Goal: Task Accomplishment & Management: Manage account settings

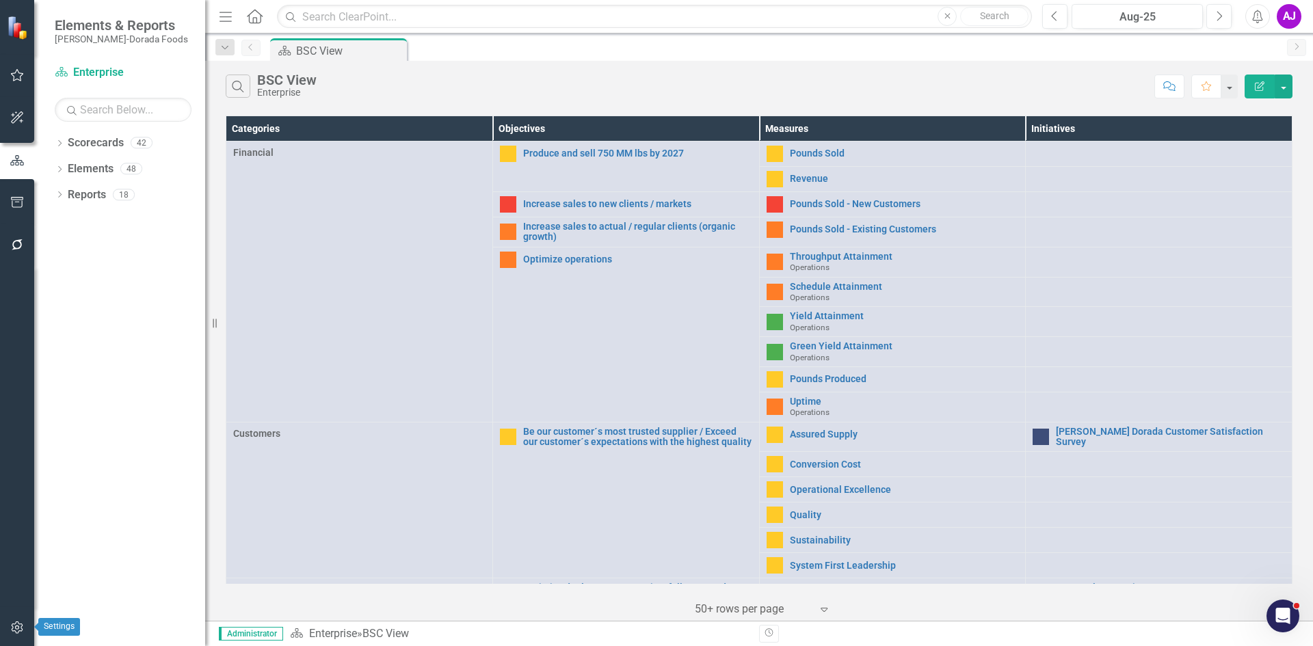
click at [14, 634] on button "button" at bounding box center [17, 628] width 31 height 29
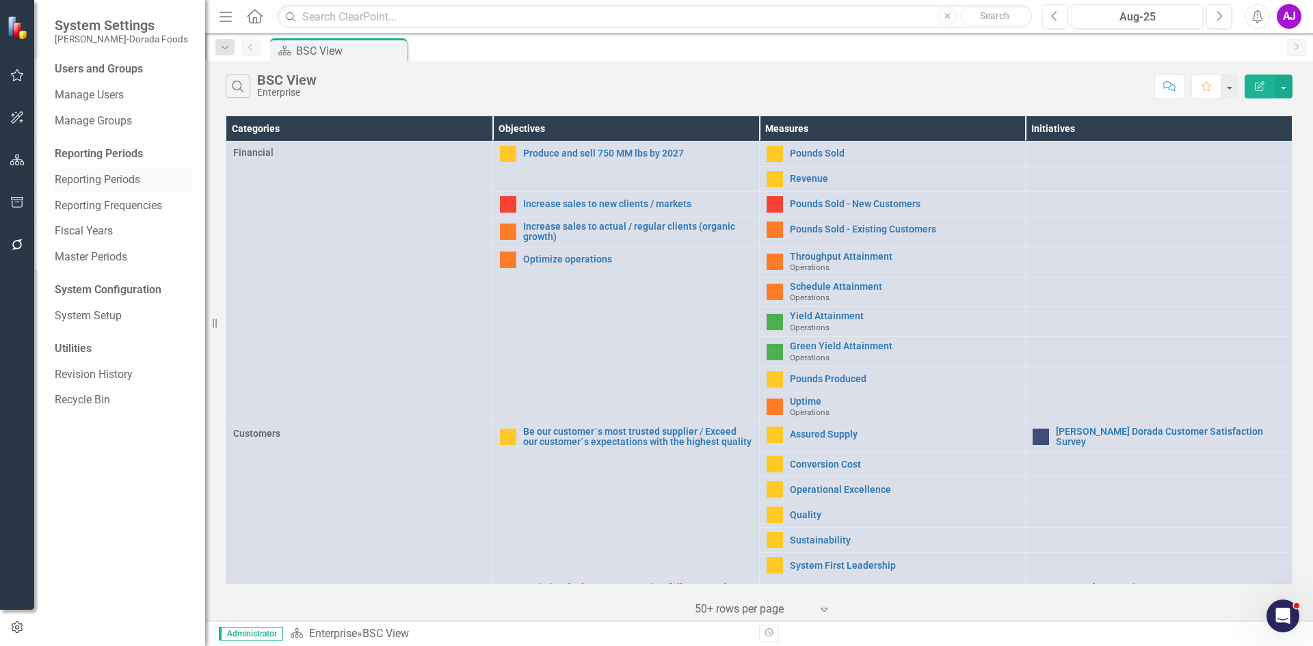
click at [127, 181] on link "Reporting Periods" at bounding box center [123, 180] width 137 height 16
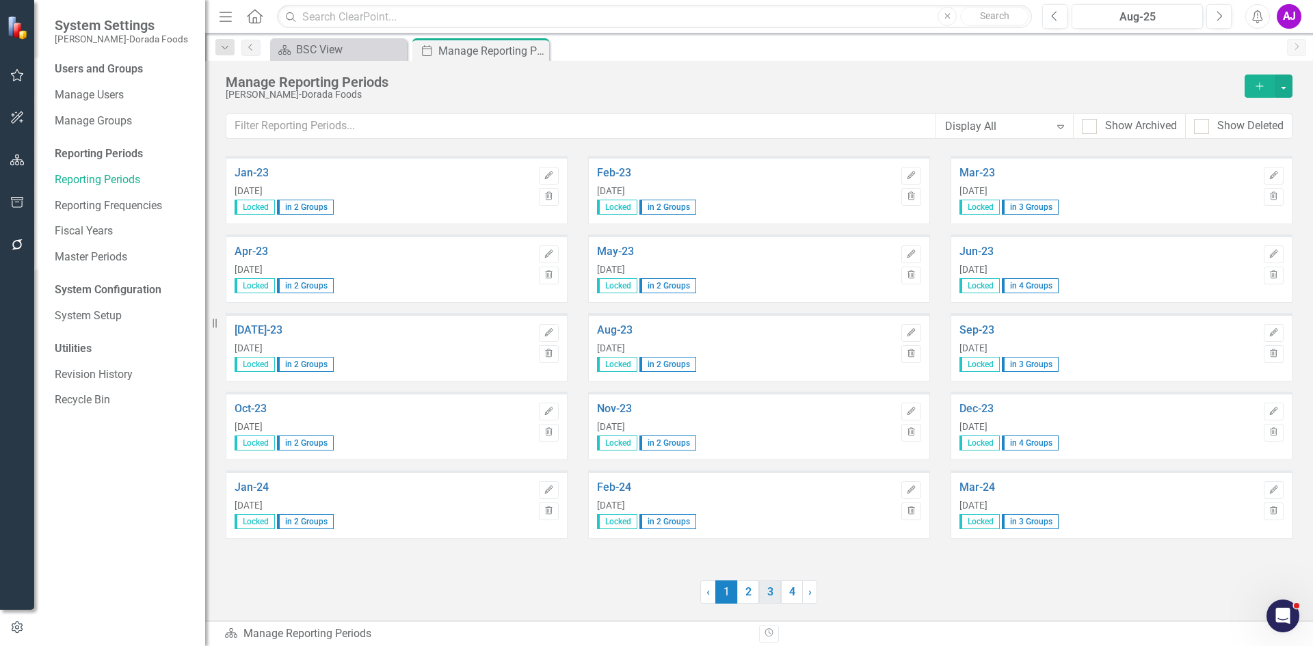
click at [766, 592] on link "3" at bounding box center [770, 592] width 22 height 23
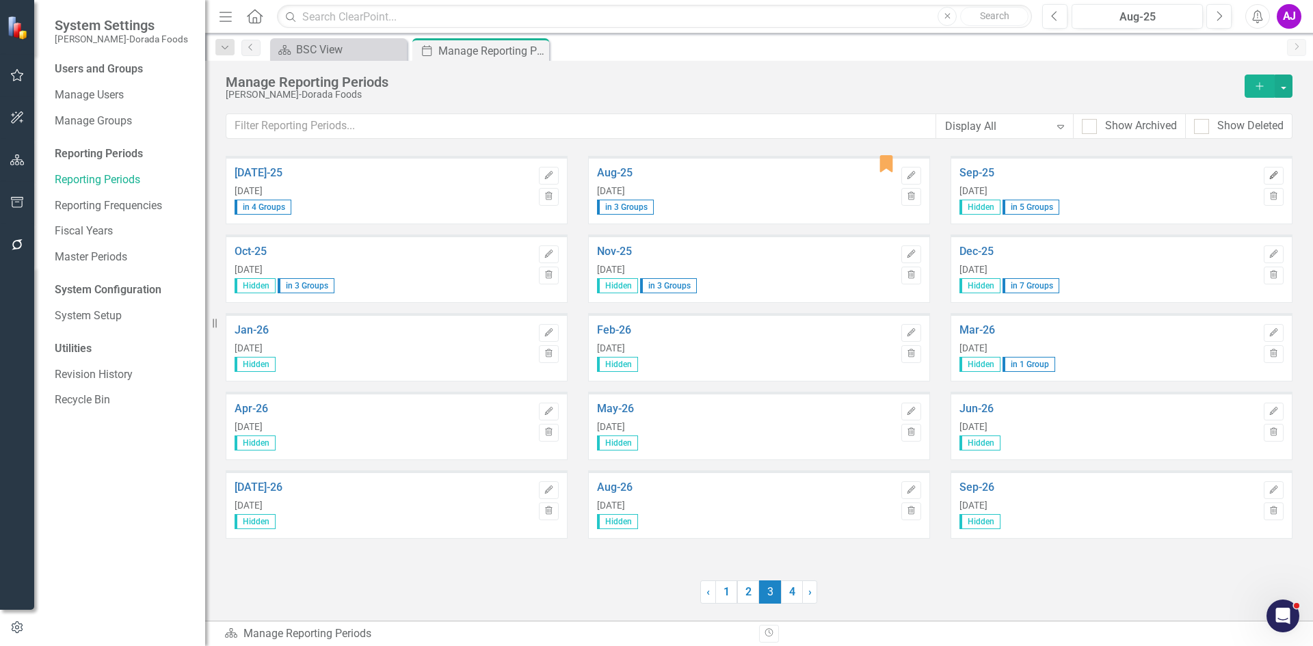
click at [1274, 176] on icon "Edit" at bounding box center [1274, 176] width 10 height 8
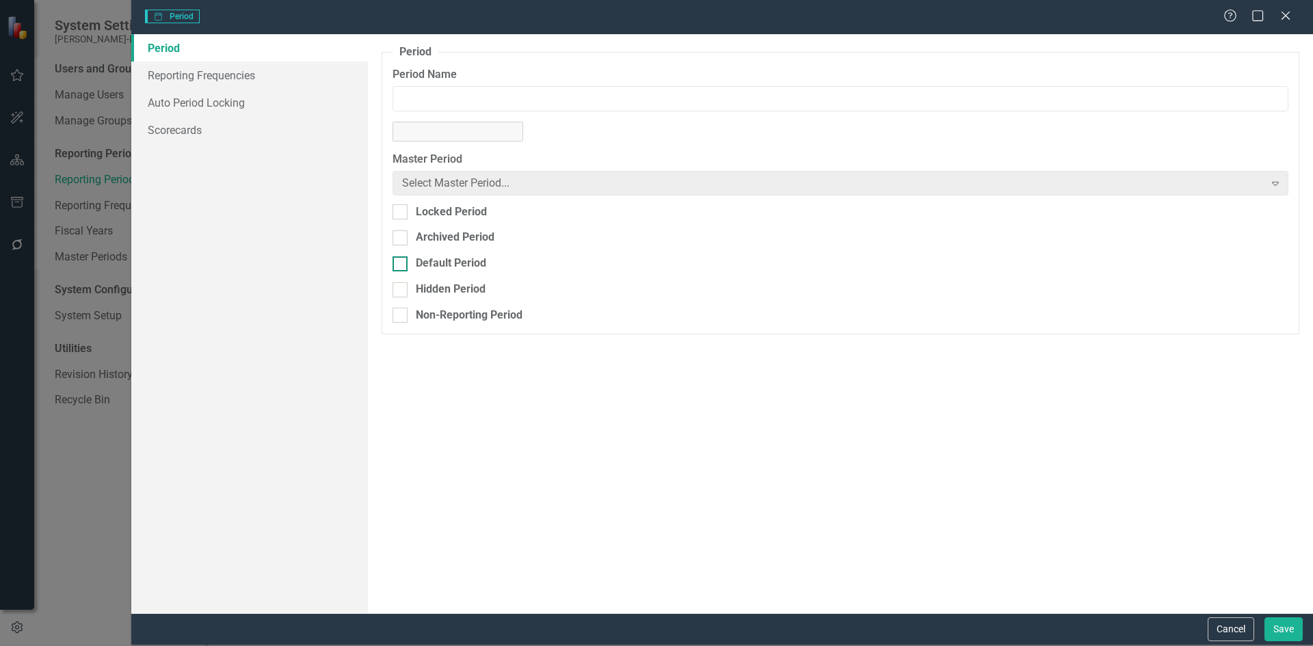
type input "Sep-25"
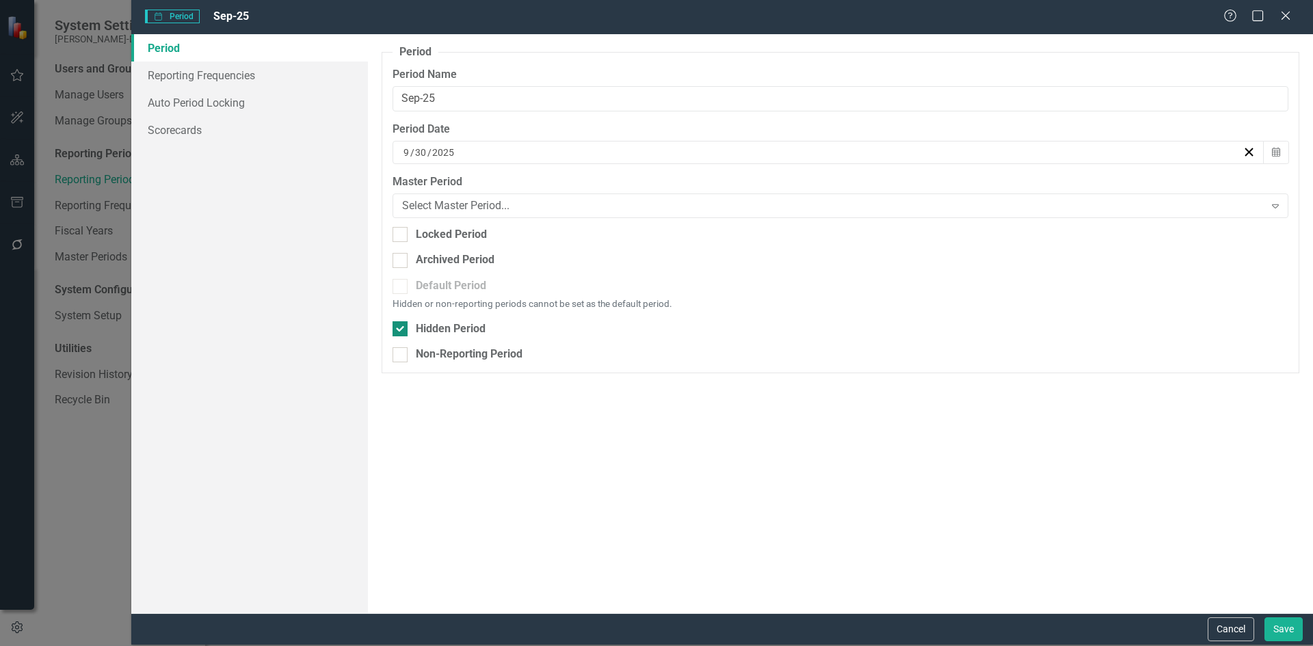
click at [445, 327] on div "Hidden Period" at bounding box center [451, 329] width 70 height 16
click at [401, 327] on input "Hidden Period" at bounding box center [397, 325] width 9 height 9
checkbox input "false"
click at [458, 285] on div "Default Period" at bounding box center [451, 286] width 70 height 16
click at [401, 285] on input "Default Period" at bounding box center [397, 283] width 9 height 9
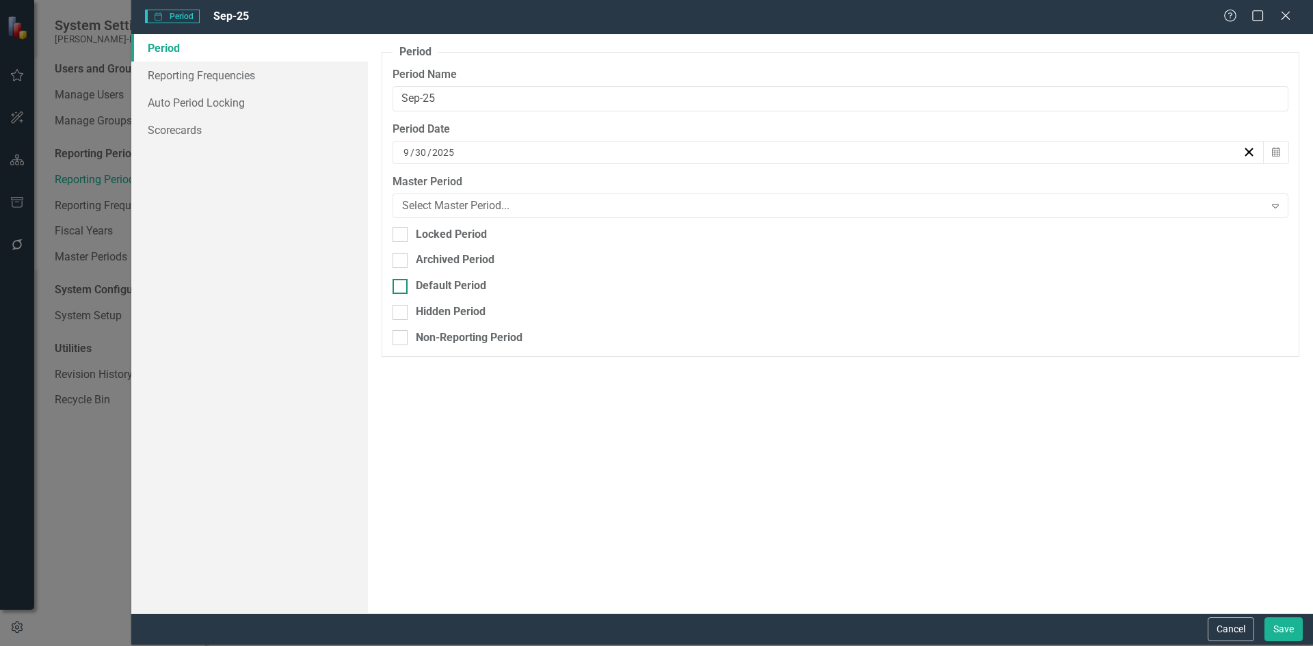
checkbox input "true"
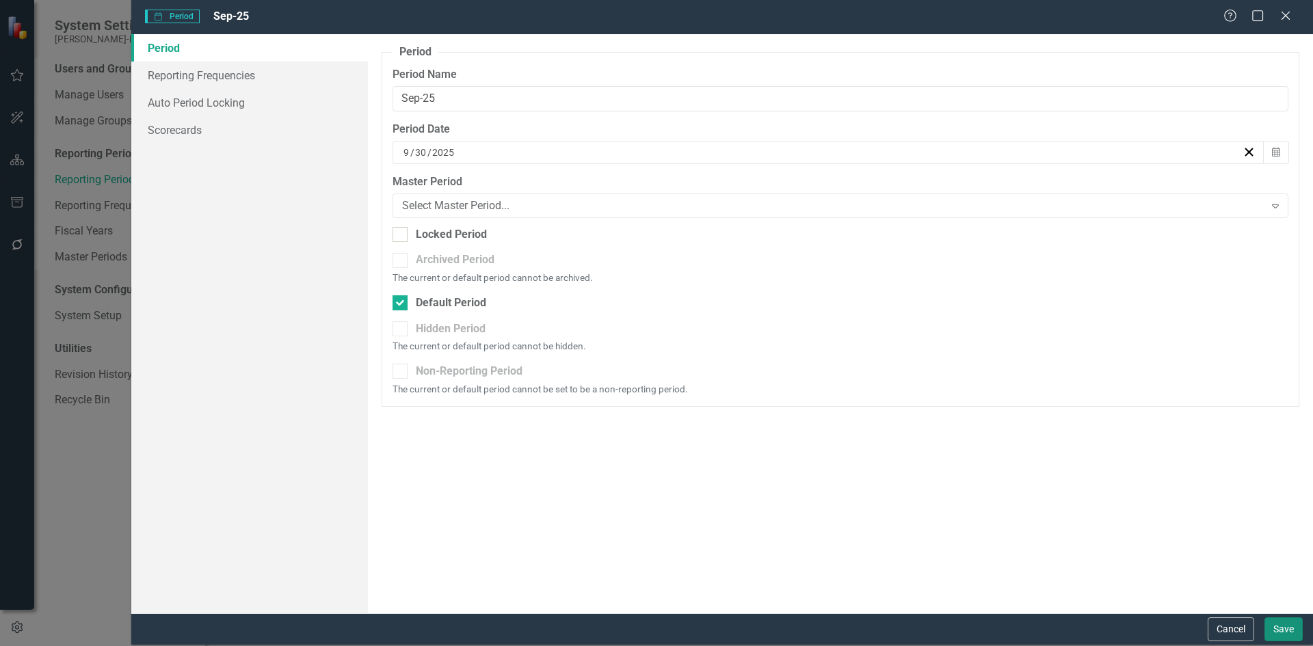
click at [1275, 625] on button "Save" at bounding box center [1284, 630] width 38 height 24
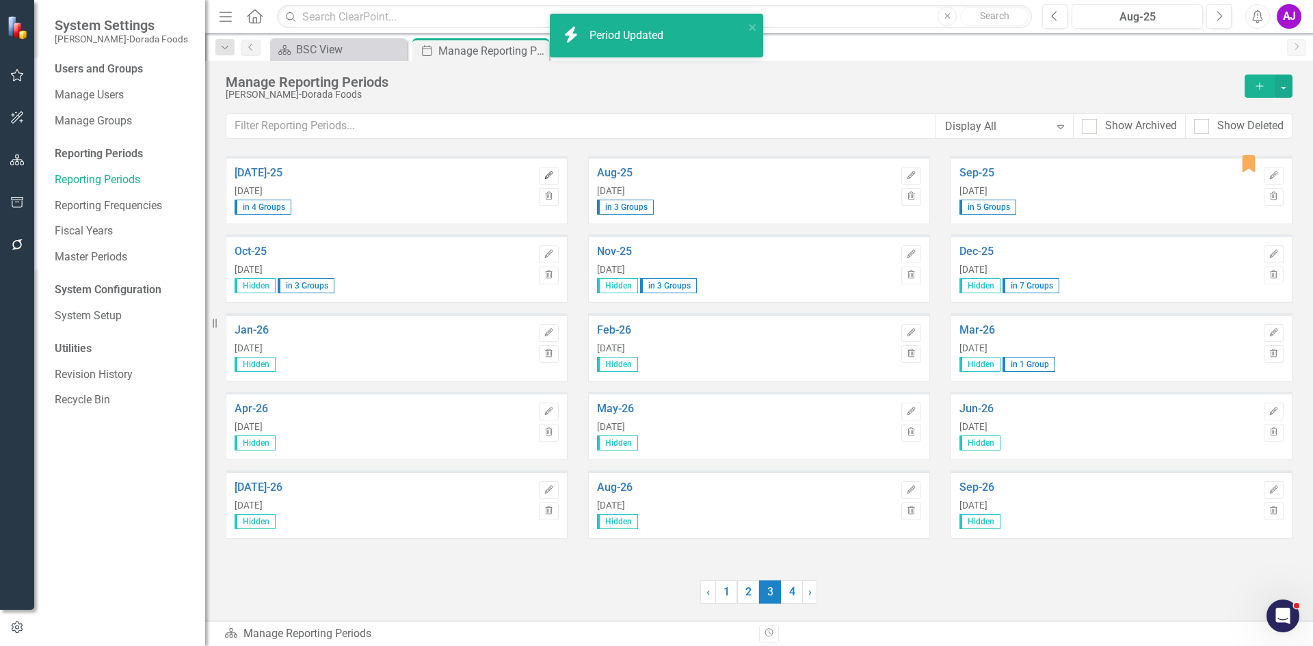
click at [550, 177] on icon "Edit" at bounding box center [549, 176] width 10 height 8
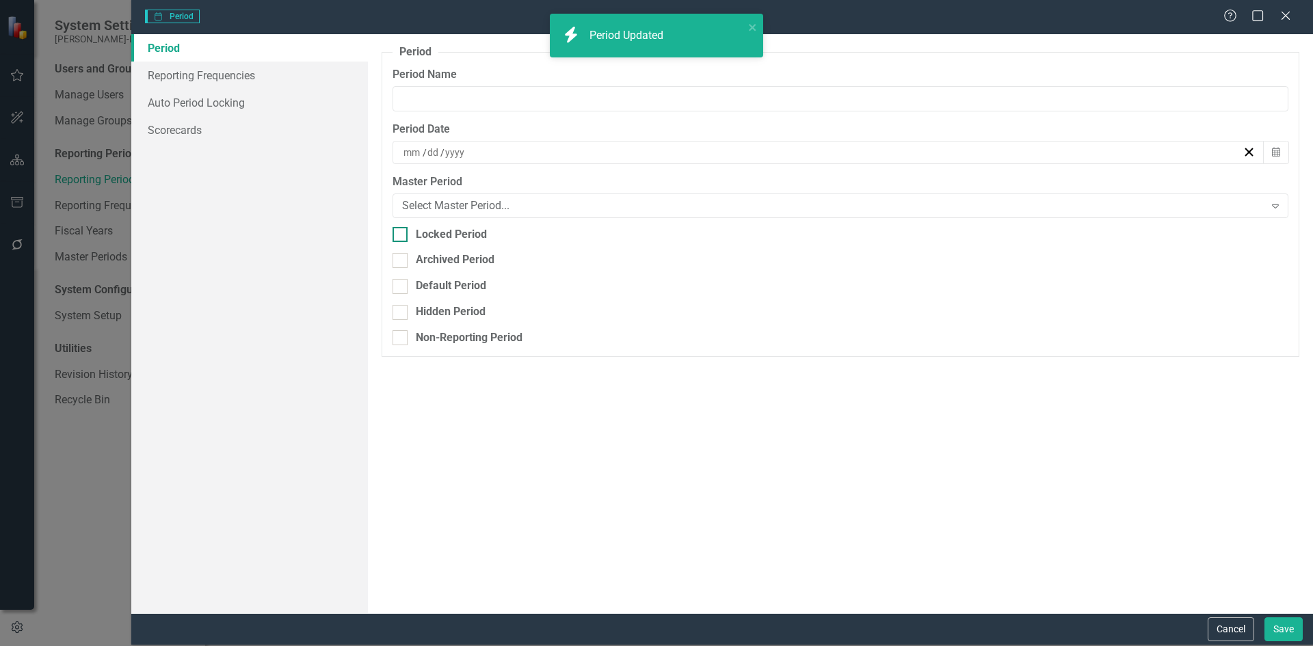
type input "[DATE]-25"
type input "7"
type input "31"
type input "2025"
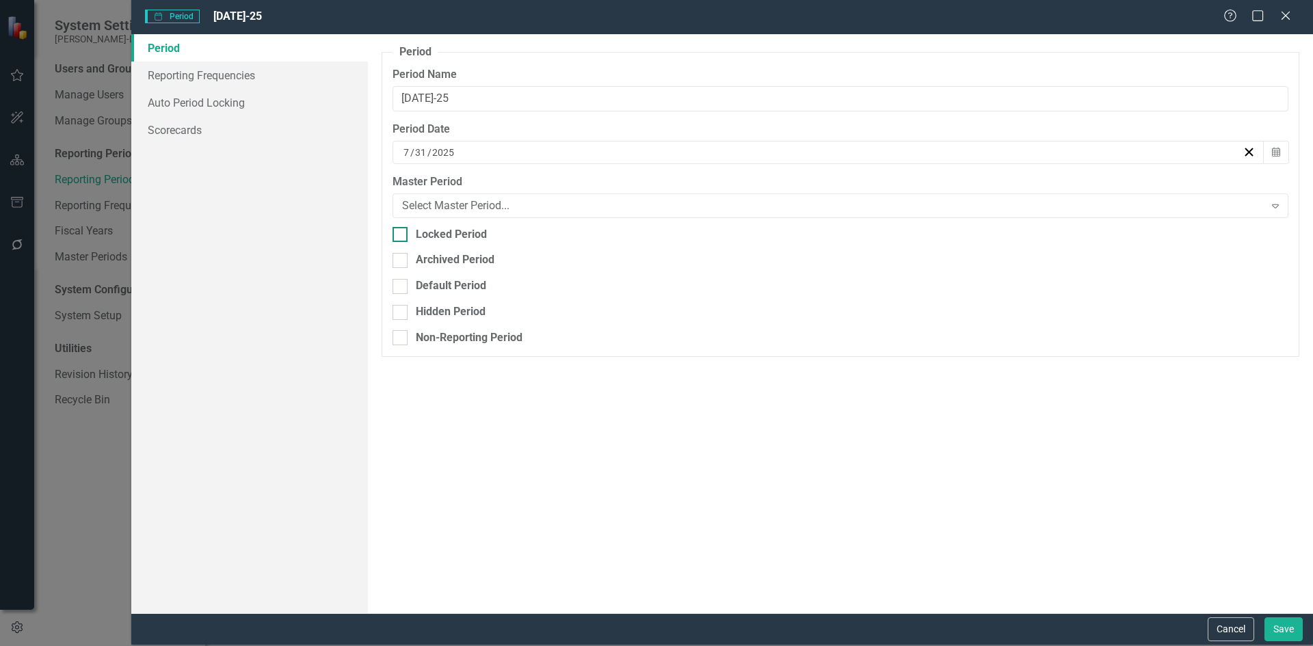
click at [463, 236] on div "Locked Period" at bounding box center [451, 235] width 71 height 16
click at [401, 236] on input "Locked Period" at bounding box center [397, 231] width 9 height 9
checkbox input "true"
click at [1281, 624] on button "Save" at bounding box center [1284, 630] width 38 height 24
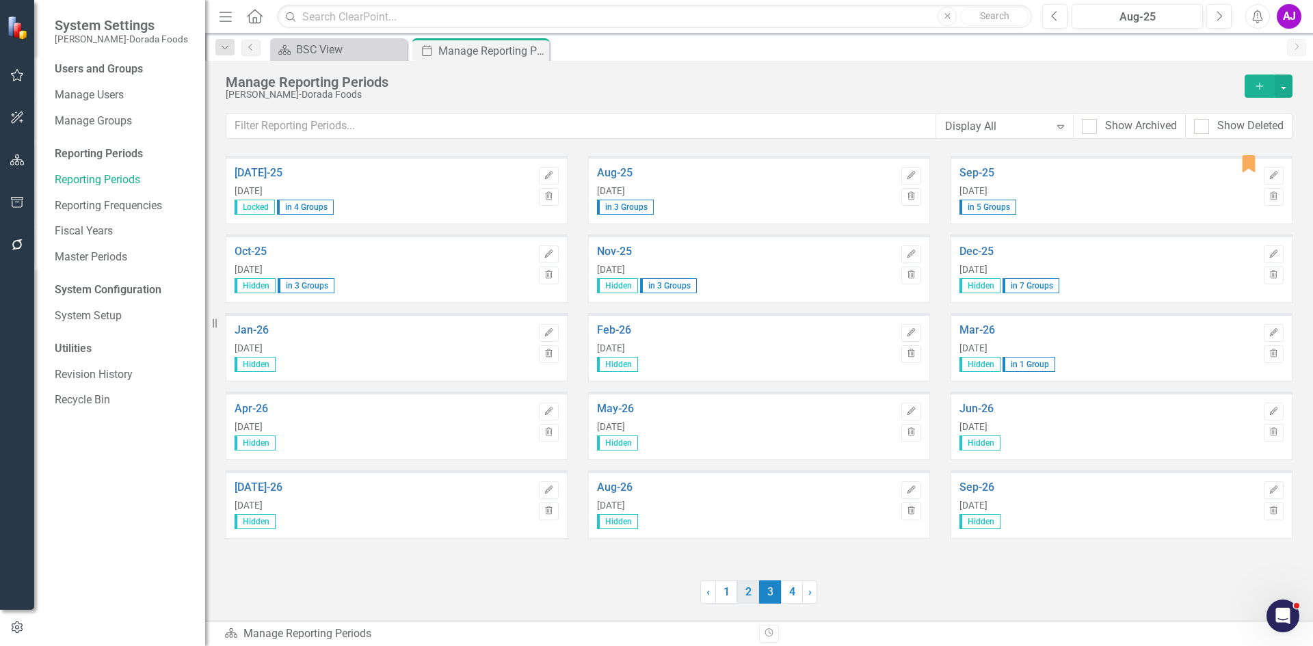
click at [750, 589] on link "2" at bounding box center [748, 592] width 22 height 23
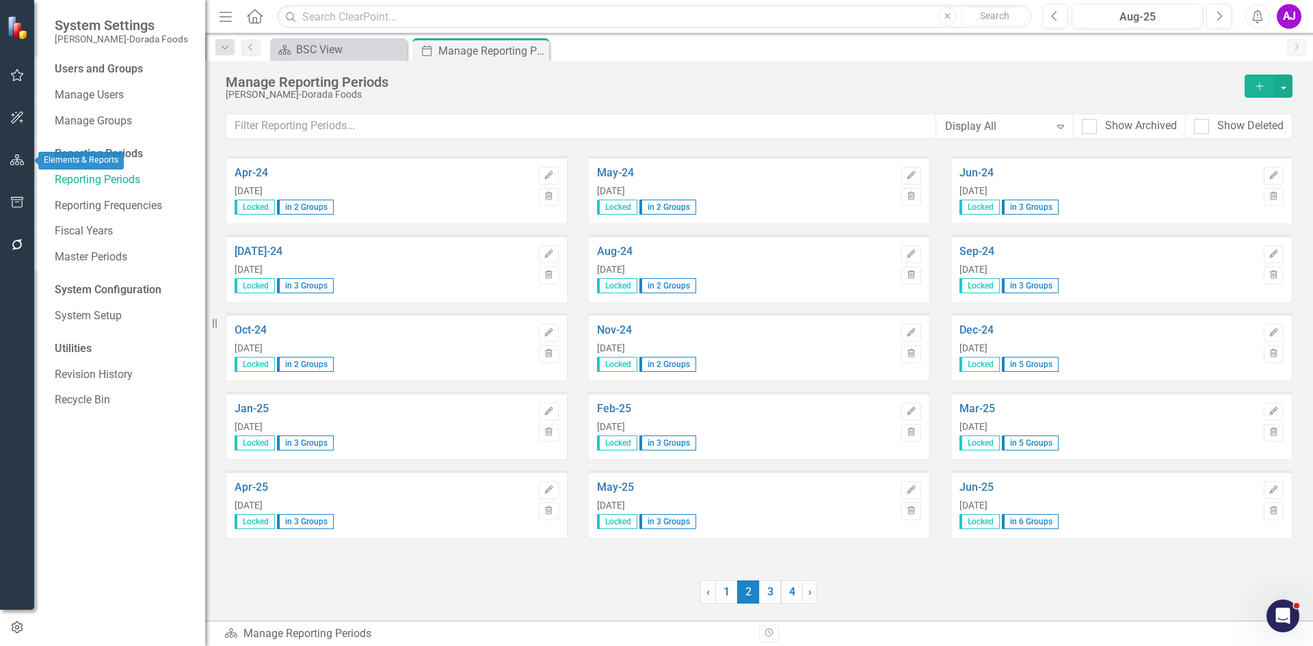
click at [16, 163] on icon "button" at bounding box center [17, 160] width 14 height 11
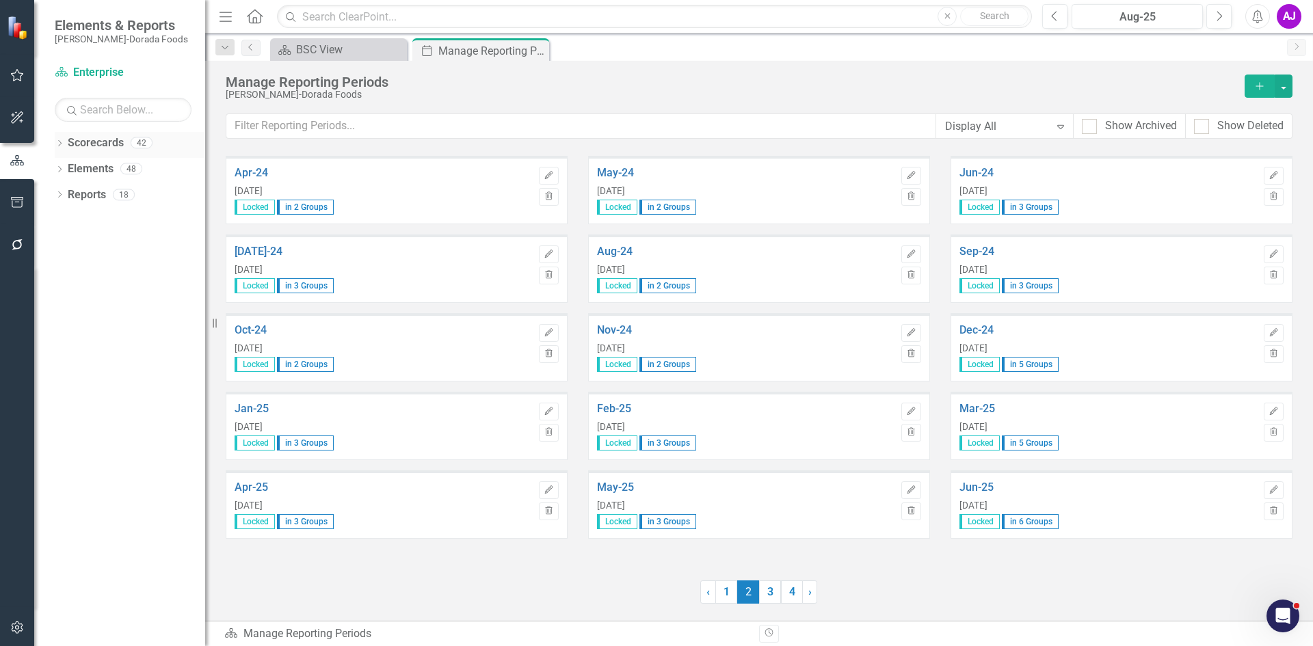
click at [62, 137] on div "Dropdown Scorecards 42" at bounding box center [130, 145] width 150 height 26
click at [60, 146] on icon "Dropdown" at bounding box center [60, 145] width 10 height 8
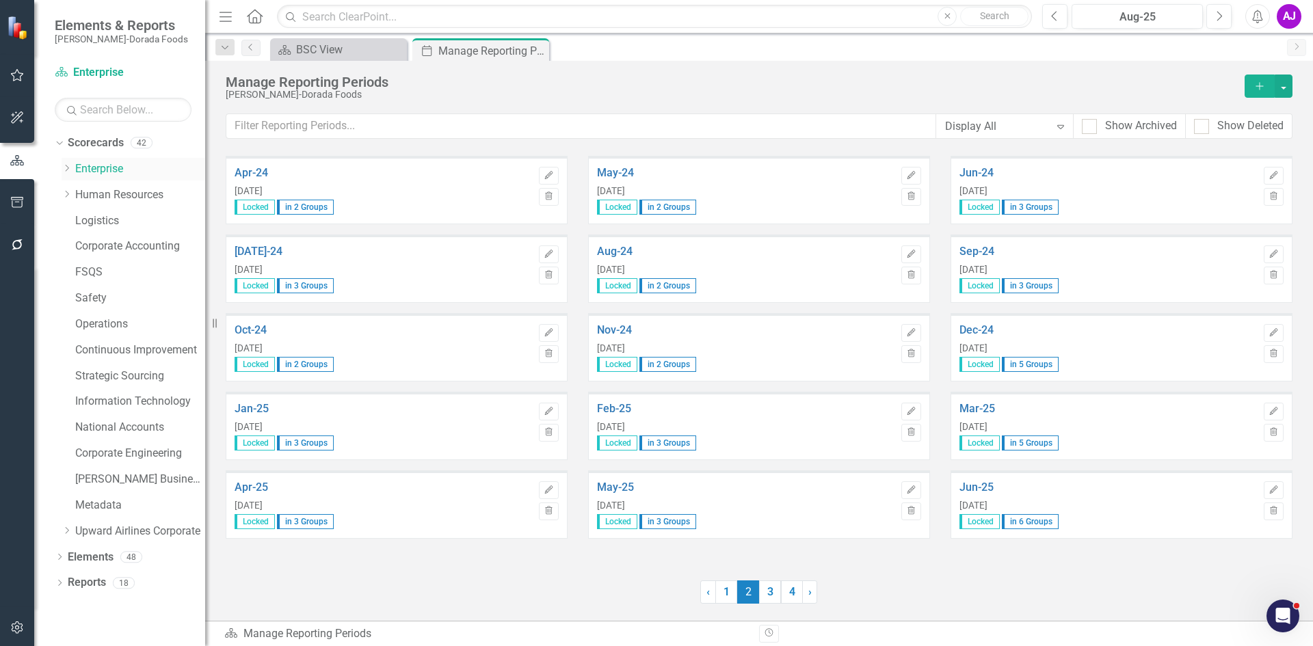
click at [70, 166] on icon "Dropdown" at bounding box center [67, 168] width 10 height 8
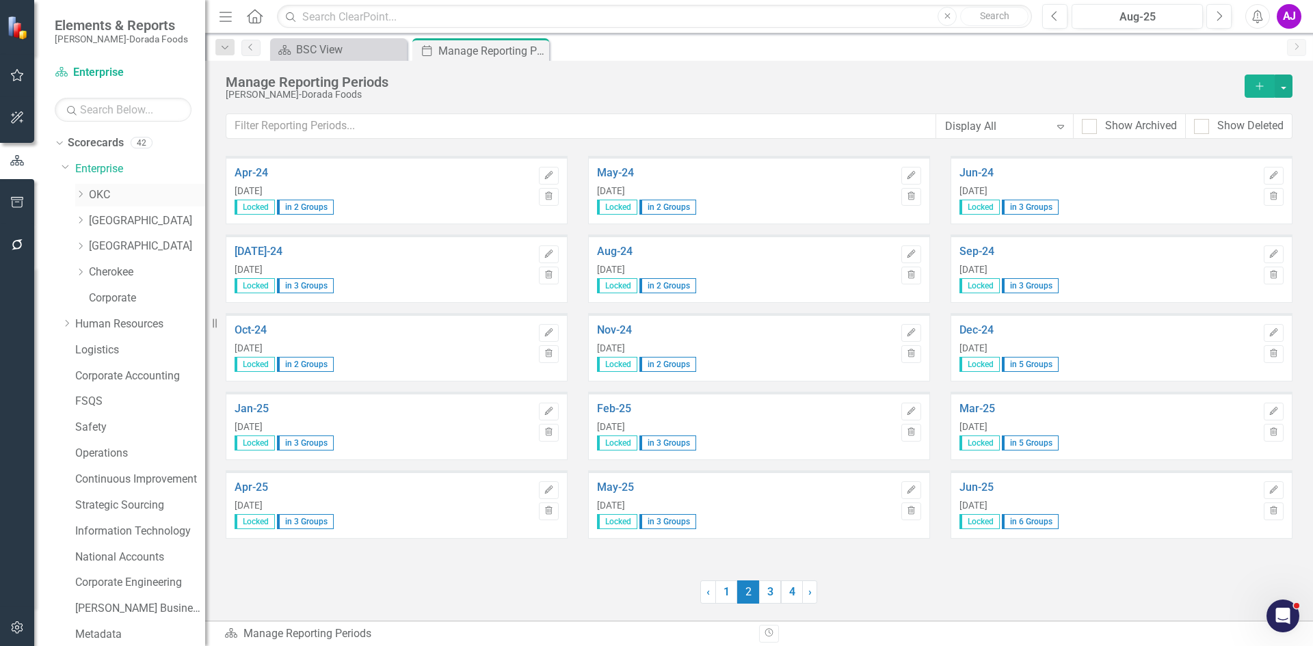
click at [120, 191] on link "OKC" at bounding box center [147, 195] width 116 height 16
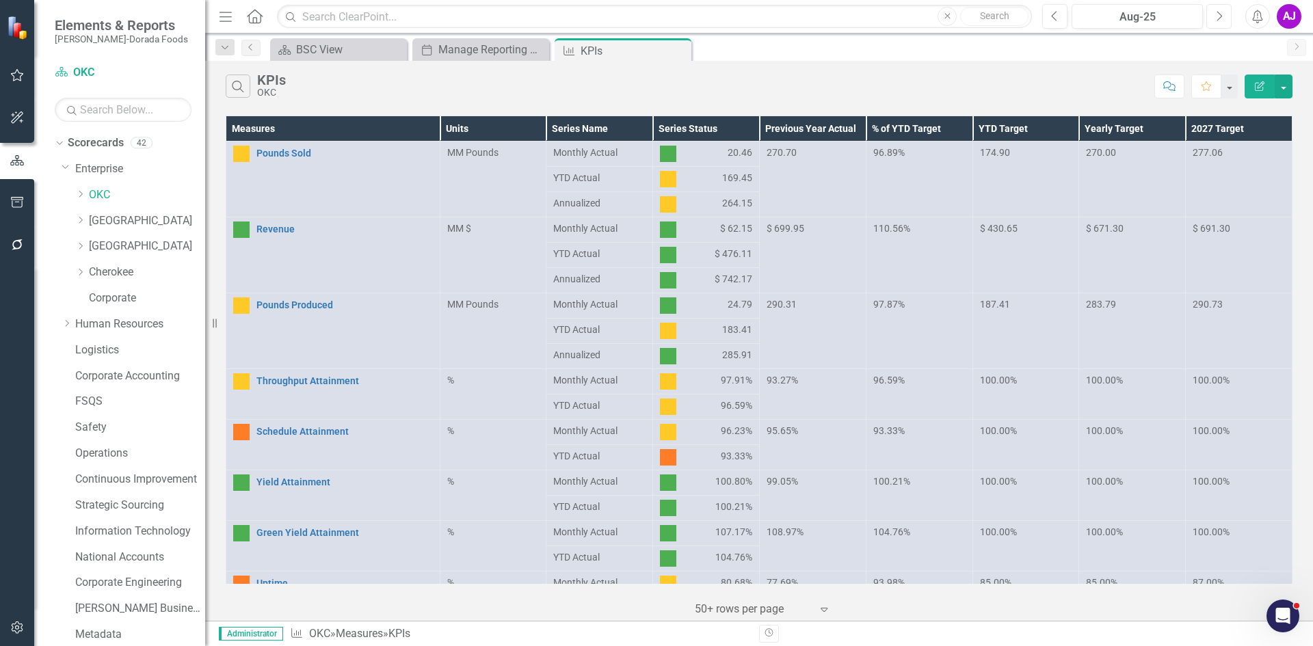
click at [1218, 21] on icon "Next" at bounding box center [1219, 16] width 8 height 12
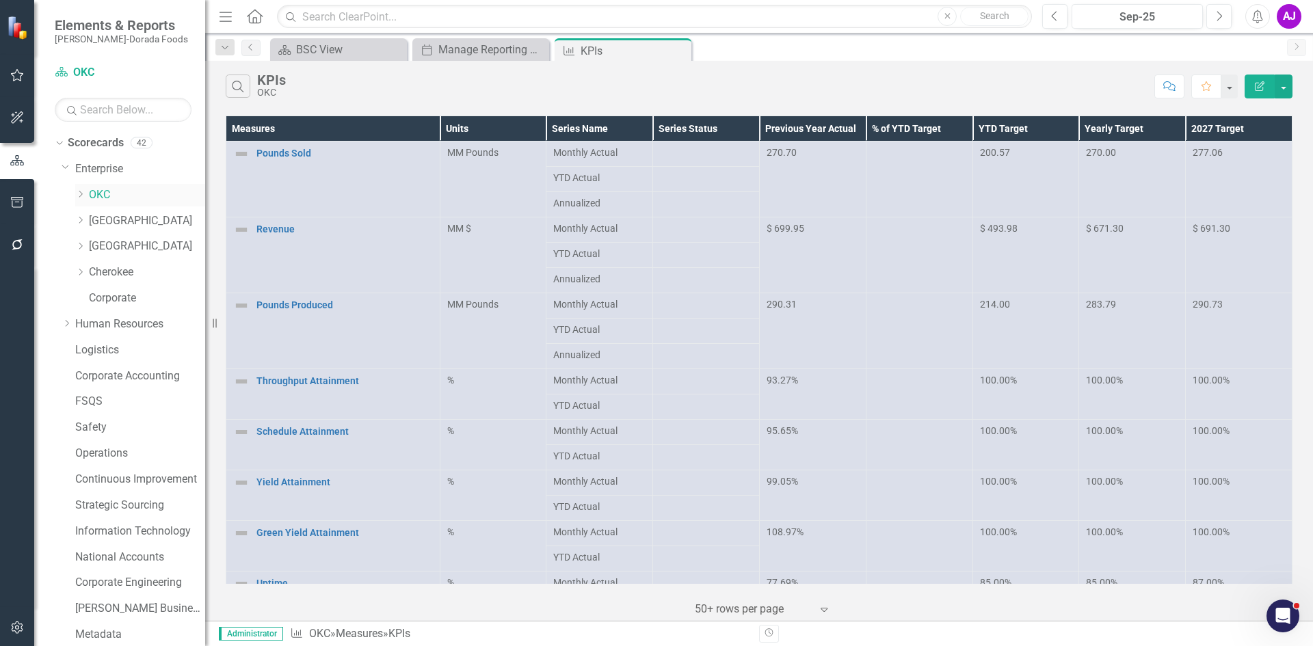
click at [80, 192] on icon "Dropdown" at bounding box center [80, 194] width 10 height 8
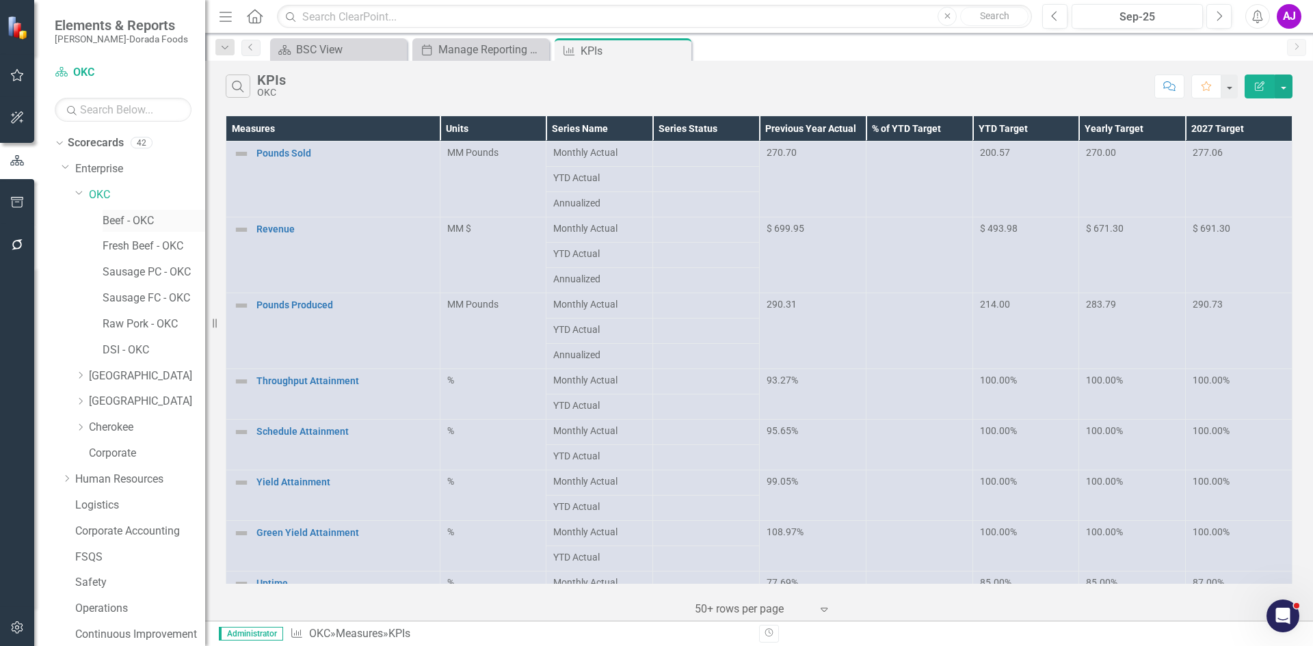
click at [116, 216] on link "Beef - OKC" at bounding box center [154, 221] width 103 height 16
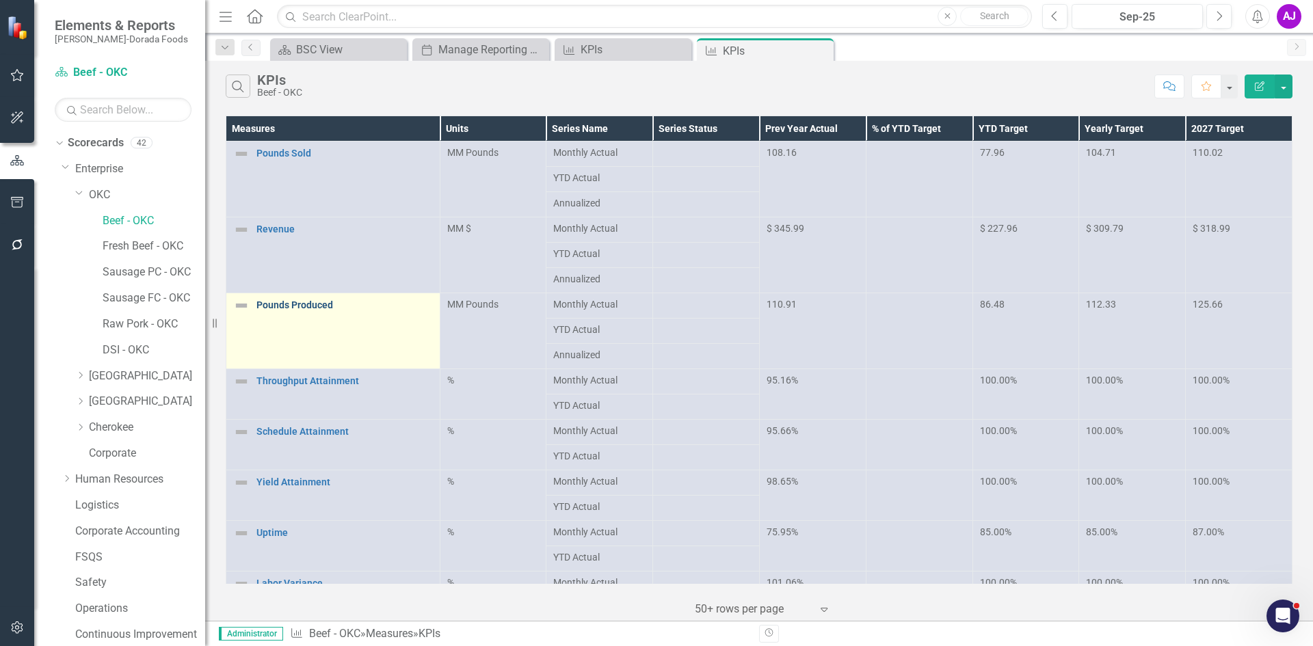
click at [314, 305] on link "Pounds Produced" at bounding box center [344, 305] width 176 height 10
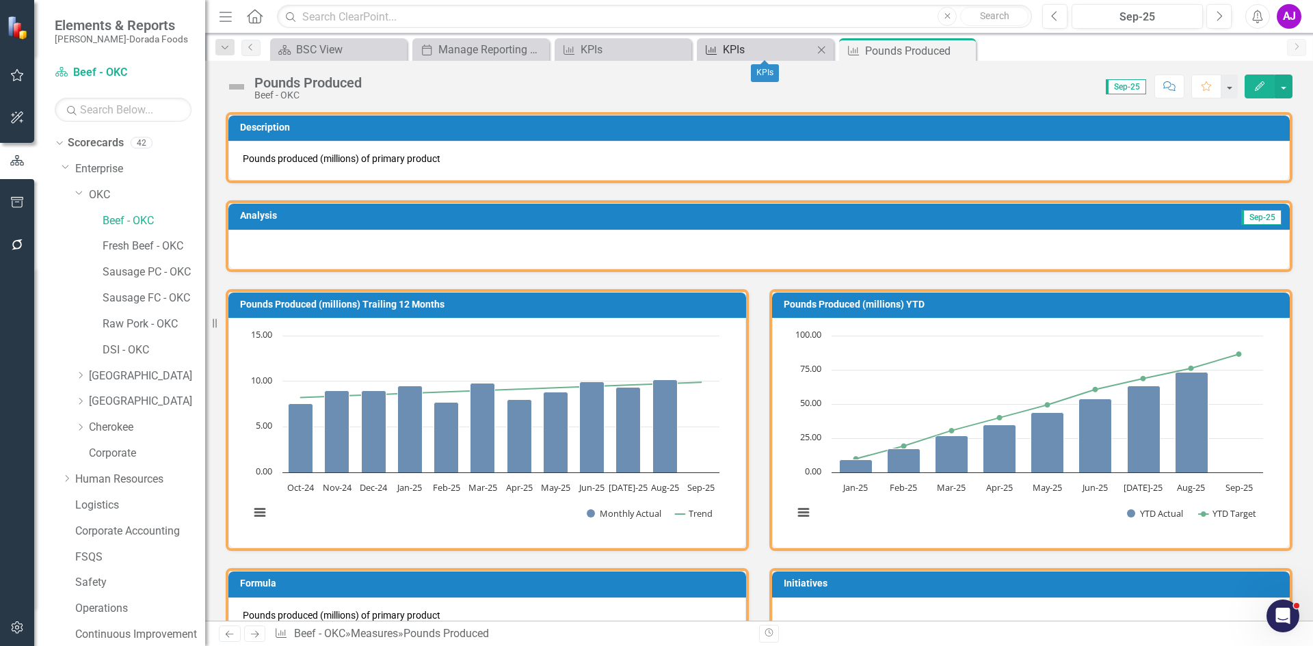
click at [771, 51] on div "KPIs" at bounding box center [768, 49] width 90 height 17
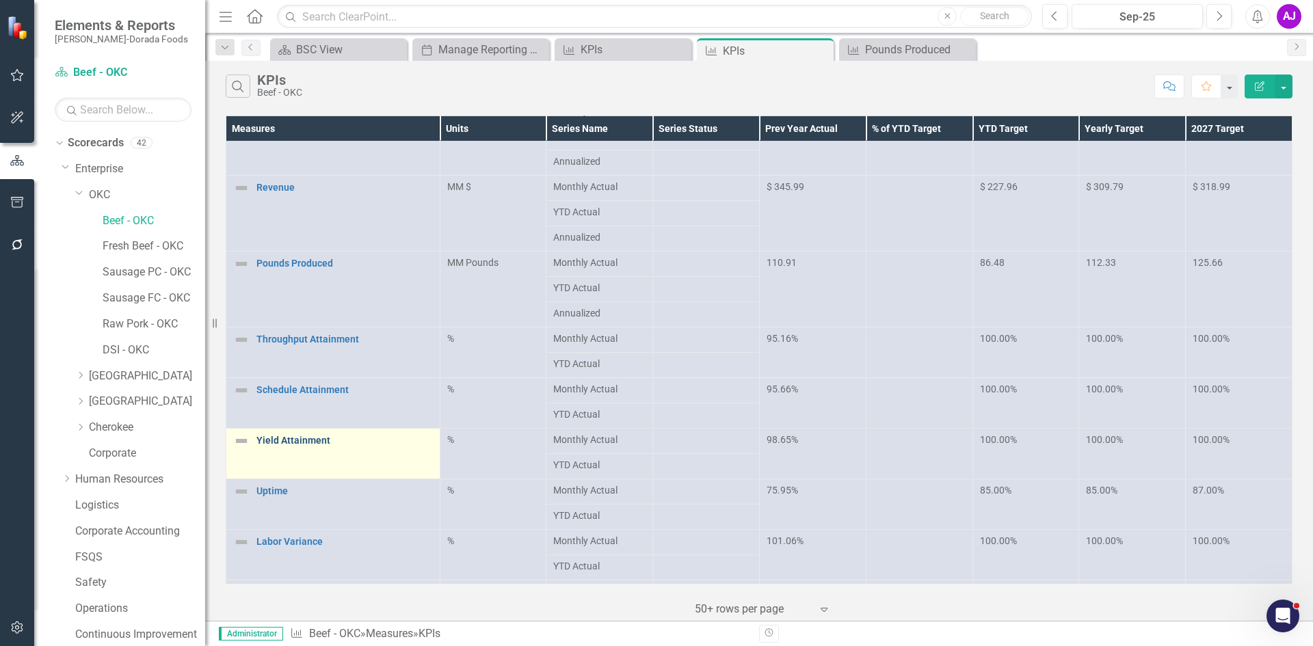
scroll to position [89, 0]
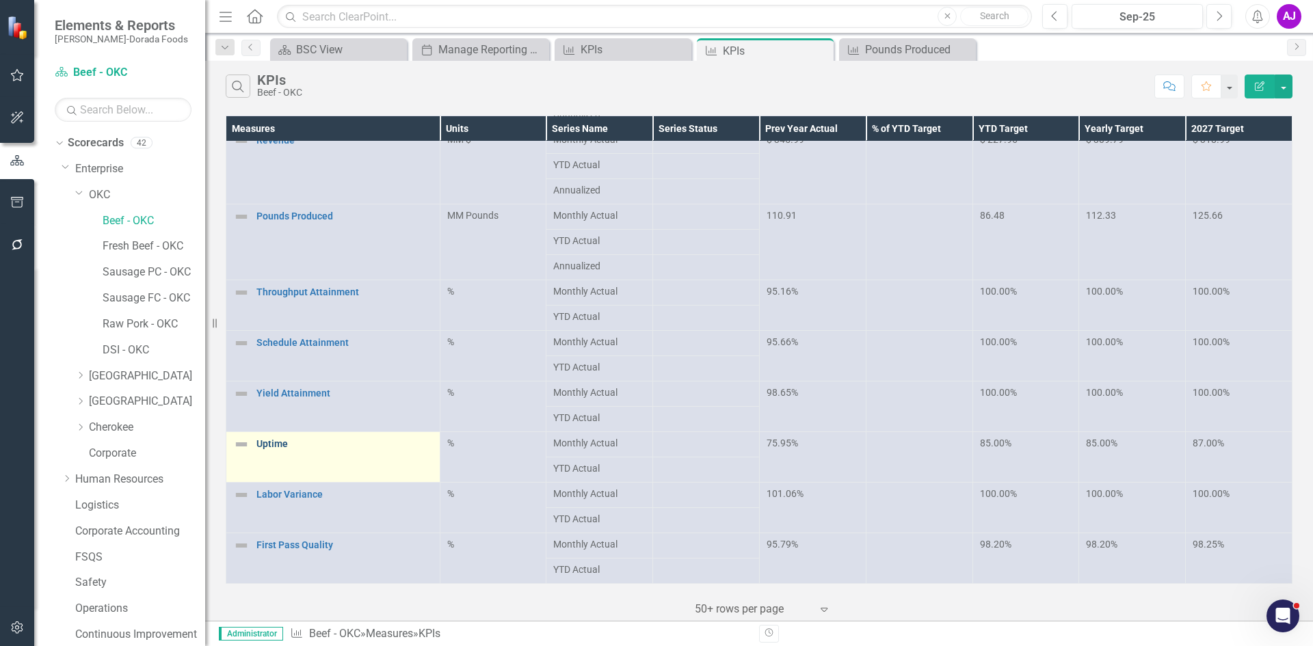
click at [281, 444] on link "Uptime" at bounding box center [344, 444] width 176 height 10
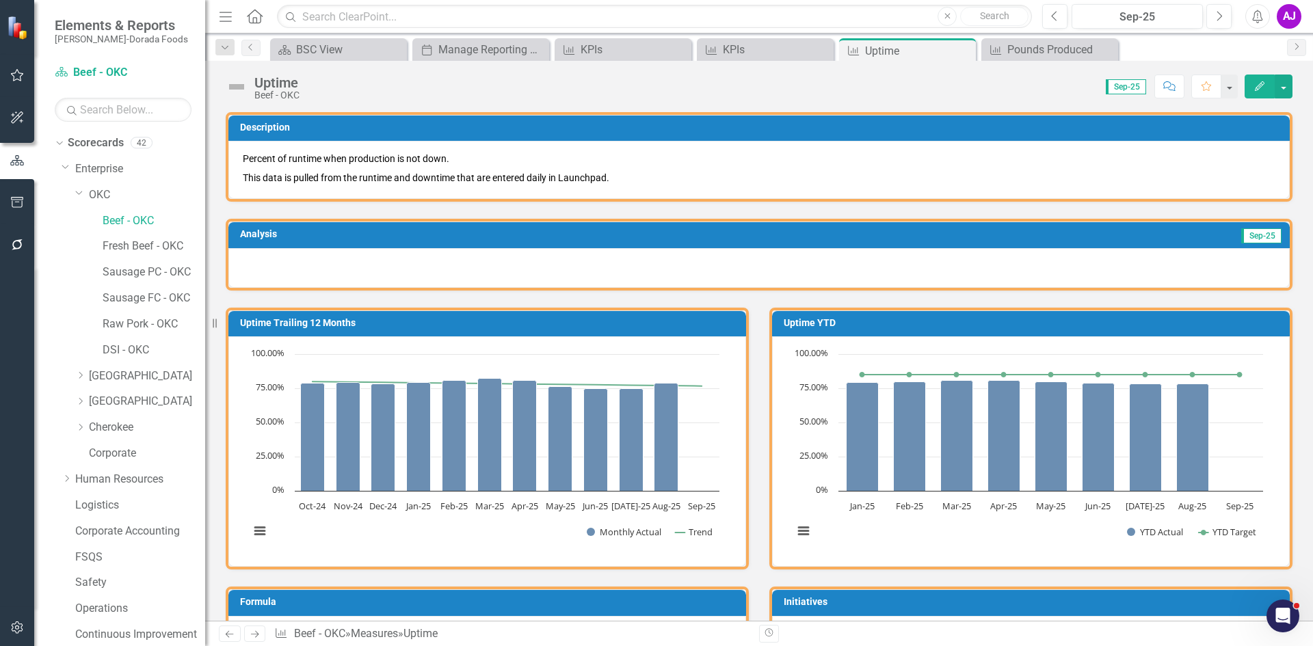
click at [1292, 14] on div "AJ" at bounding box center [1289, 16] width 25 height 25
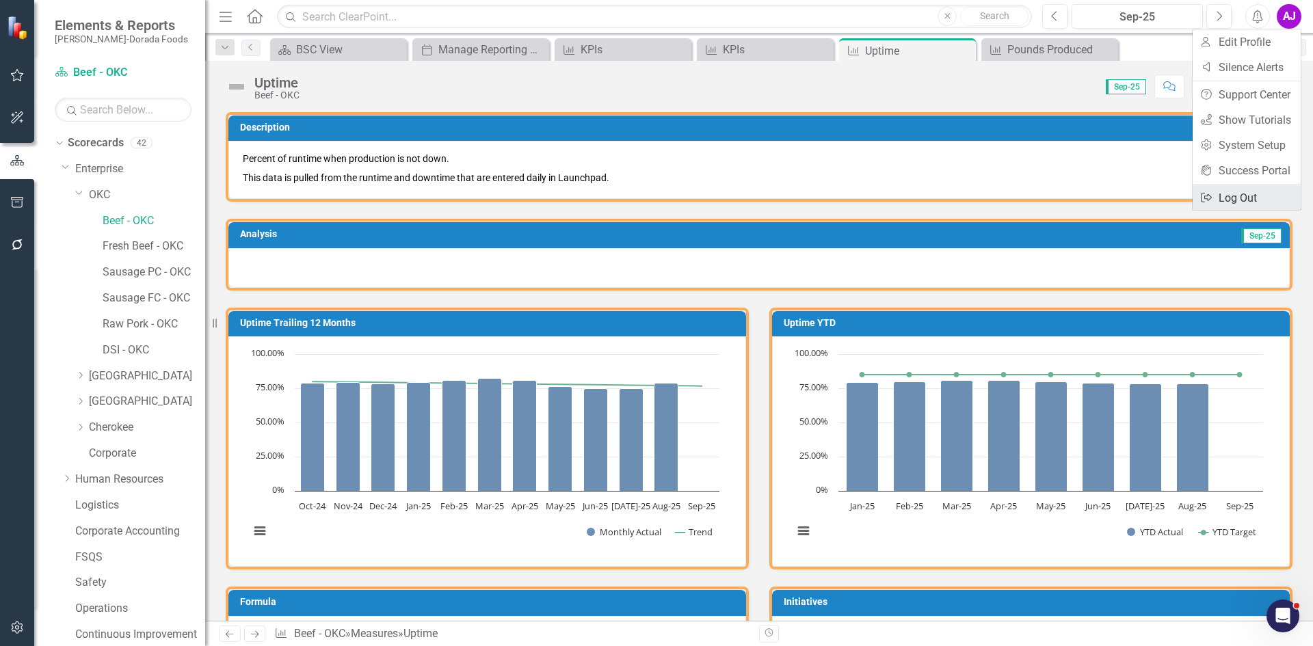
click at [1254, 204] on link "Logout Log Out" at bounding box center [1247, 197] width 108 height 25
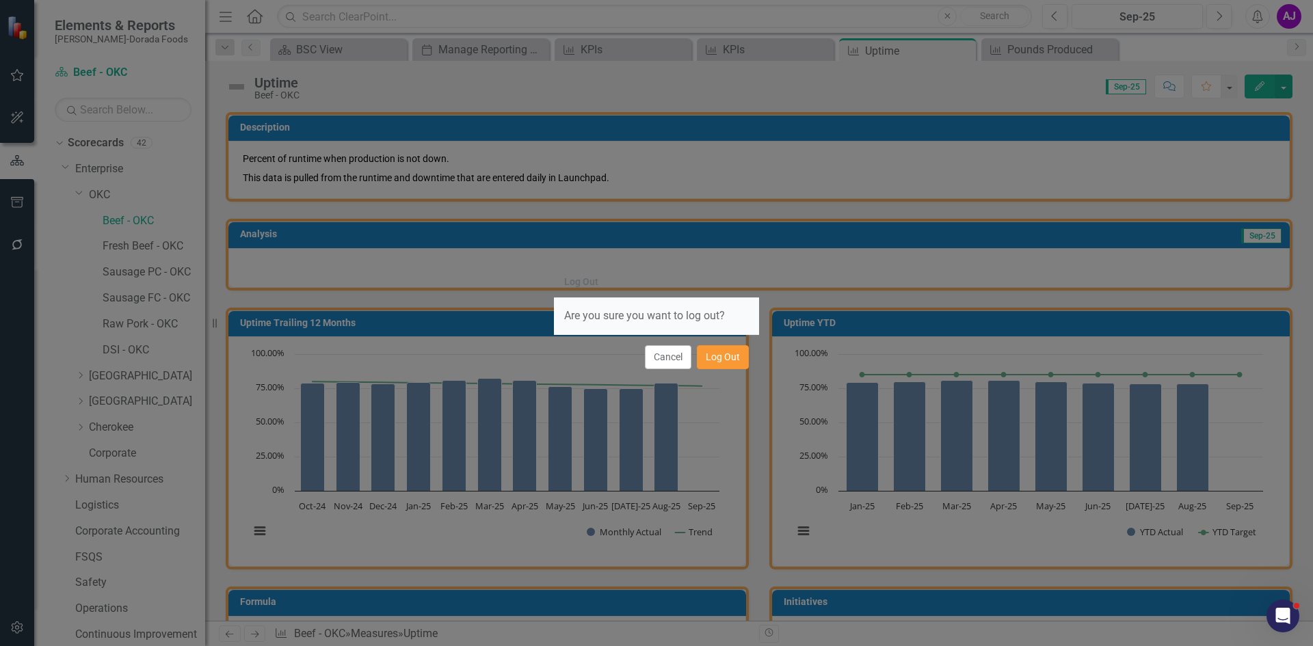
click at [704, 356] on button "Log Out" at bounding box center [723, 357] width 52 height 24
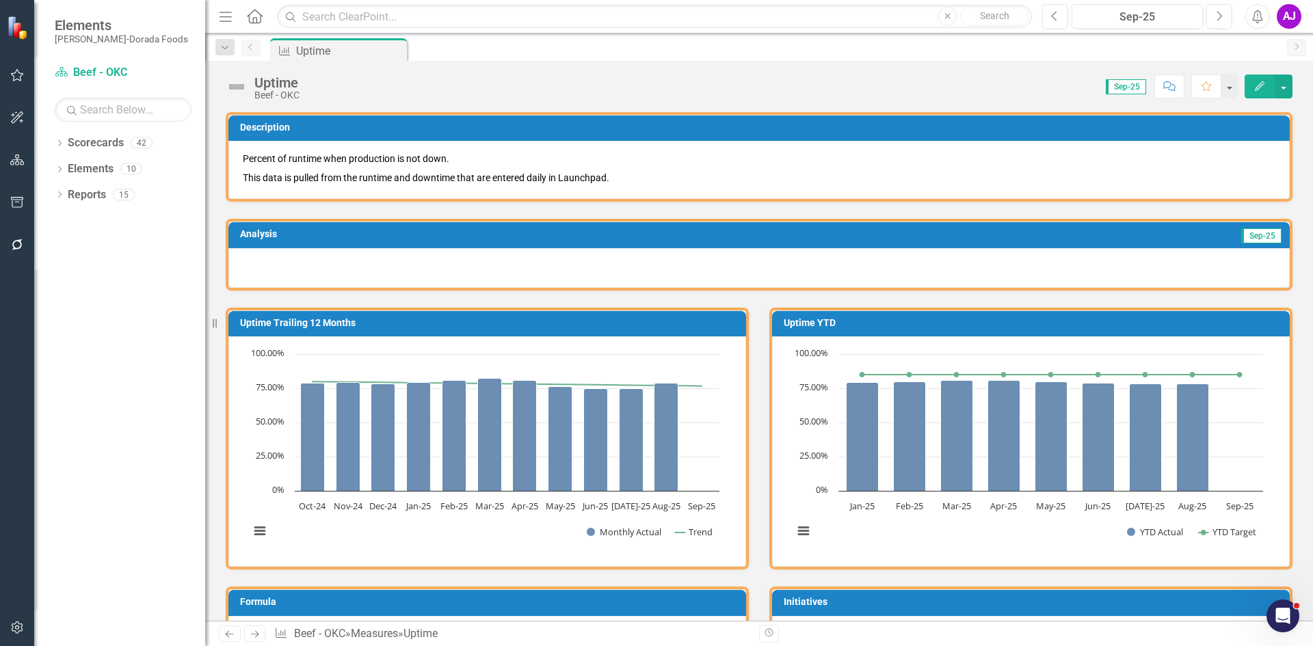
click at [781, 85] on div "Score: 0.00 Sep-25 Completed Comment Favorite Edit" at bounding box center [799, 86] width 986 height 23
drag, startPoint x: 995, startPoint y: 326, endPoint x: 999, endPoint y: 269, distance: 56.9
click at [1280, 86] on button "button" at bounding box center [1284, 87] width 18 height 24
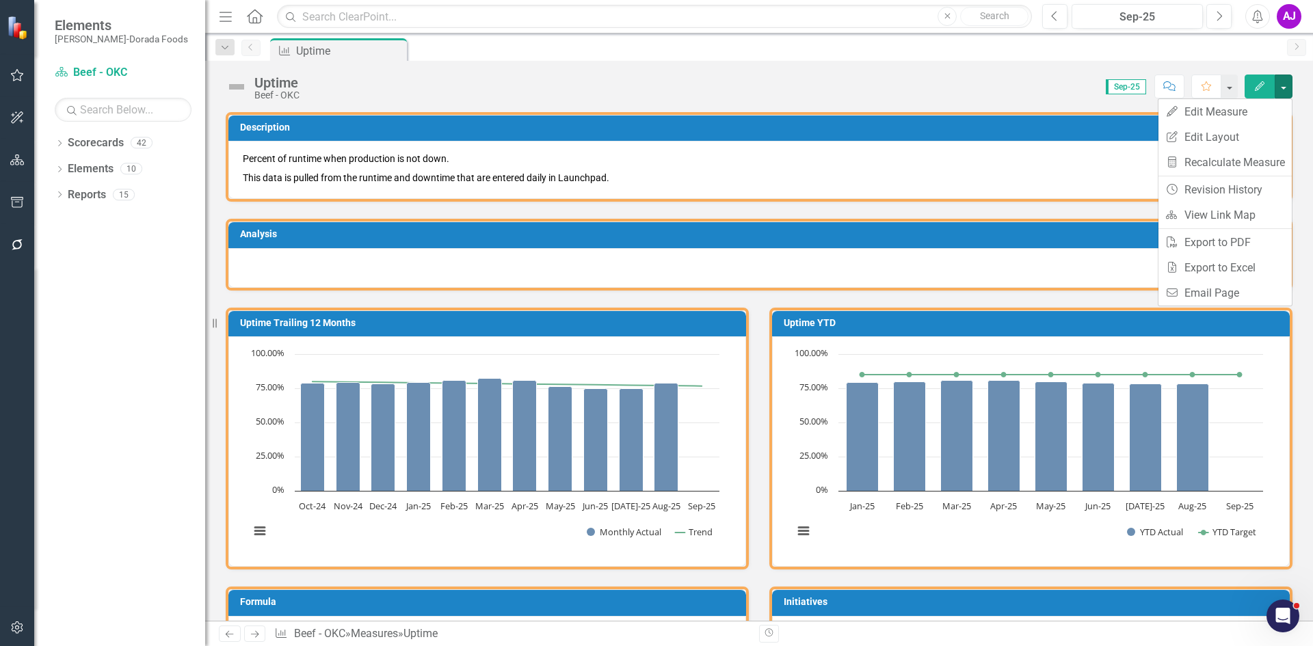
click at [972, 94] on div "Score: 0.00 Sep-25 Completed Comment Favorite Edit" at bounding box center [799, 86] width 986 height 23
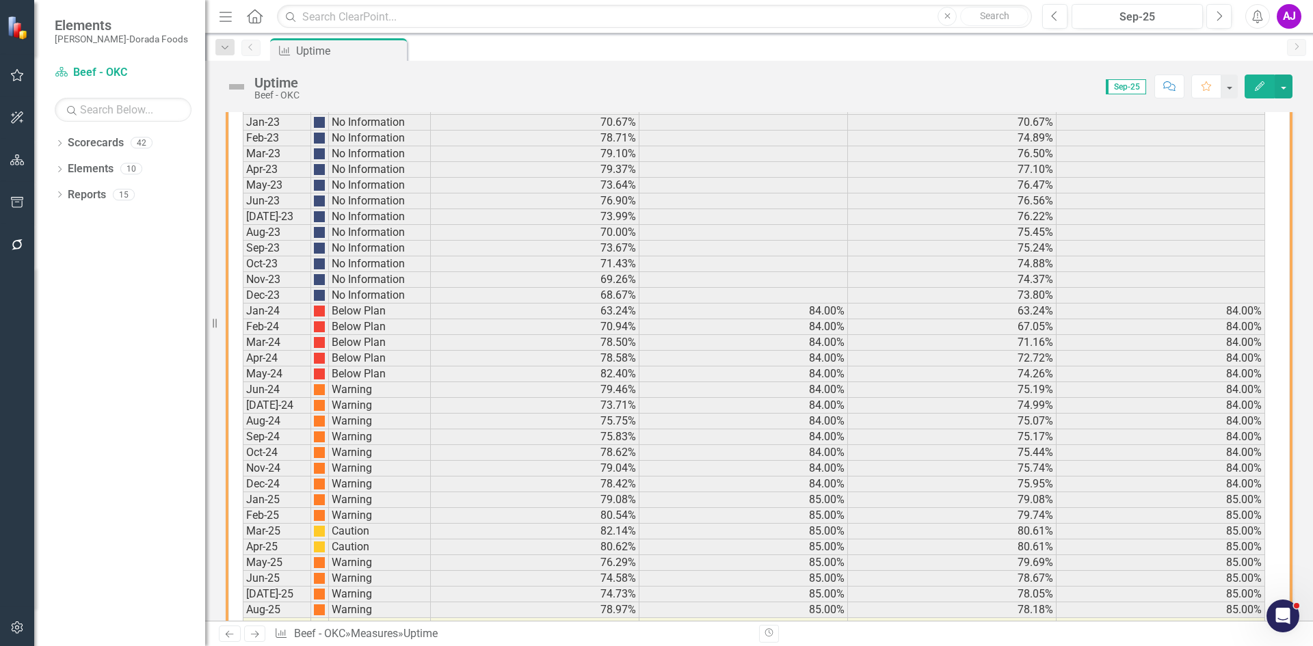
scroll to position [849, 0]
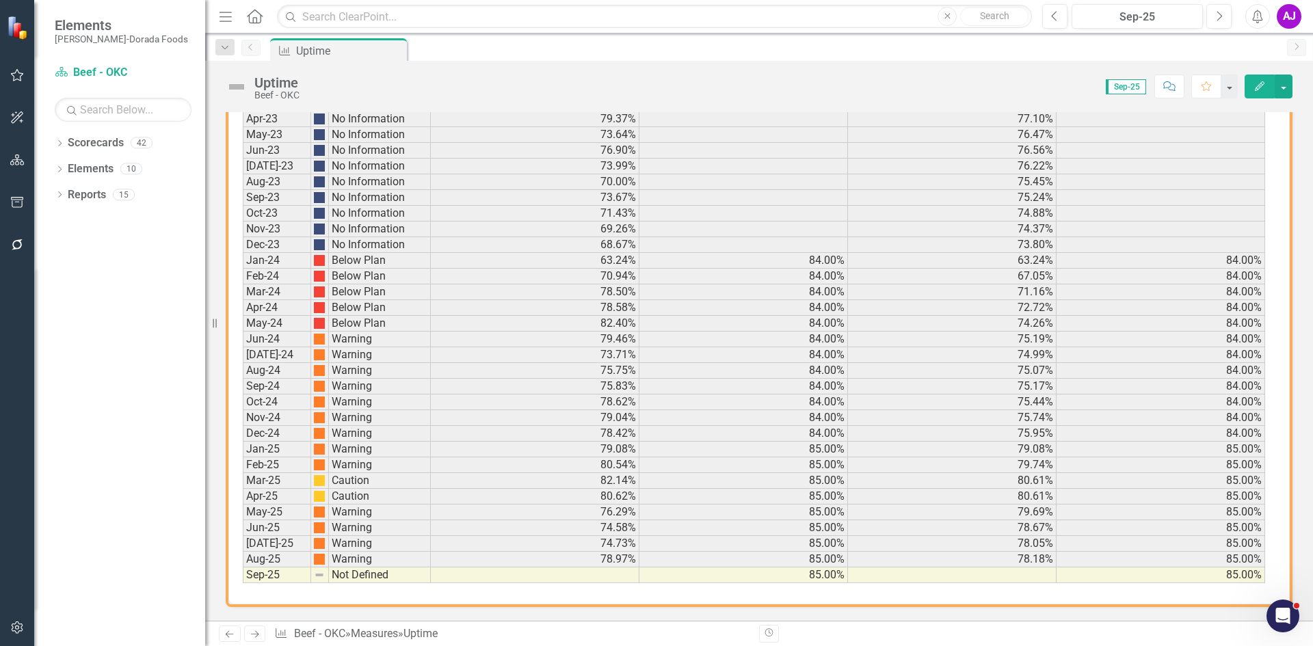
click at [1260, 83] on icon "Edit" at bounding box center [1260, 86] width 12 height 10
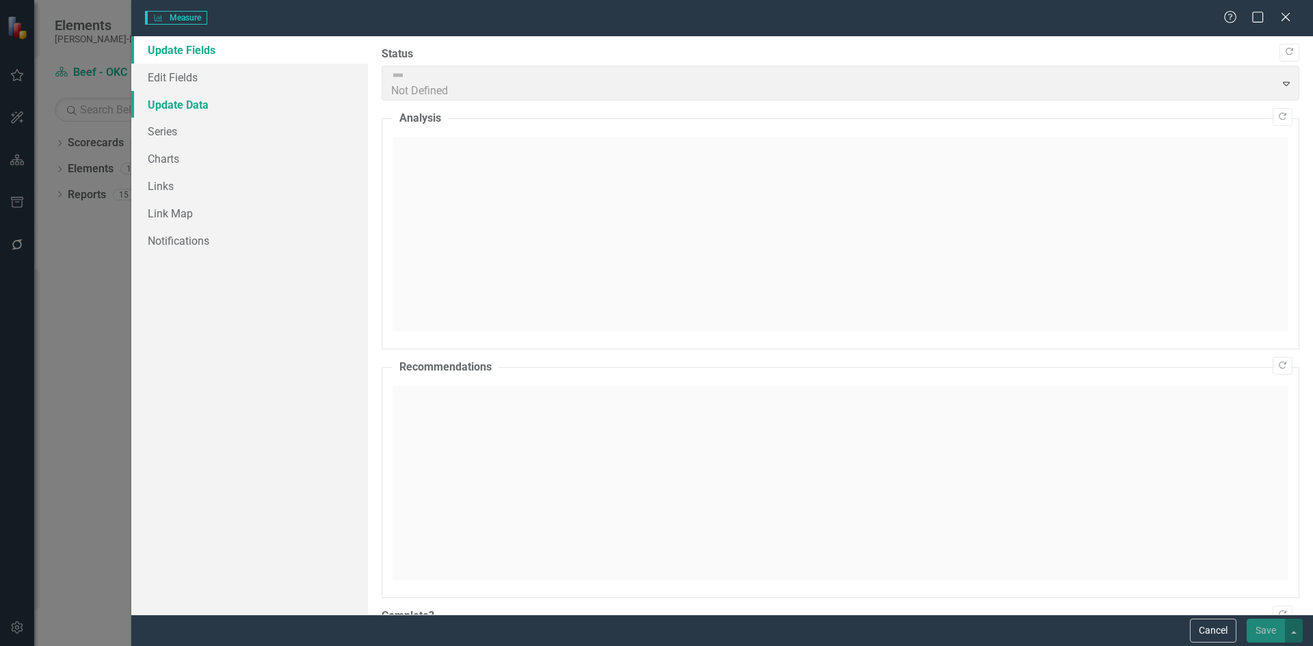
click at [178, 98] on link "Update Data" at bounding box center [249, 104] width 237 height 27
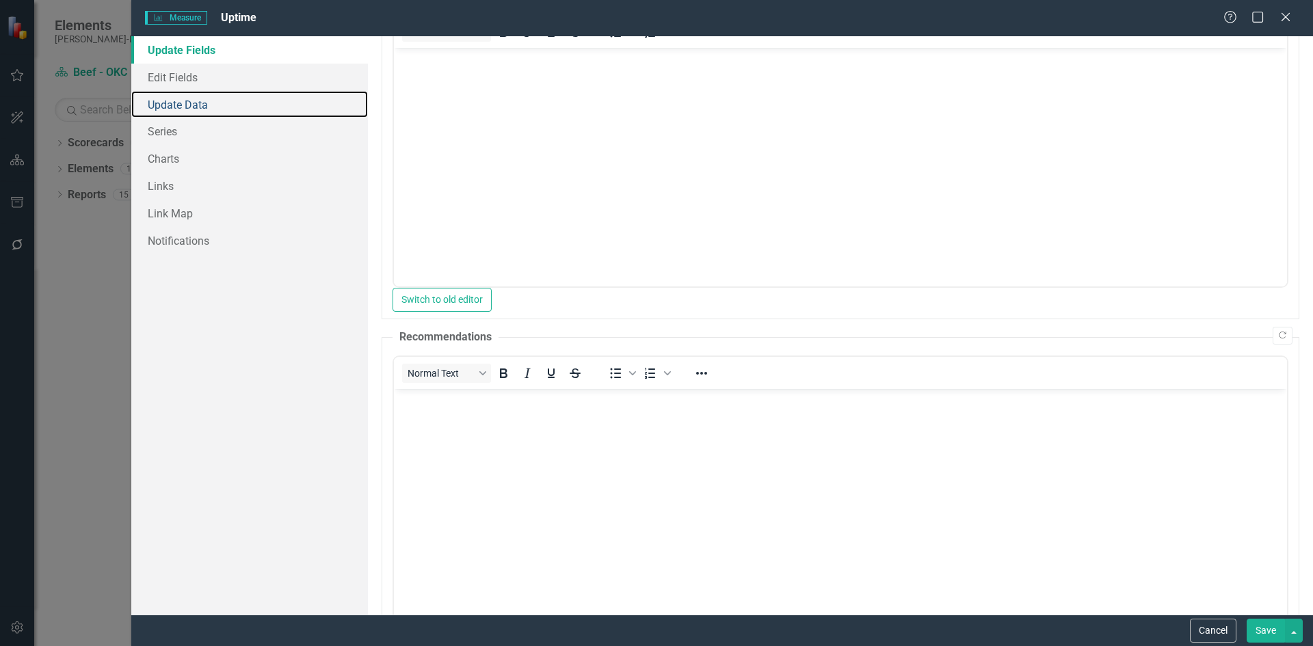
scroll to position [209, 0]
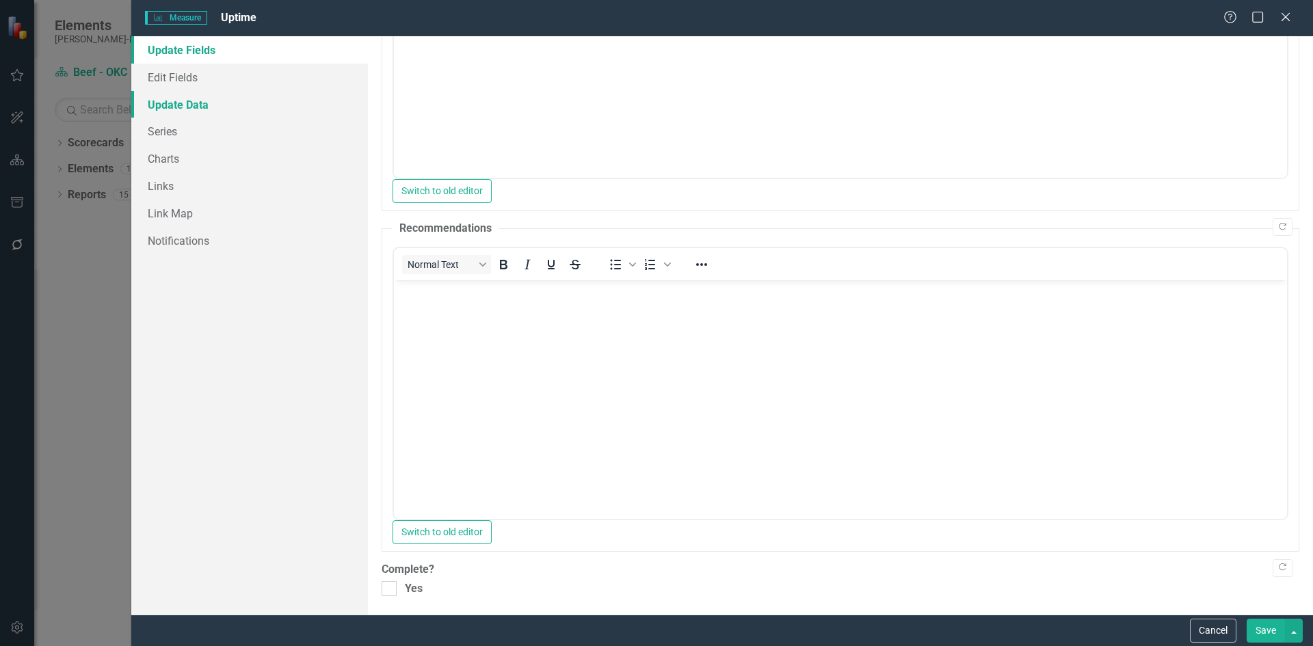
click at [226, 104] on link "Update Data" at bounding box center [249, 104] width 237 height 27
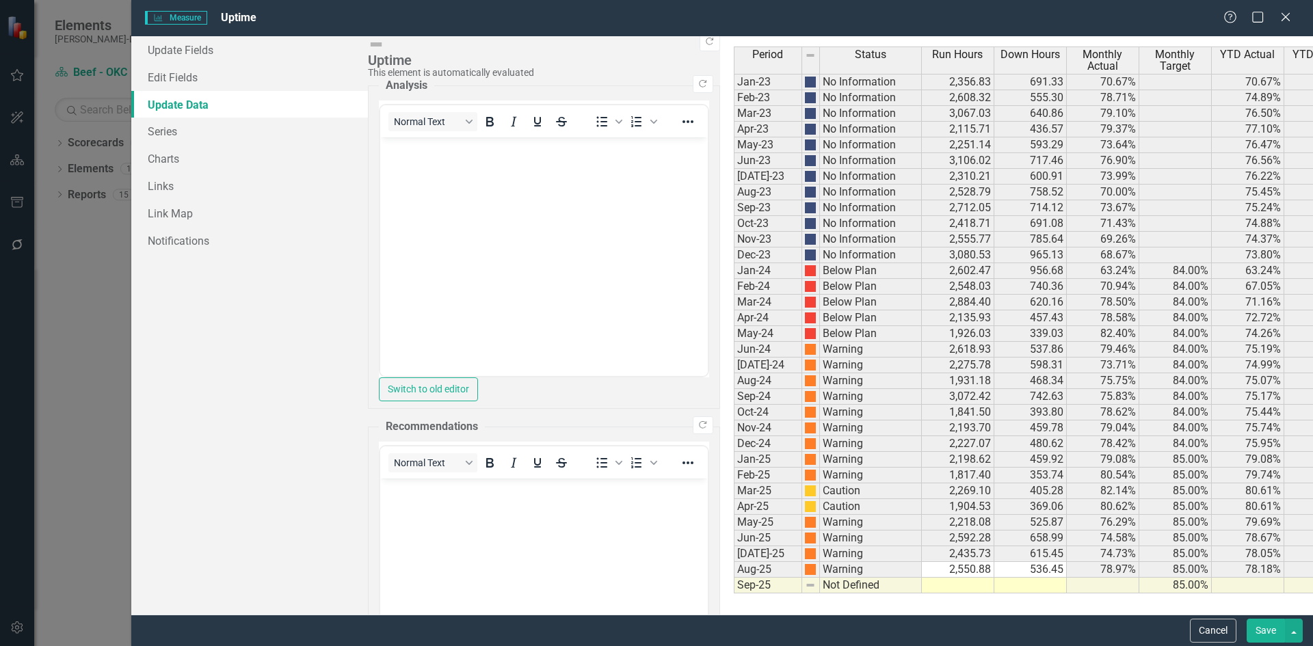
click at [922, 588] on td at bounding box center [958, 586] width 73 height 16
click at [1224, 641] on button "Cancel" at bounding box center [1213, 631] width 47 height 24
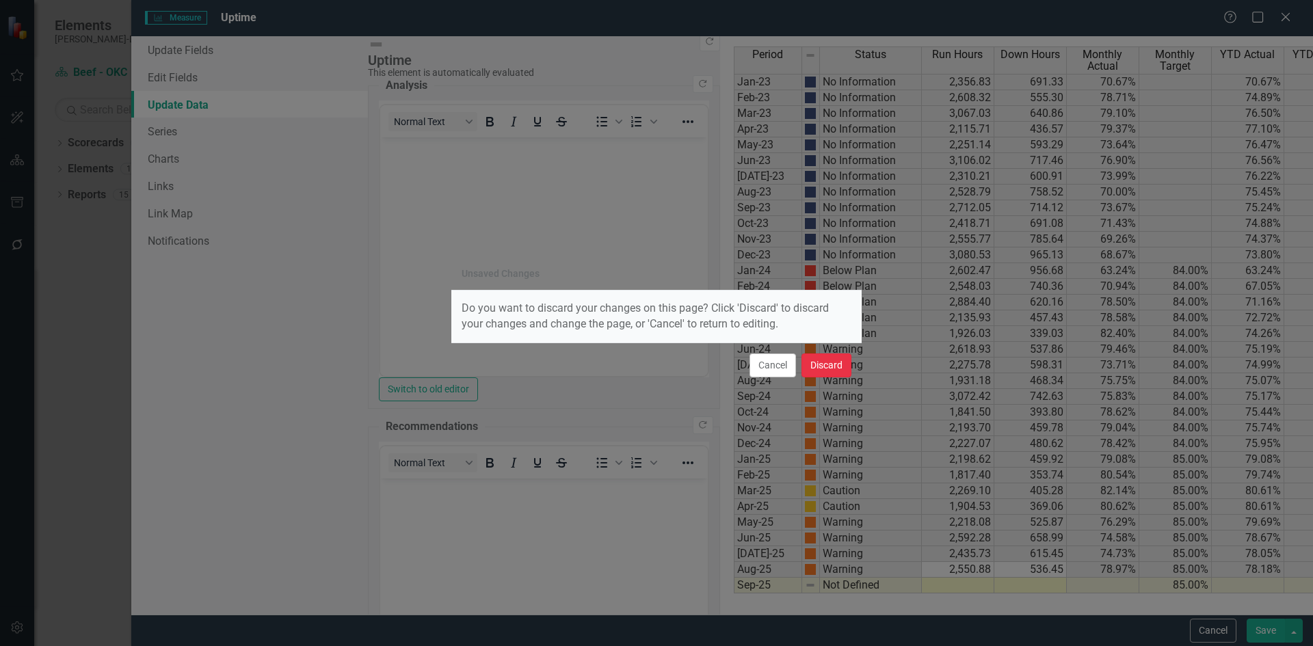
click at [821, 363] on button "Discard" at bounding box center [827, 366] width 50 height 24
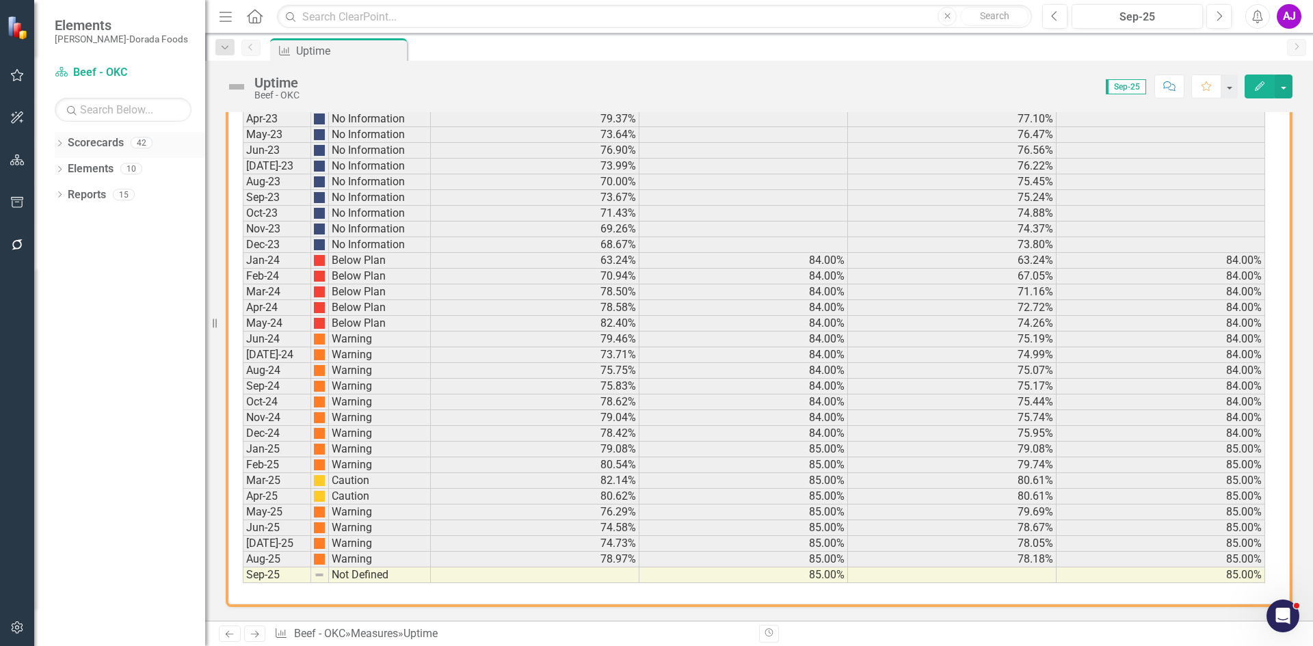
click at [64, 141] on icon "Dropdown" at bounding box center [60, 145] width 10 height 8
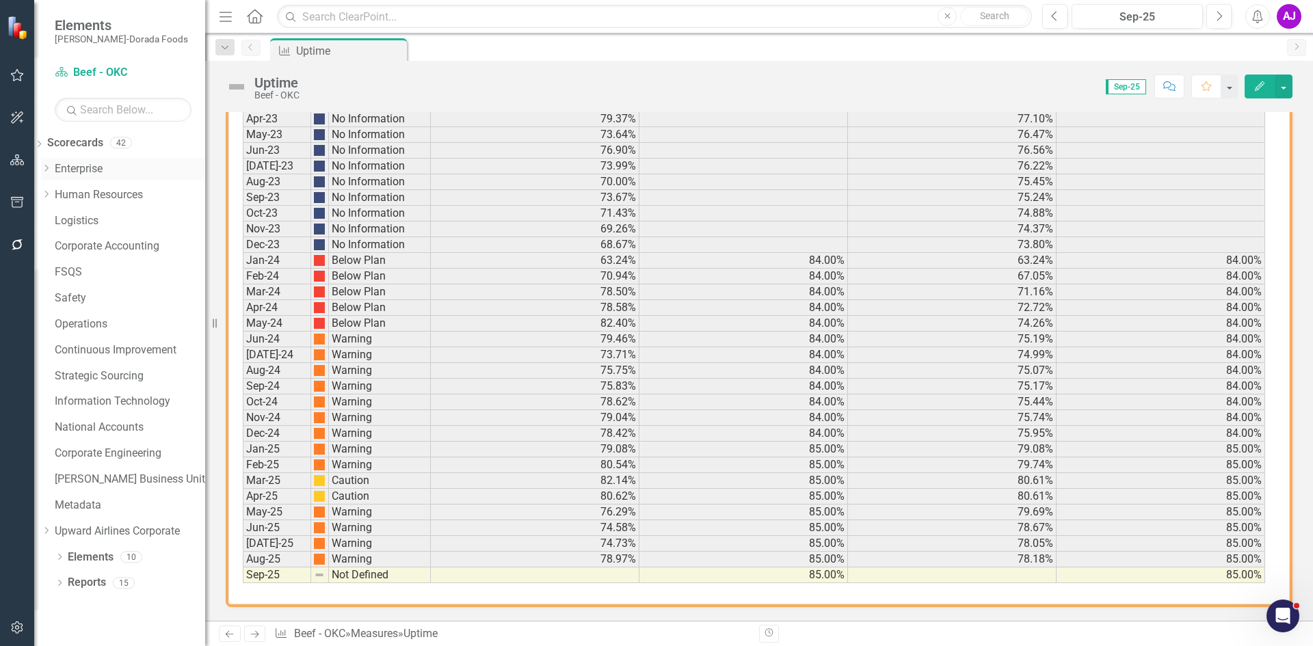
click at [51, 168] on icon "Dropdown" at bounding box center [46, 168] width 10 height 8
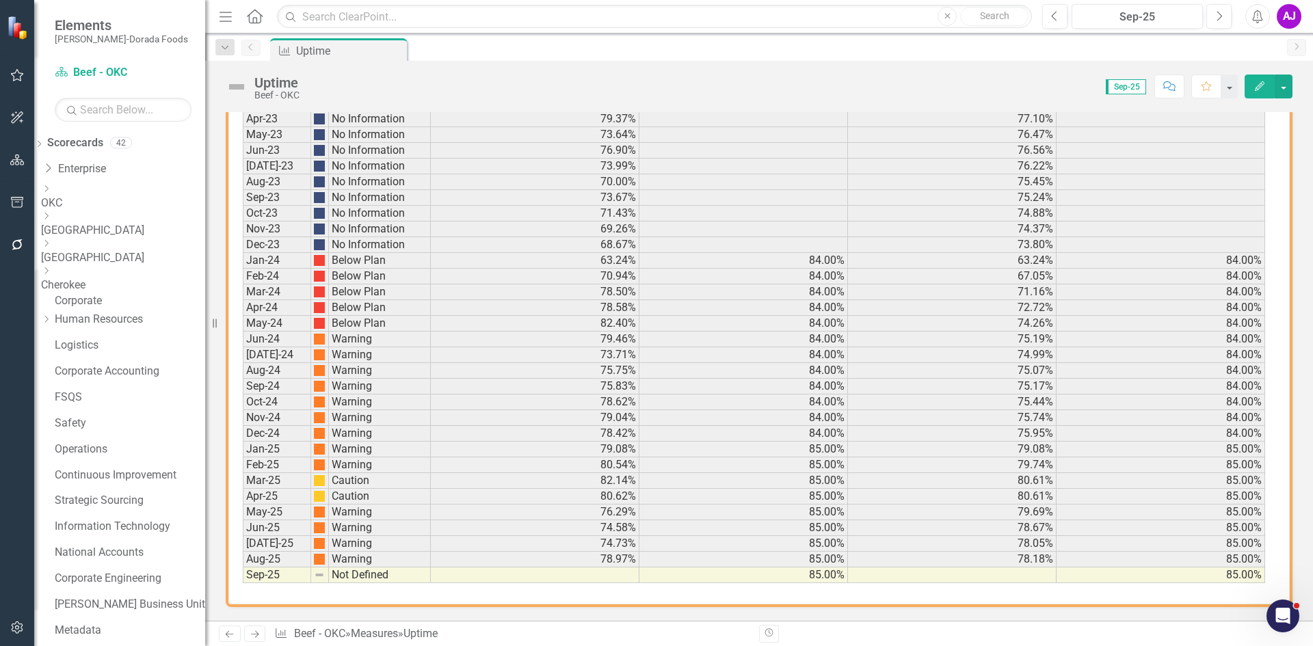
click at [51, 248] on icon "Dropdown" at bounding box center [46, 243] width 10 height 8
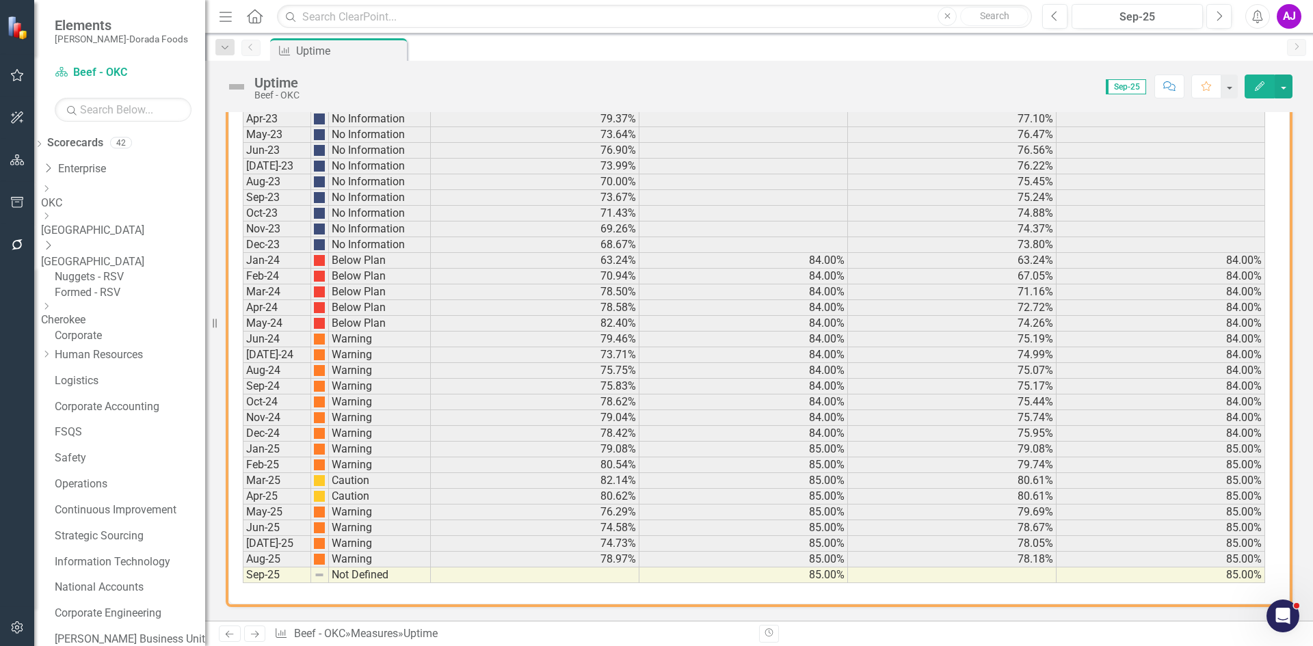
click at [120, 278] on link "Nuggets - RSV" at bounding box center [130, 277] width 150 height 16
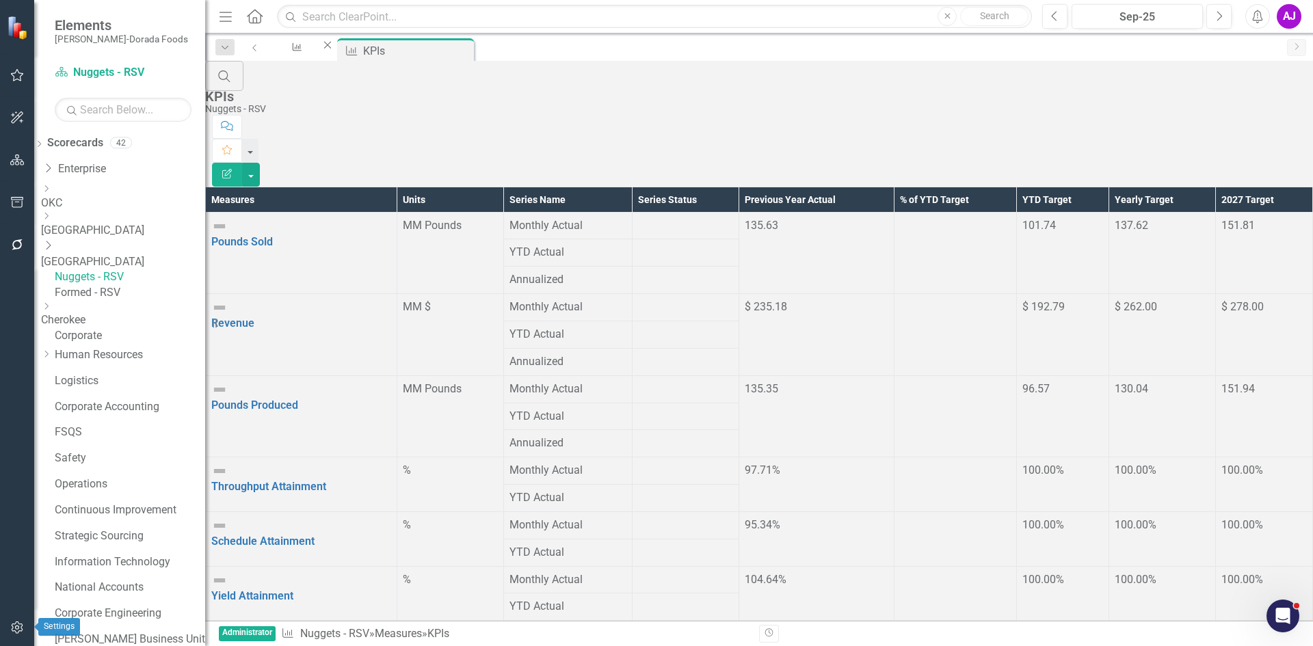
click at [12, 641] on button "button" at bounding box center [17, 628] width 31 height 29
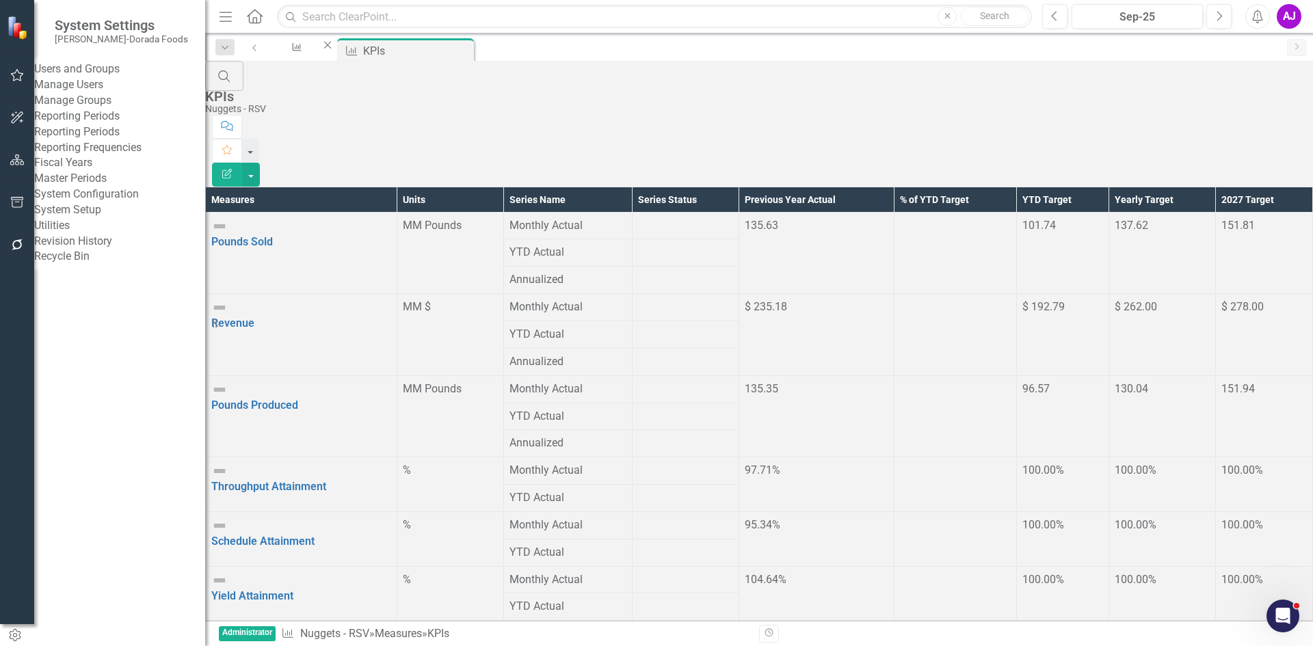
click at [128, 140] on link "Reporting Periods" at bounding box center [119, 132] width 171 height 16
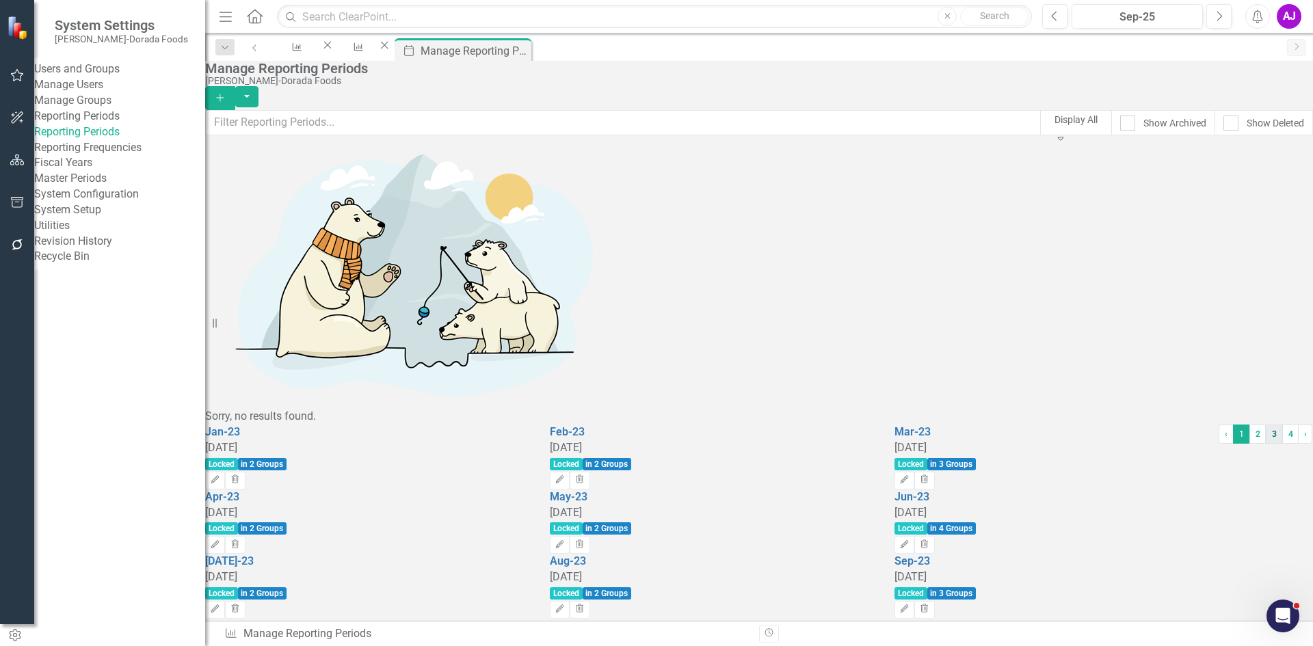
click at [1266, 444] on link "3" at bounding box center [1274, 434] width 16 height 19
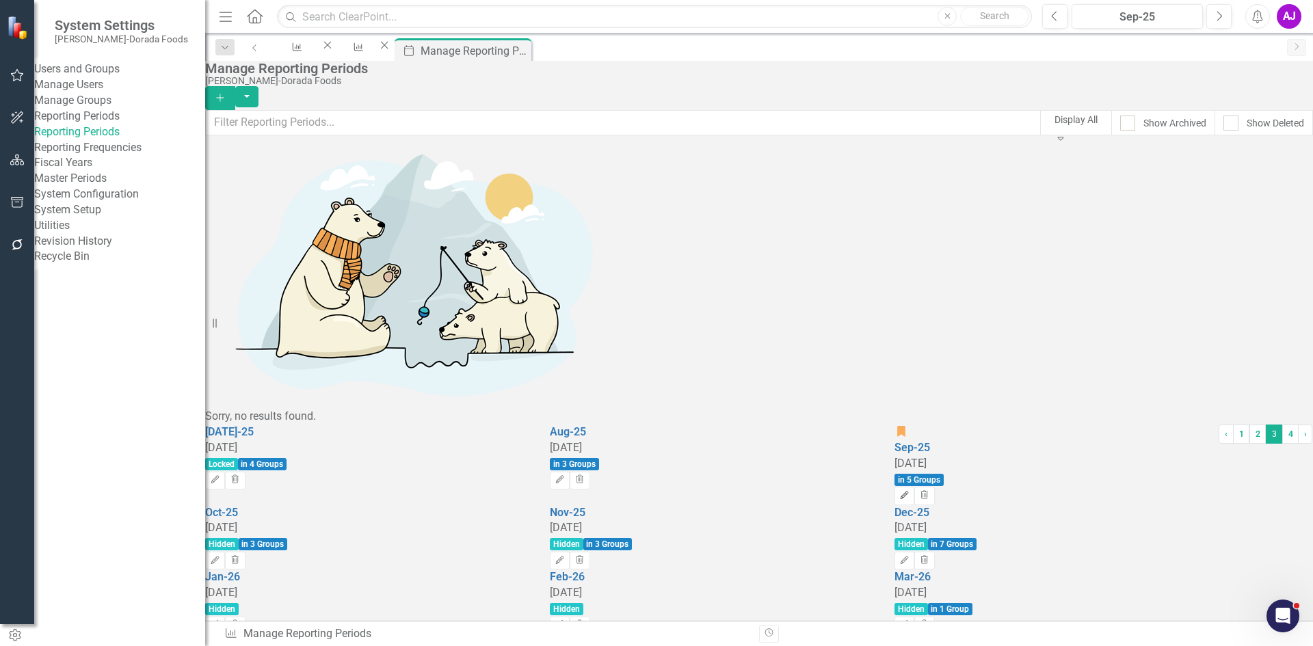
click at [910, 492] on icon "Edit" at bounding box center [904, 496] width 10 height 8
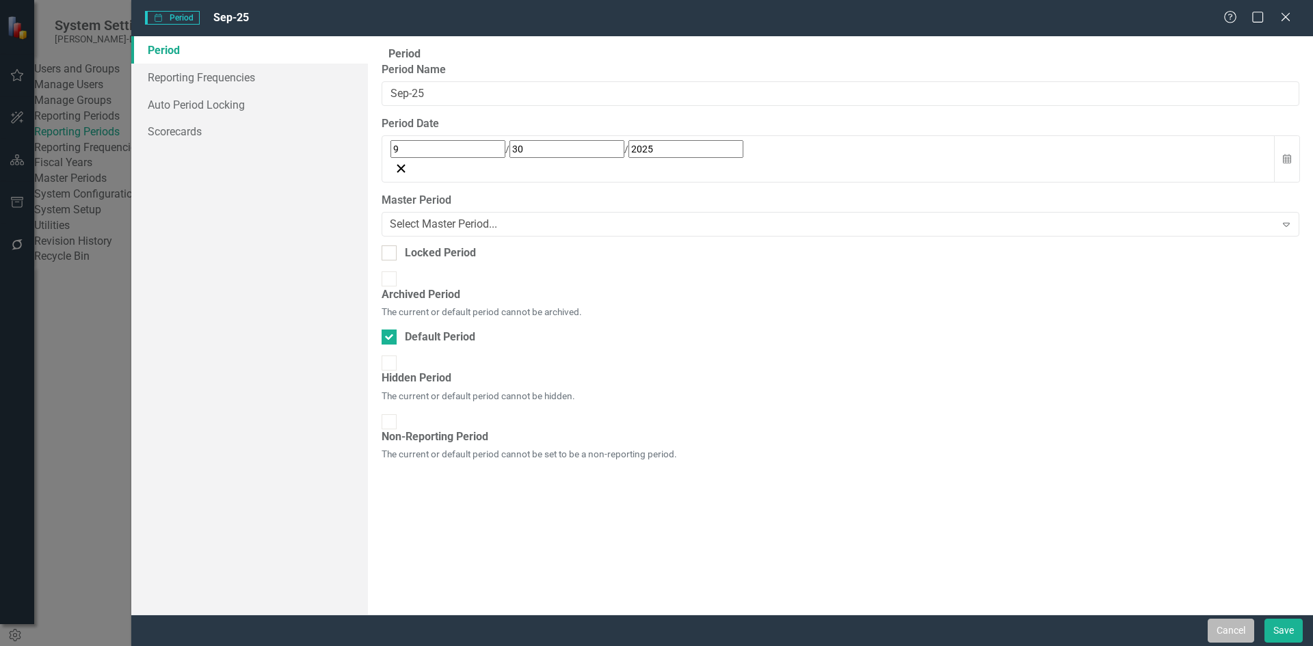
click at [1230, 631] on button "Cancel" at bounding box center [1231, 631] width 47 height 24
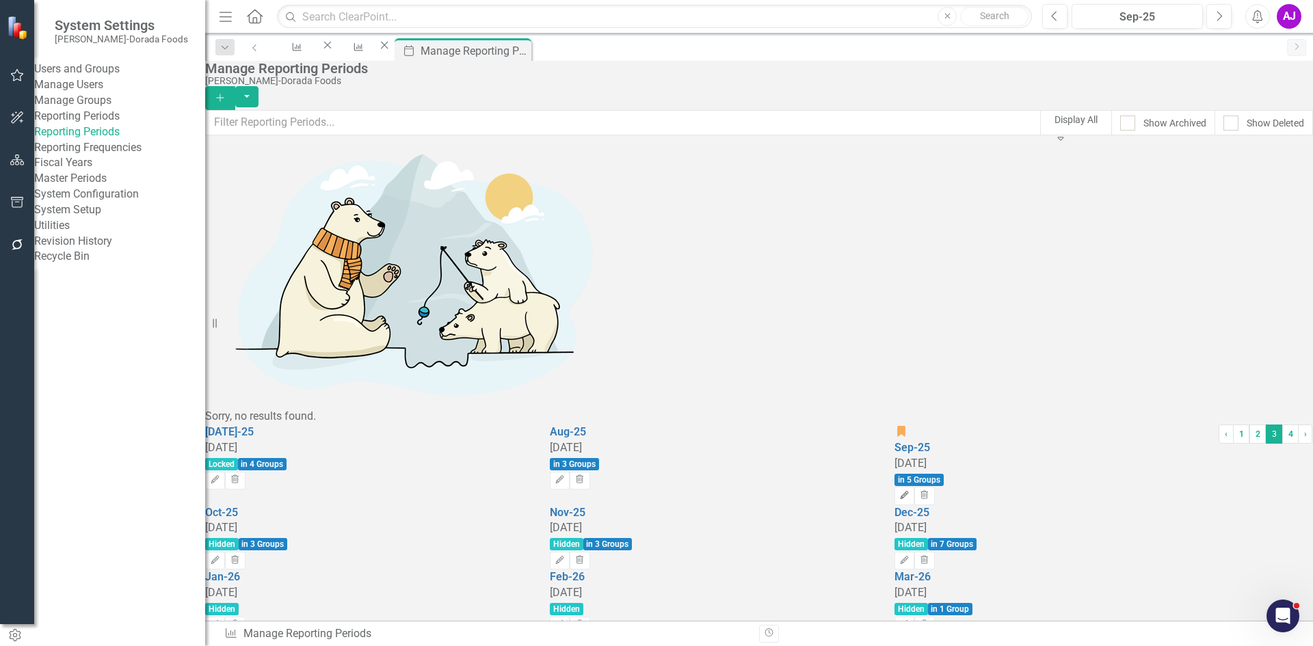
click at [909, 491] on icon "button" at bounding box center [905, 495] width 8 height 8
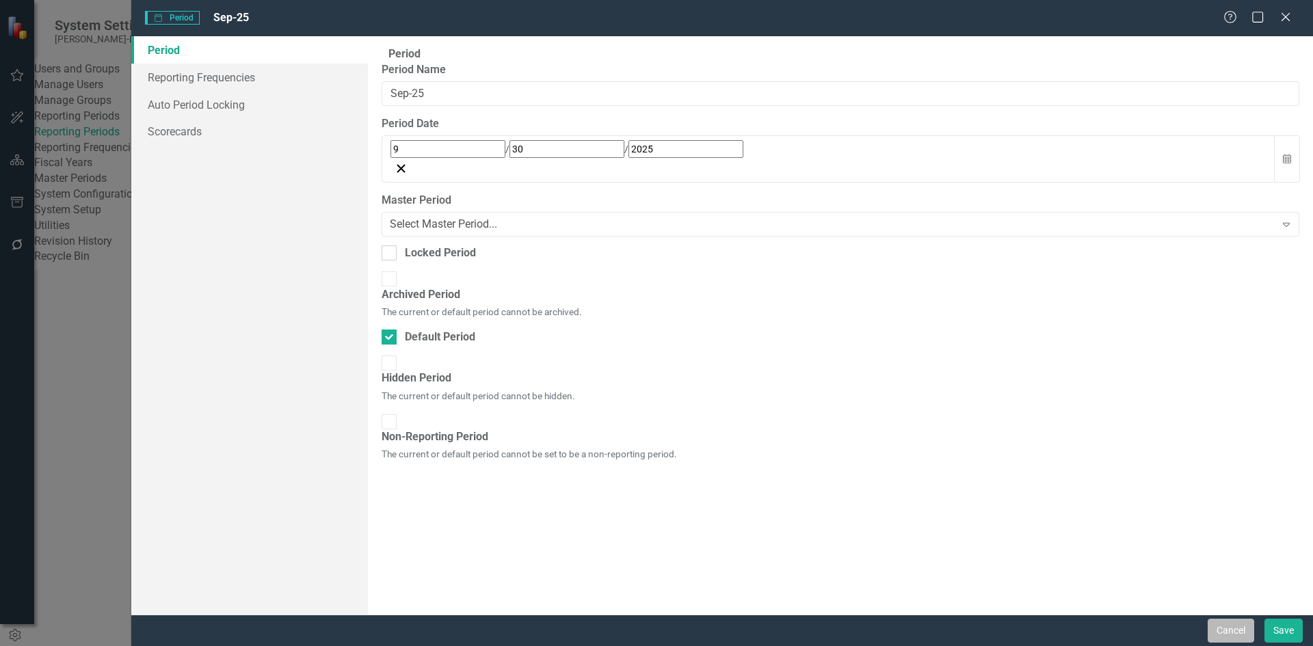
click at [1242, 625] on button "Cancel" at bounding box center [1231, 631] width 47 height 24
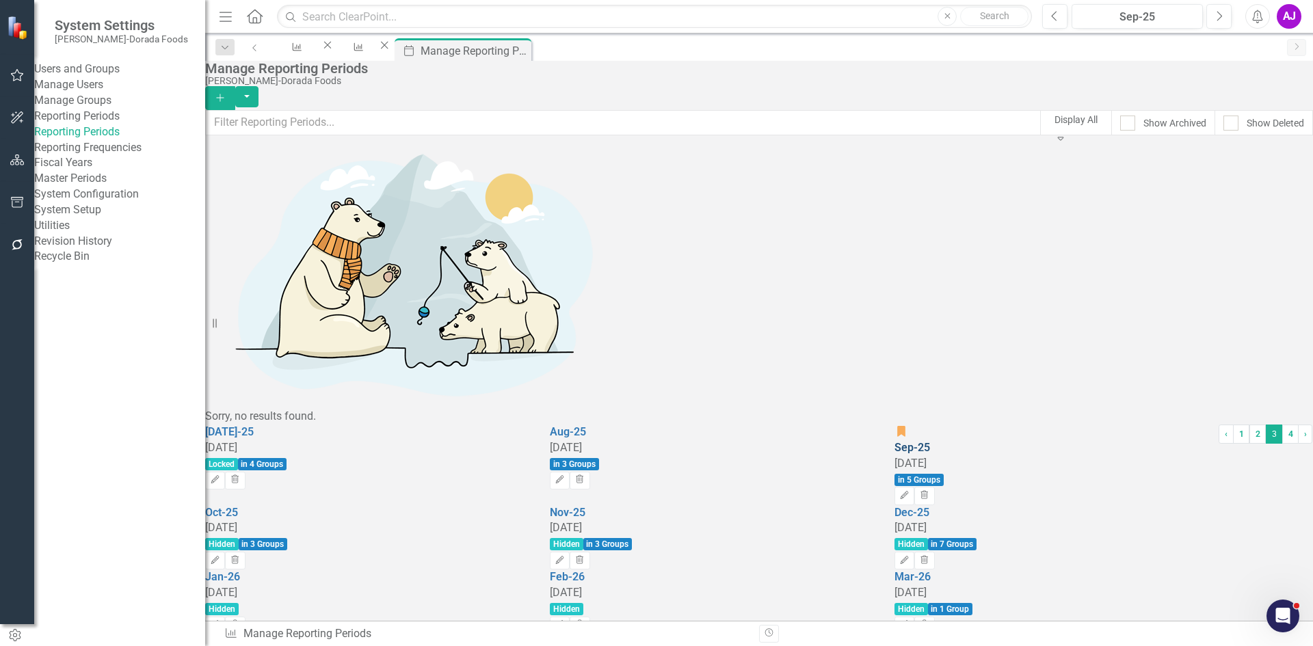
click at [930, 441] on link "Sep-25" at bounding box center [913, 447] width 36 height 13
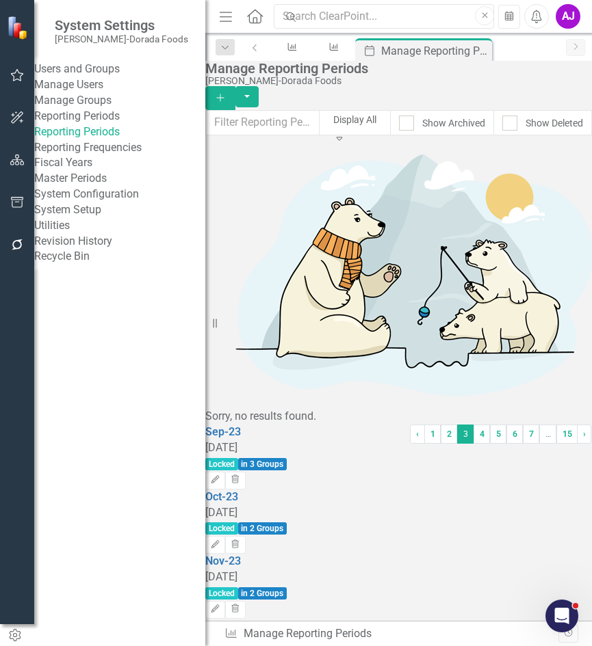
click at [487, 86] on div "[PERSON_NAME]-Dorada Foods" at bounding box center [395, 81] width 380 height 10
click at [506, 444] on link "6" at bounding box center [514, 434] width 16 height 19
click at [506, 444] on link "7" at bounding box center [514, 434] width 16 height 19
click at [506, 444] on link "8" at bounding box center [514, 434] width 16 height 19
click at [501, 444] on link "9" at bounding box center [509, 434] width 16 height 19
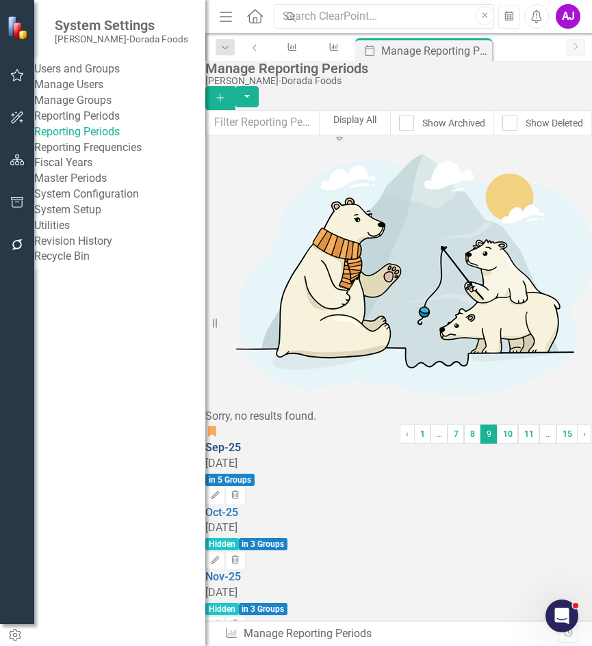
click at [241, 441] on link "Sep-25" at bounding box center [223, 447] width 36 height 13
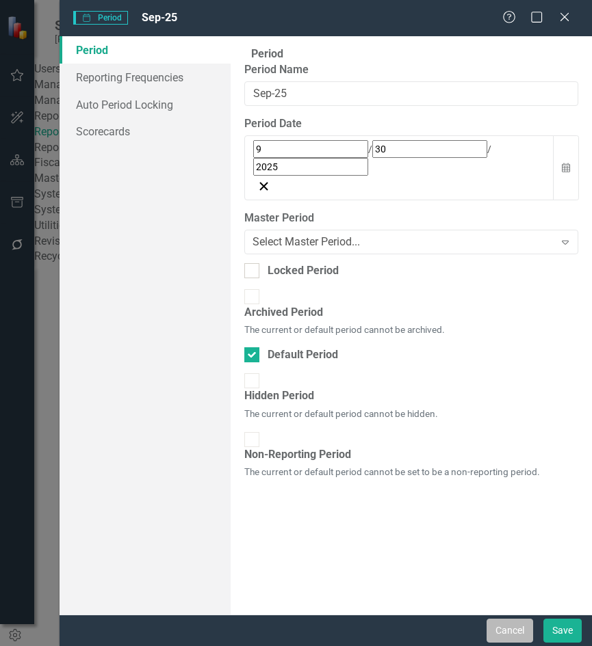
click at [512, 635] on button "Cancel" at bounding box center [509, 631] width 47 height 24
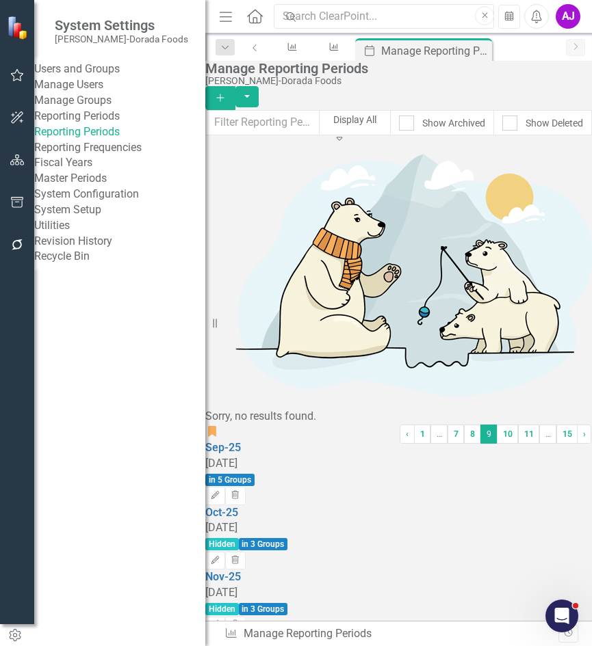
click at [129, 156] on link "Reporting Frequencies" at bounding box center [119, 148] width 171 height 16
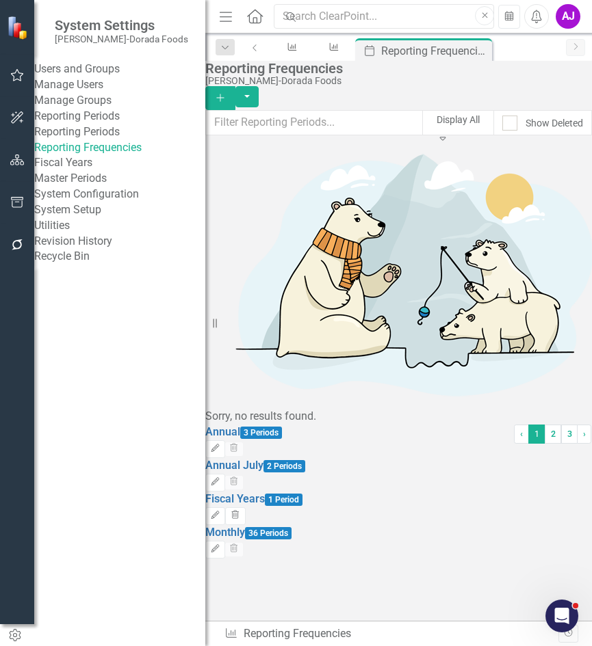
click at [125, 140] on link "Reporting Periods" at bounding box center [119, 132] width 171 height 16
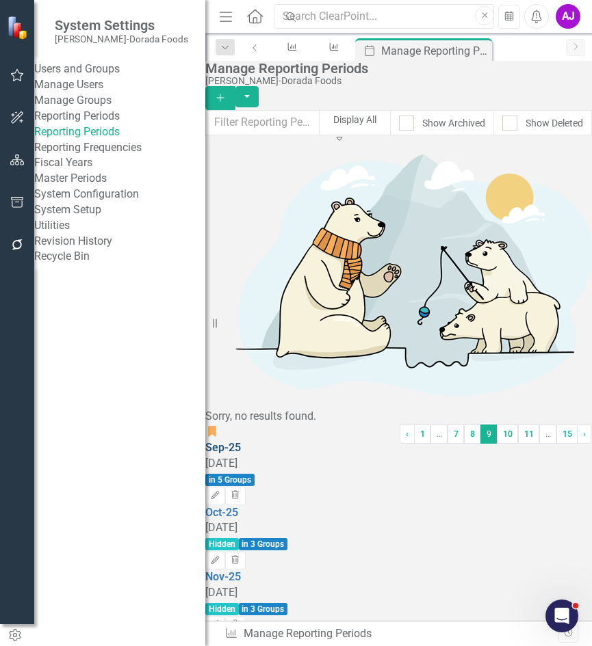
click at [241, 441] on link "Sep-25" at bounding box center [223, 447] width 36 height 13
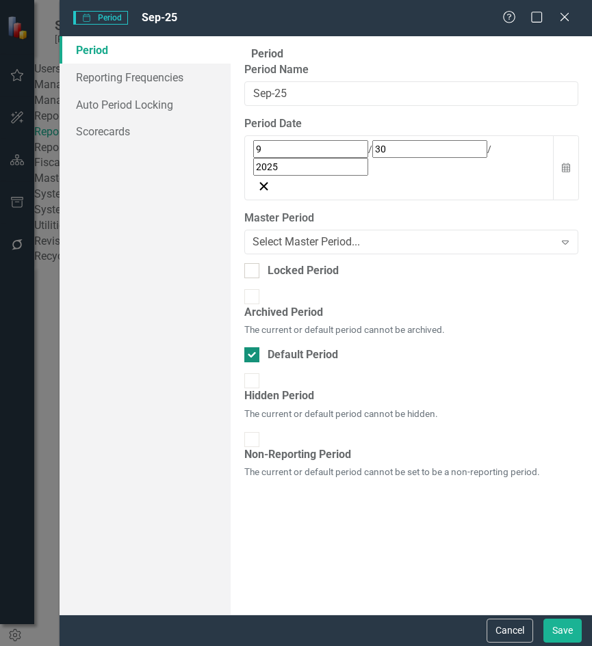
click at [313, 347] on div "Default Period" at bounding box center [302, 355] width 70 height 16
click at [253, 347] on input "Default Period" at bounding box center [248, 351] width 9 height 9
checkbox input "false"
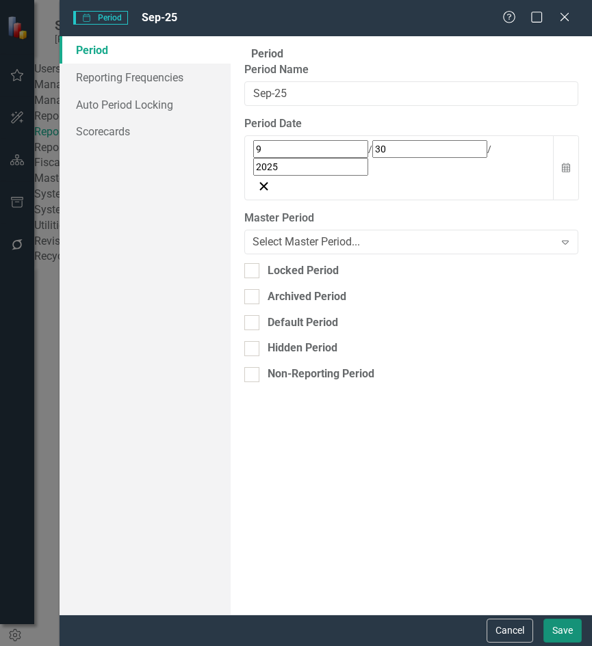
click at [566, 633] on button "Save" at bounding box center [562, 631] width 38 height 24
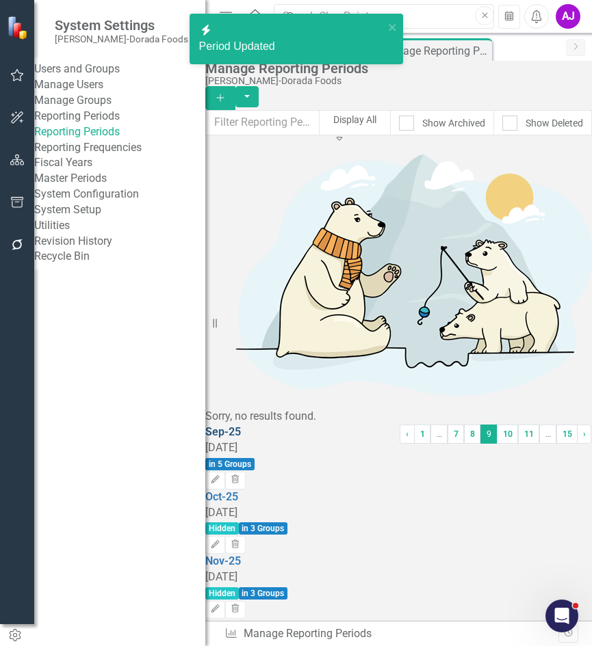
click at [241, 425] on link "Sep-25" at bounding box center [223, 431] width 36 height 13
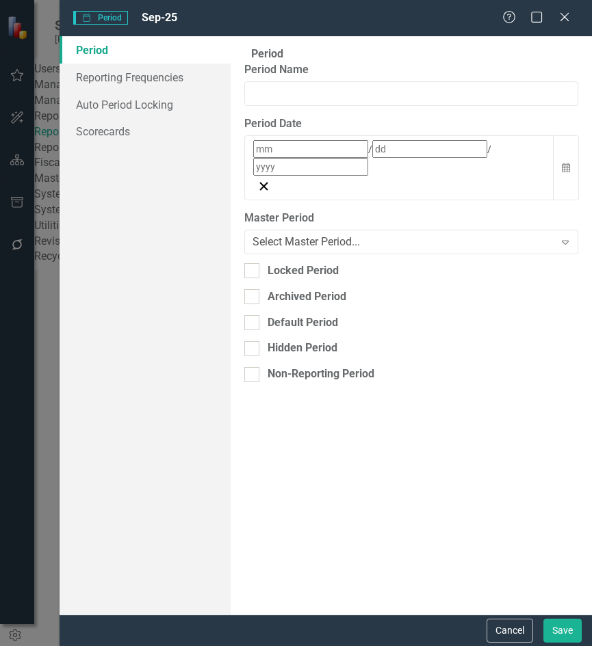
type input "Sep-25"
type input "9"
type input "30"
type input "2025"
click at [315, 315] on div "Default Period" at bounding box center [302, 323] width 70 height 16
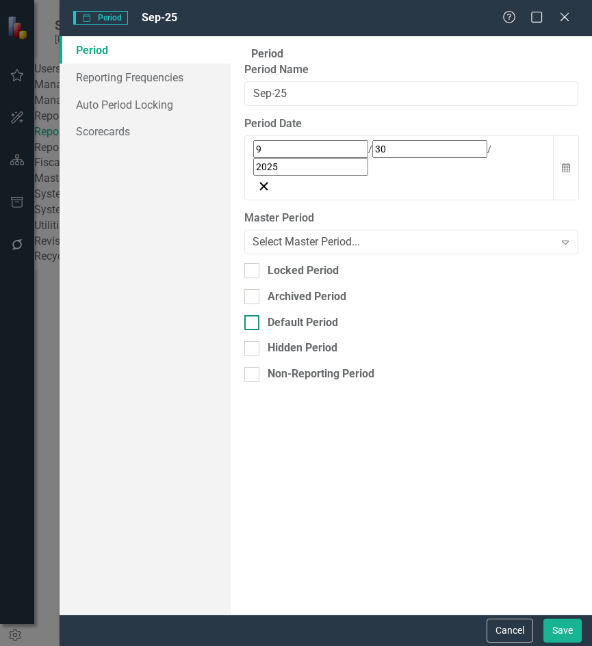
click at [253, 315] on input "Default Period" at bounding box center [248, 319] width 9 height 9
checkbox input "true"
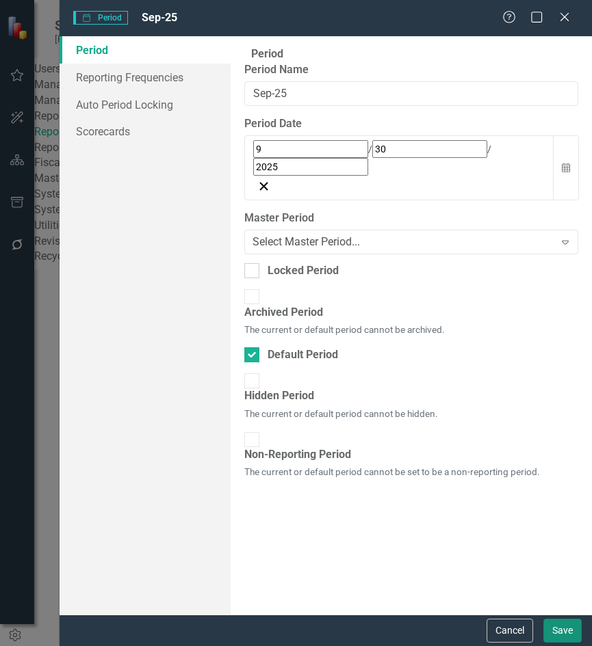
click at [549, 624] on button "Save" at bounding box center [562, 631] width 38 height 24
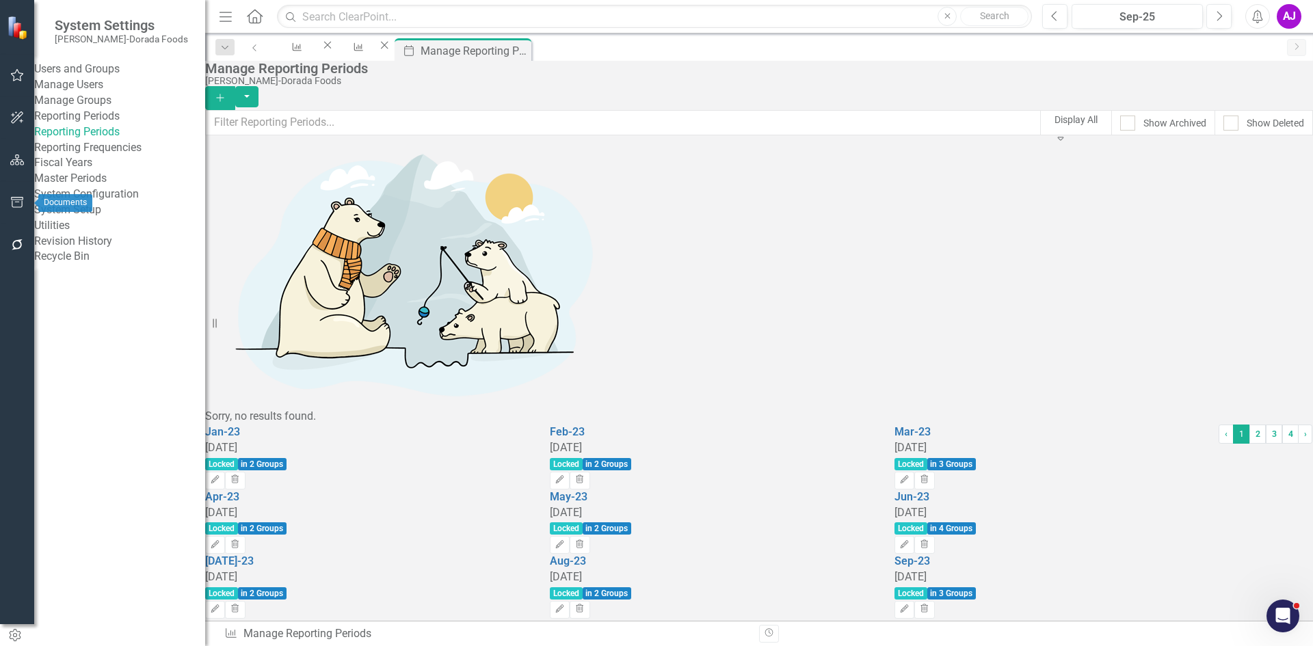
click at [19, 155] on icon "button" at bounding box center [17, 160] width 14 height 11
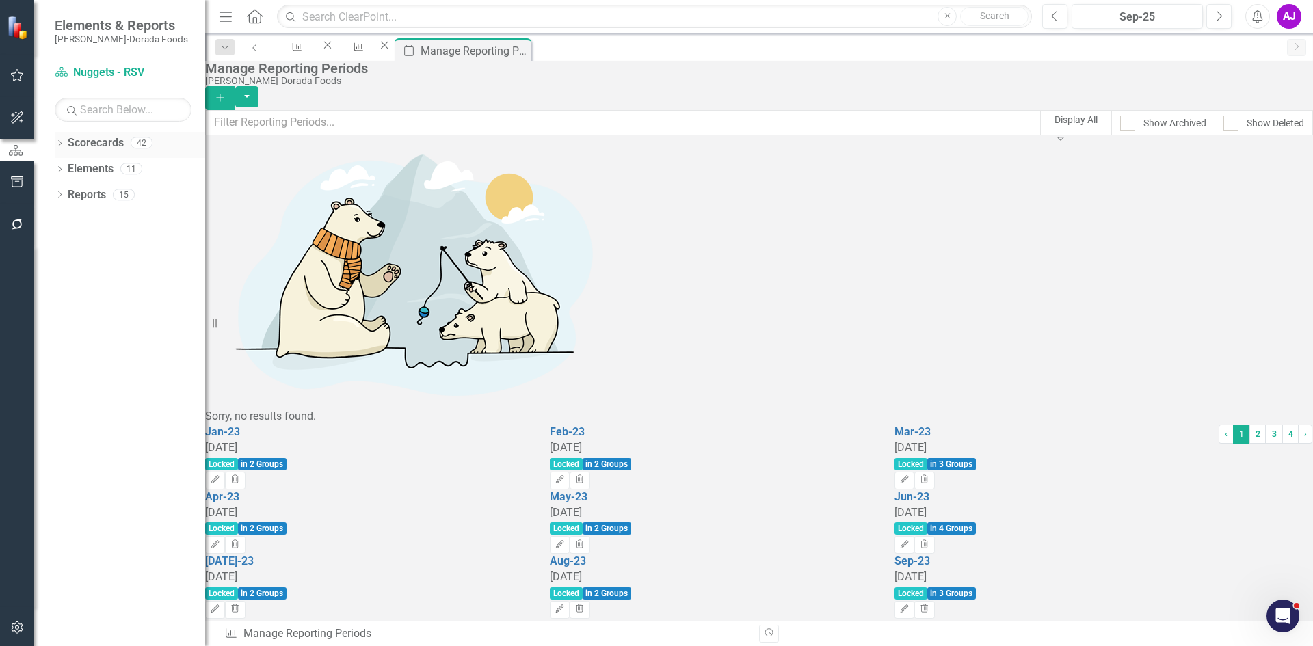
click at [58, 148] on icon "Dropdown" at bounding box center [60, 145] width 10 height 8
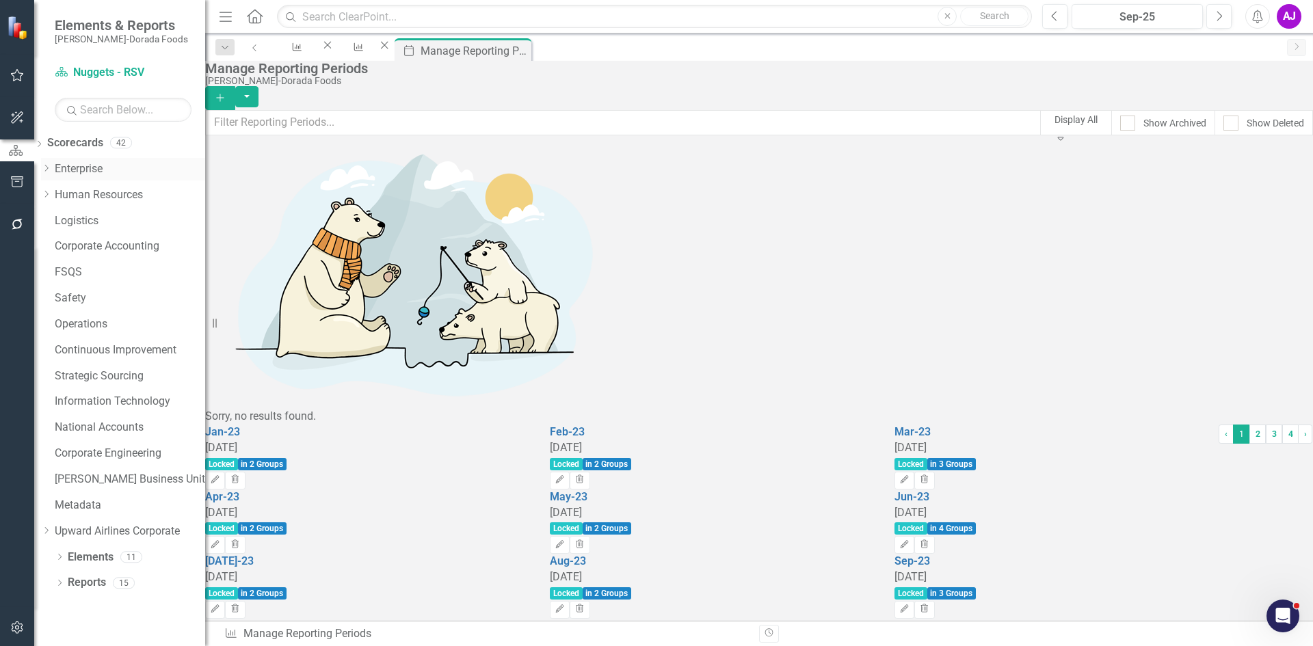
click at [51, 171] on icon "Dropdown" at bounding box center [46, 168] width 10 height 8
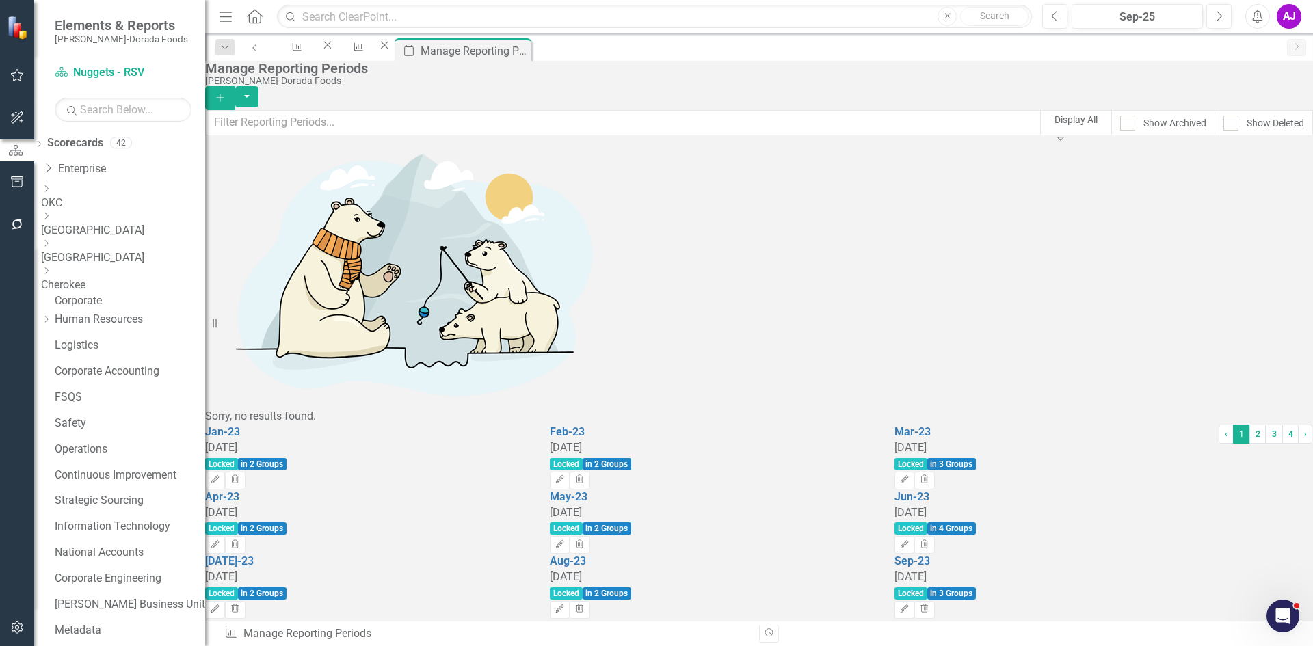
click at [51, 193] on icon "Dropdown" at bounding box center [46, 189] width 10 height 8
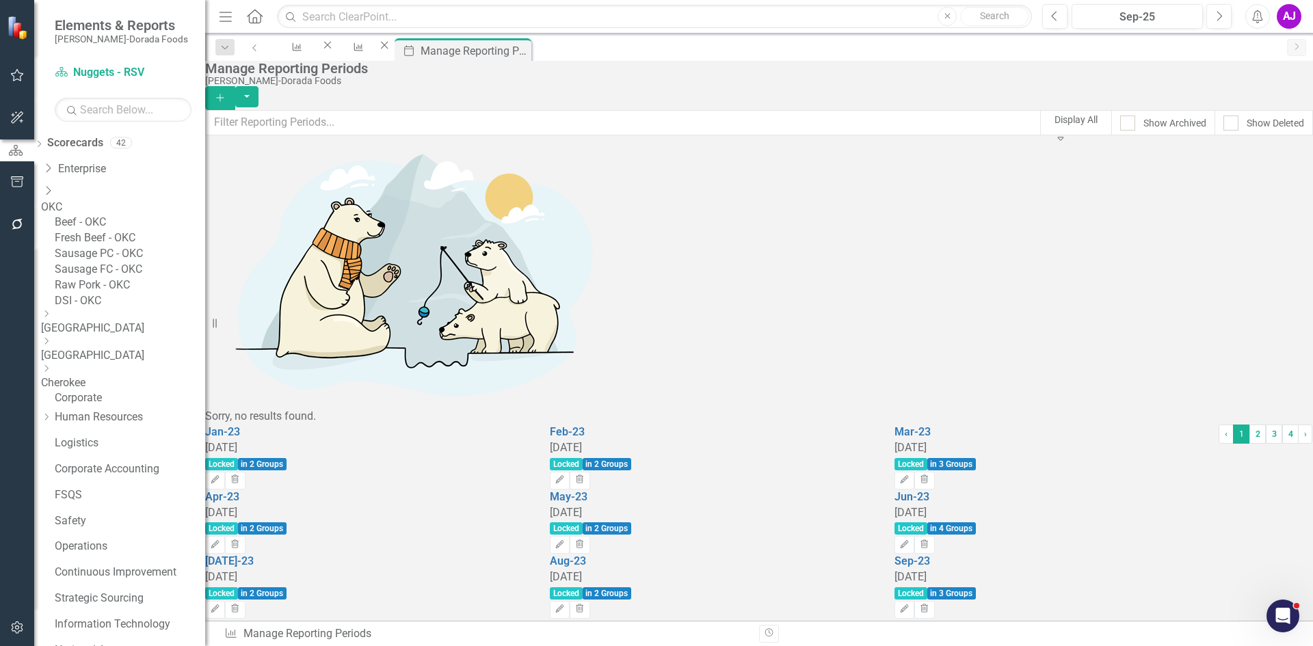
click at [109, 218] on link "Beef - OKC" at bounding box center [130, 223] width 150 height 16
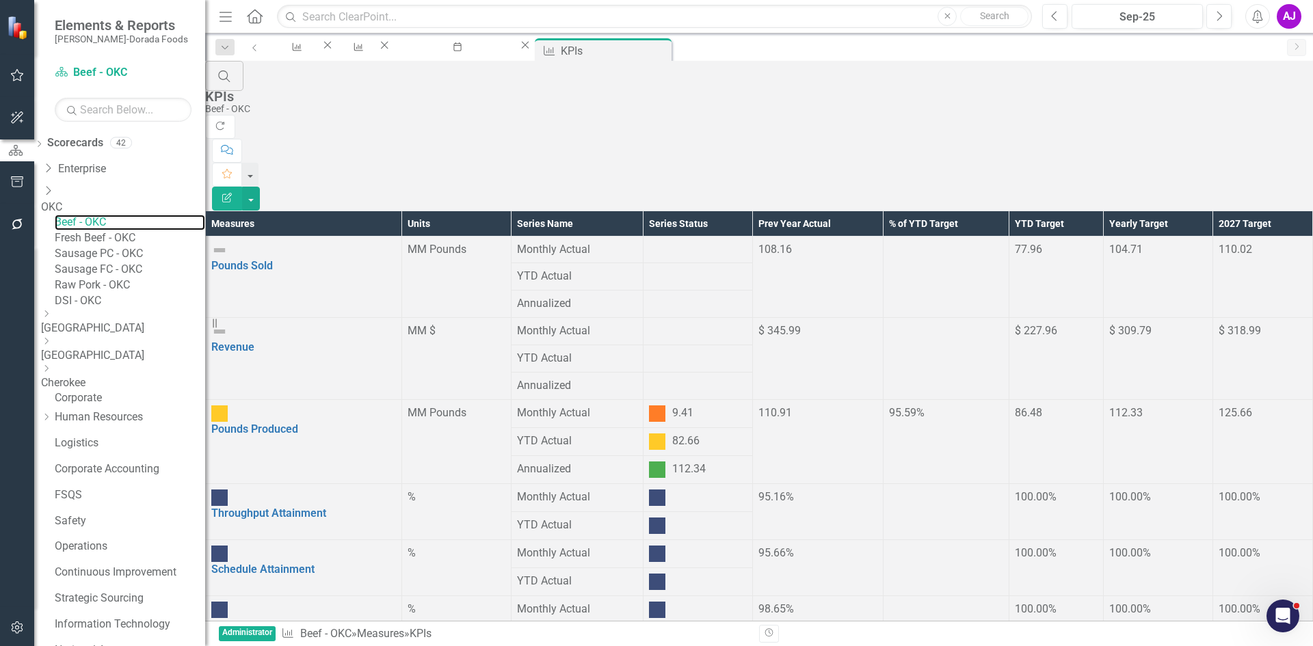
scroll to position [89, 0]
click at [298, 423] on link "Pounds Produced" at bounding box center [254, 429] width 87 height 13
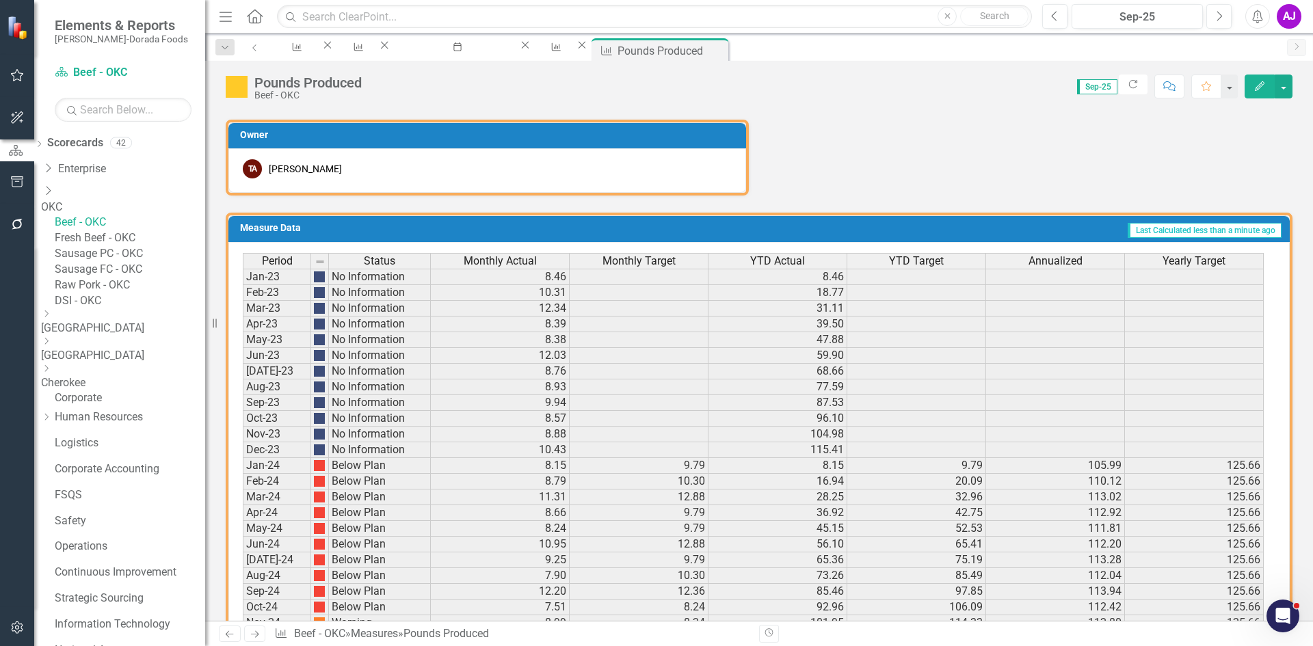
scroll to position [352, 0]
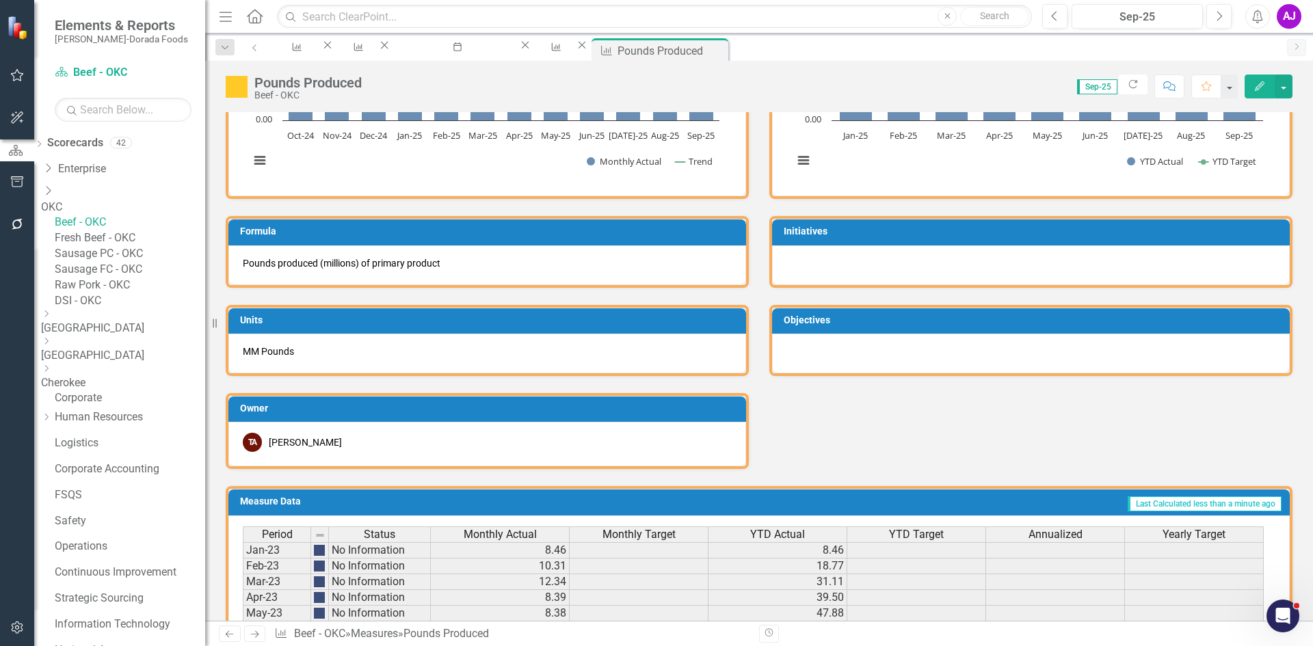
click at [1252, 85] on button "Edit" at bounding box center [1260, 87] width 30 height 24
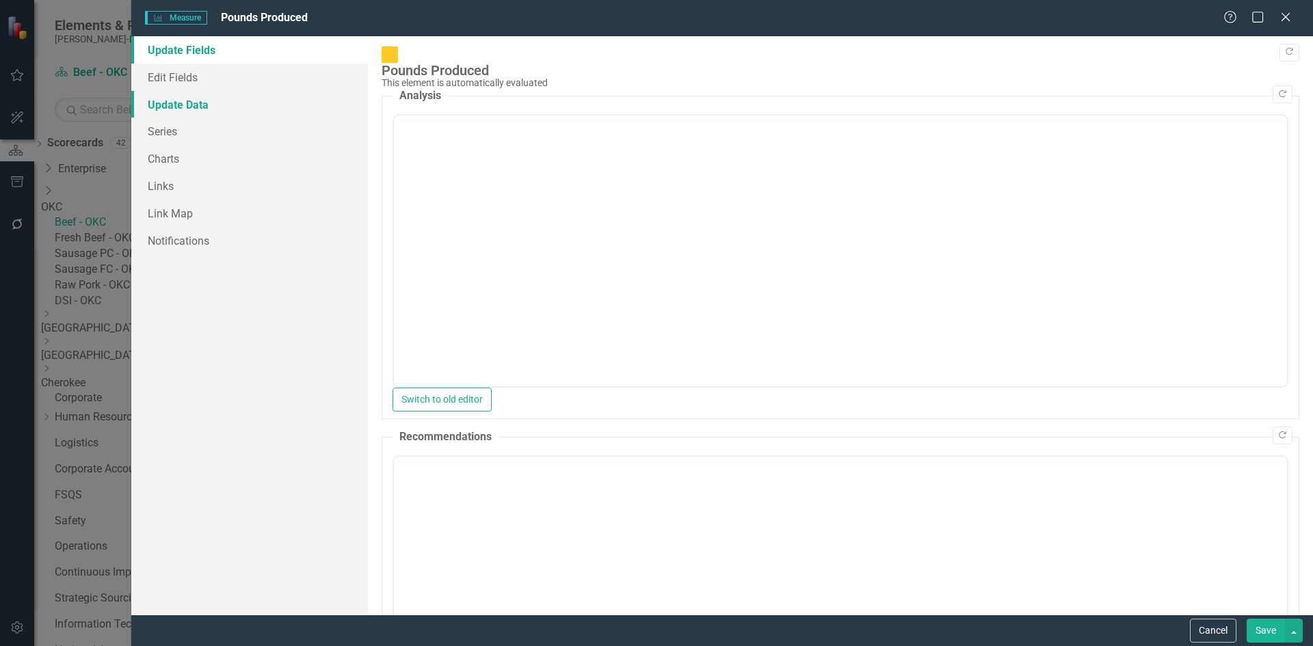
click at [205, 106] on link "Update Data" at bounding box center [249, 104] width 237 height 27
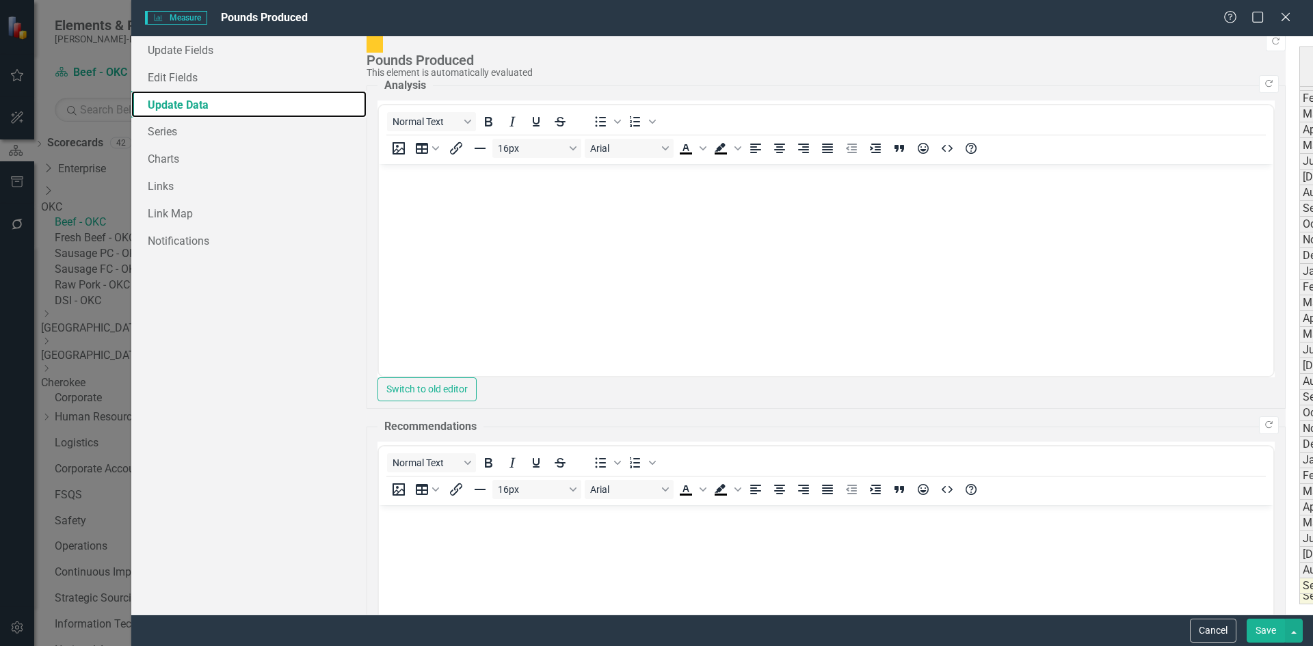
scroll to position [0, 0]
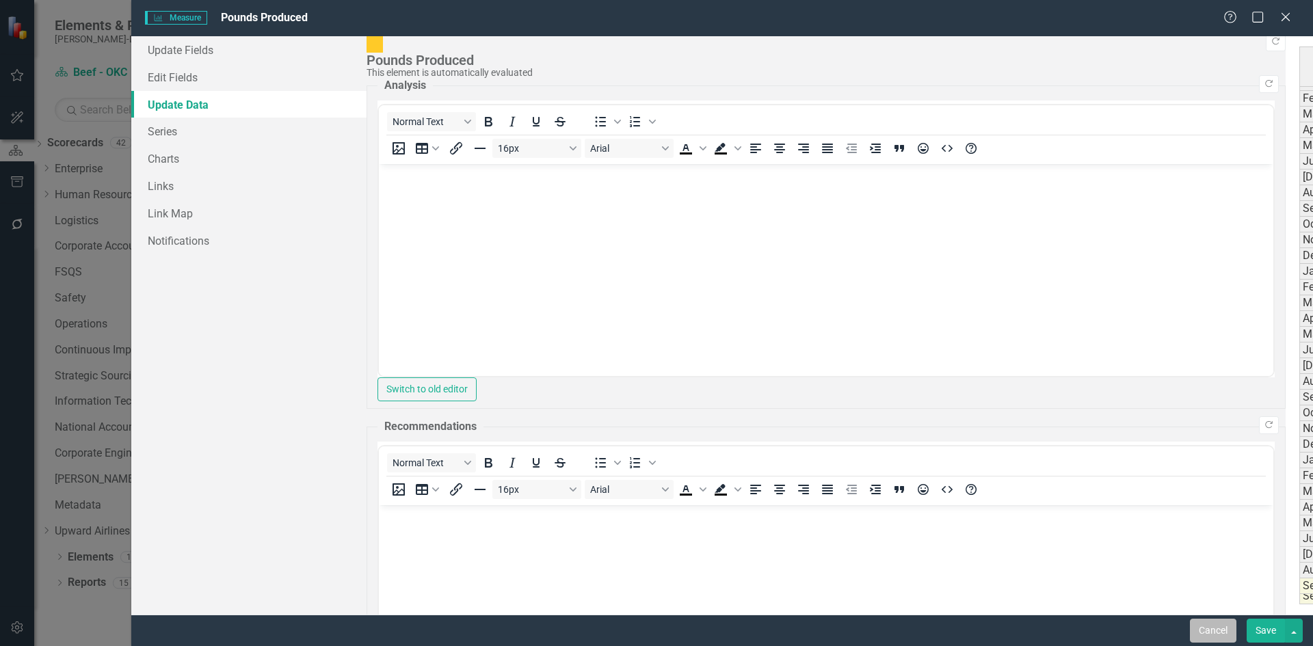
click at [1229, 626] on button "Cancel" at bounding box center [1213, 631] width 47 height 24
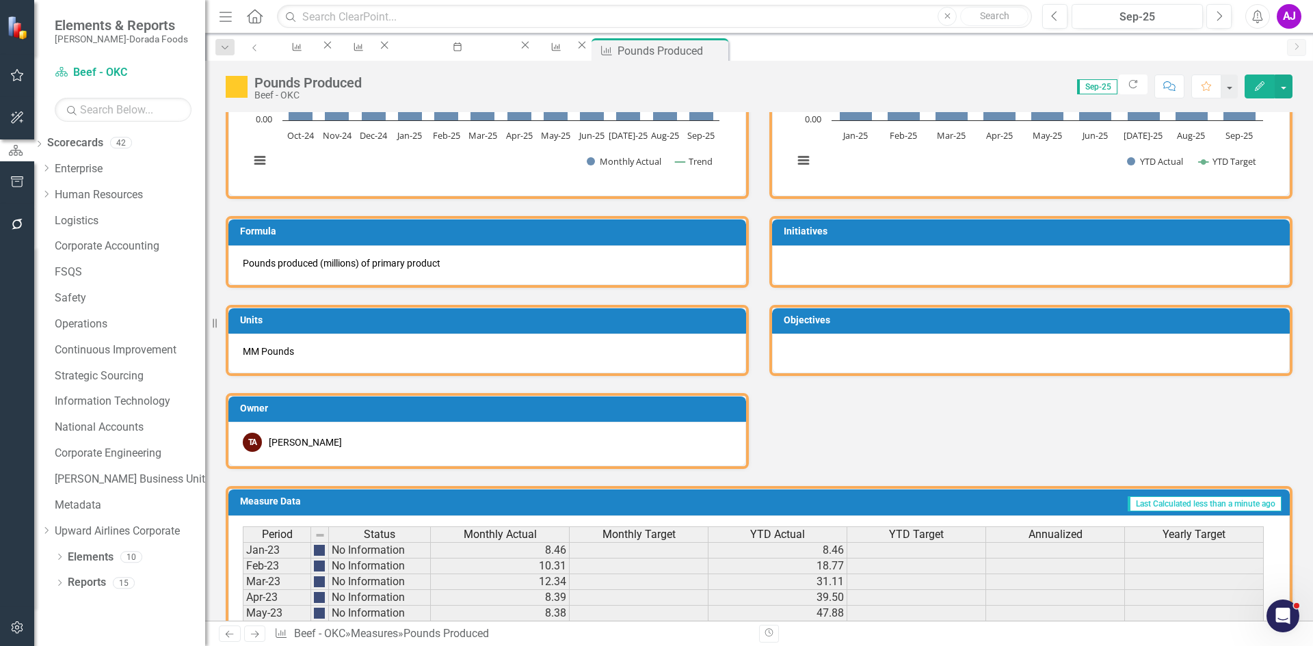
click at [1260, 83] on icon "Edit" at bounding box center [1260, 86] width 12 height 10
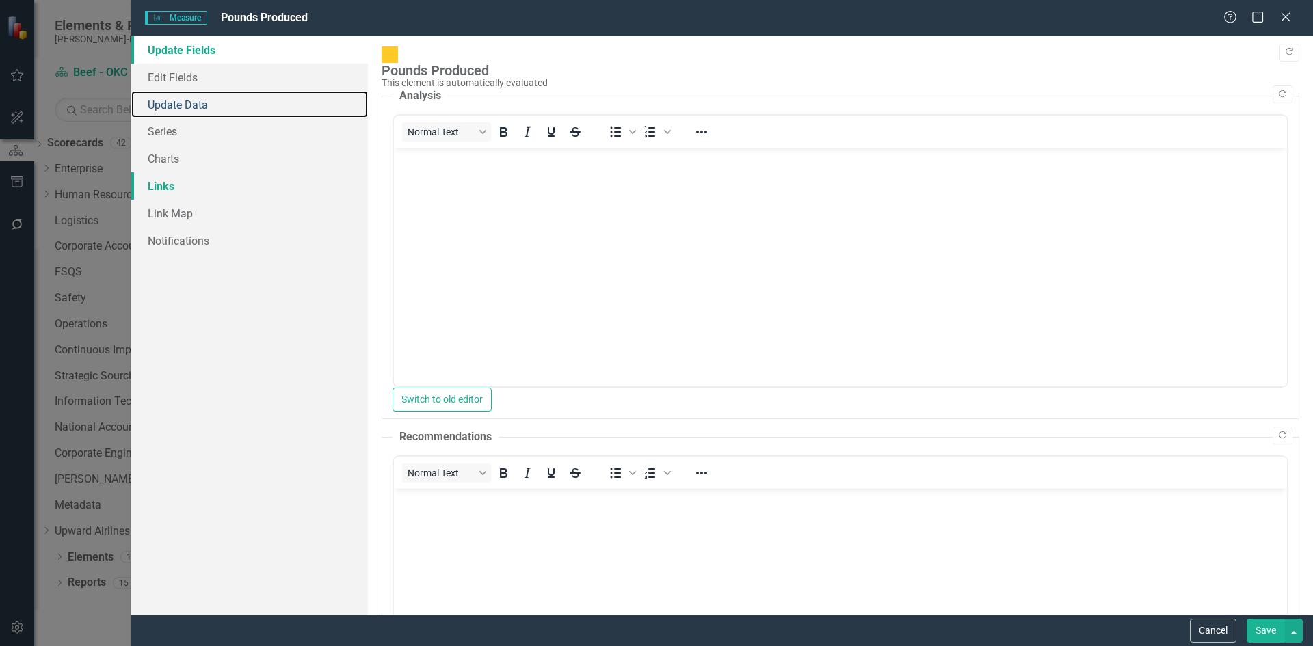
drag, startPoint x: 161, startPoint y: 111, endPoint x: 340, endPoint y: 188, distance: 194.9
click at [161, 111] on link "Update Data" at bounding box center [249, 104] width 237 height 27
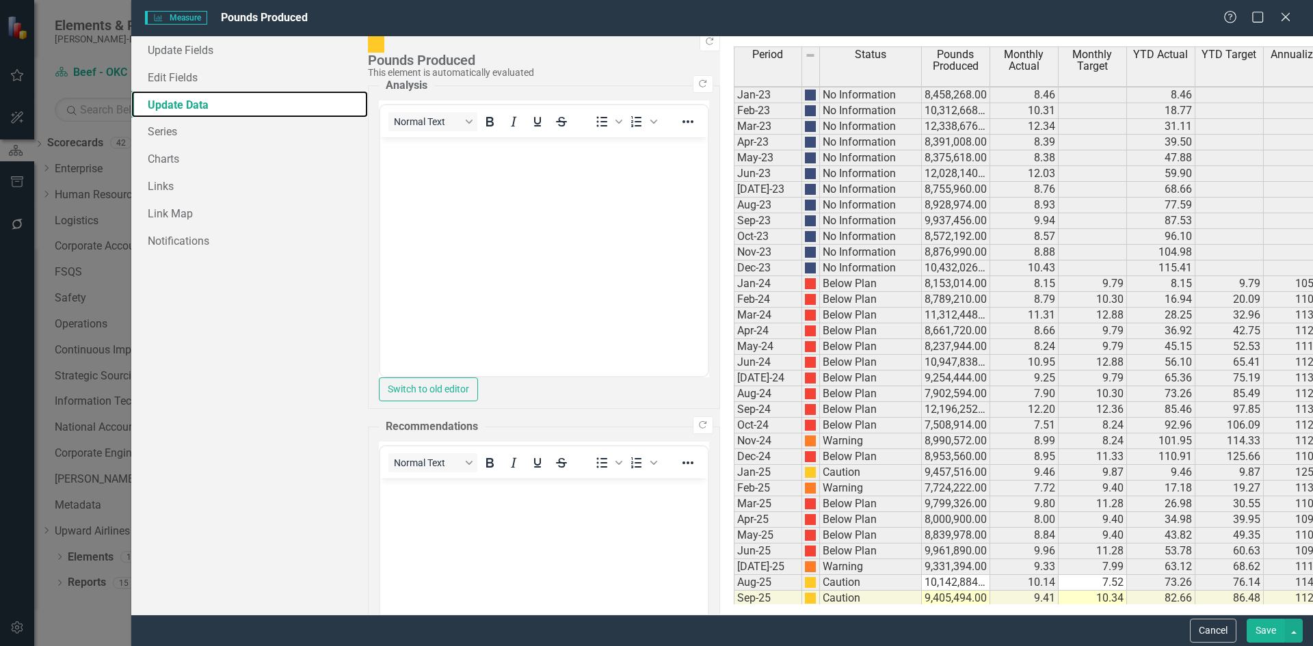
scroll to position [12, 0]
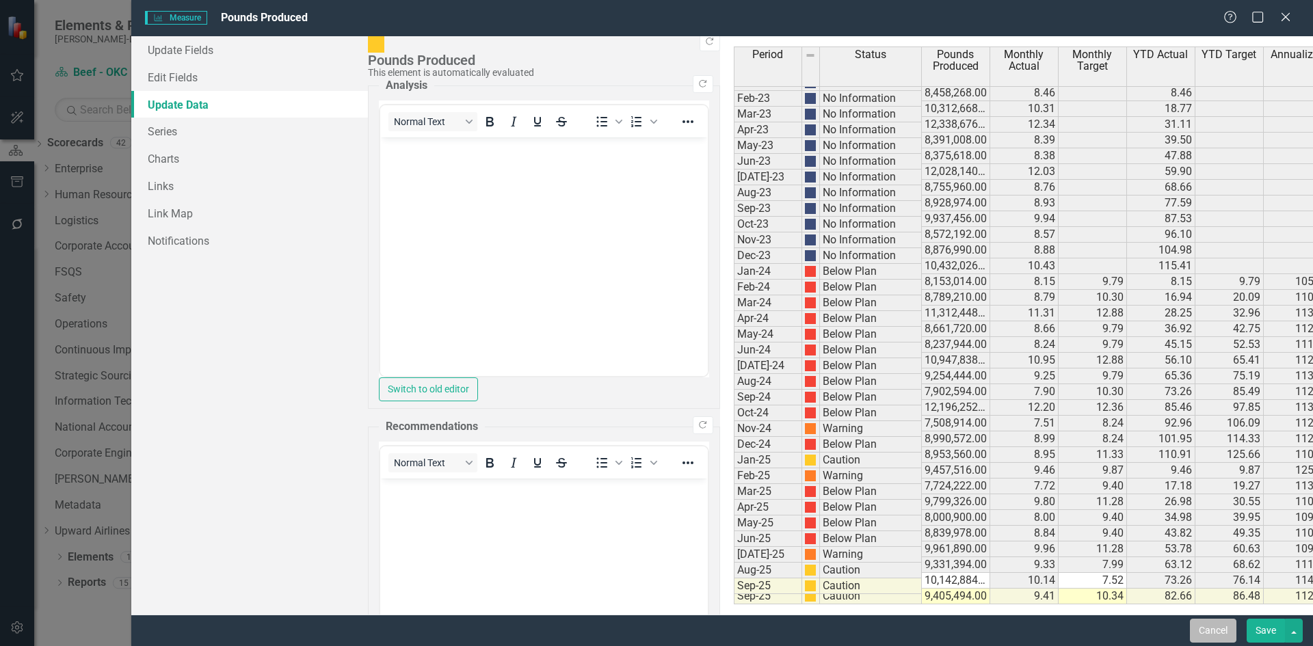
click at [1213, 633] on button "Cancel" at bounding box center [1213, 631] width 47 height 24
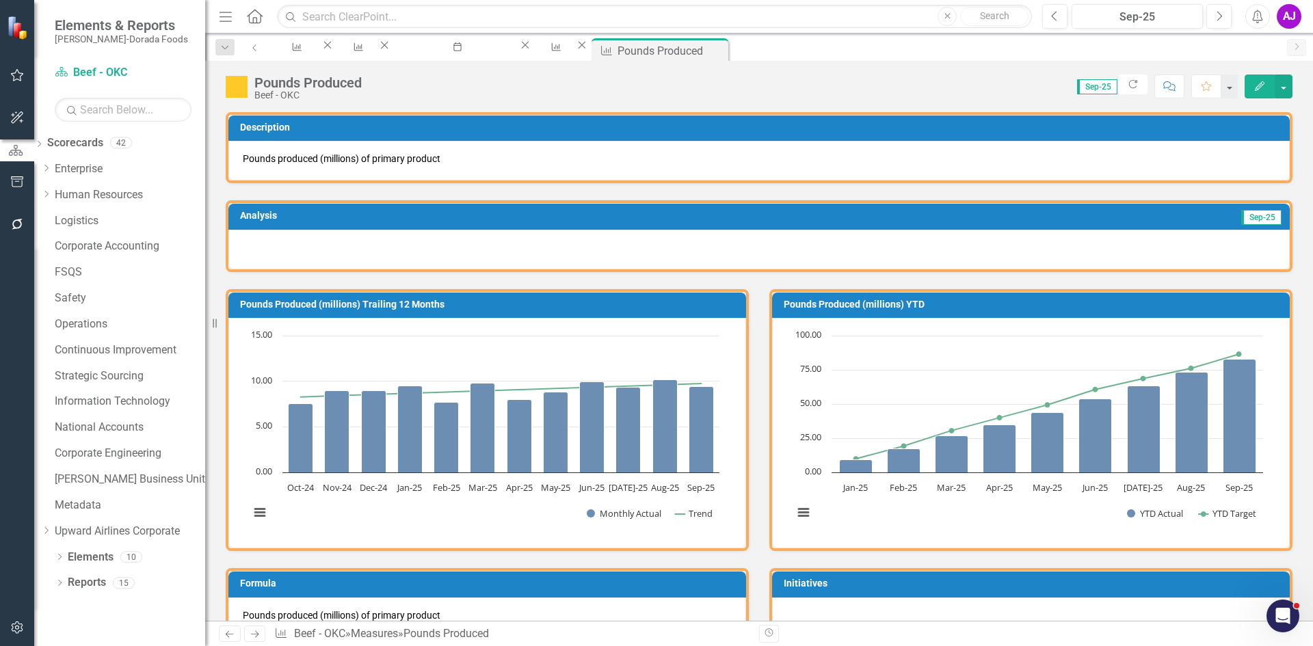
scroll to position [479, 0]
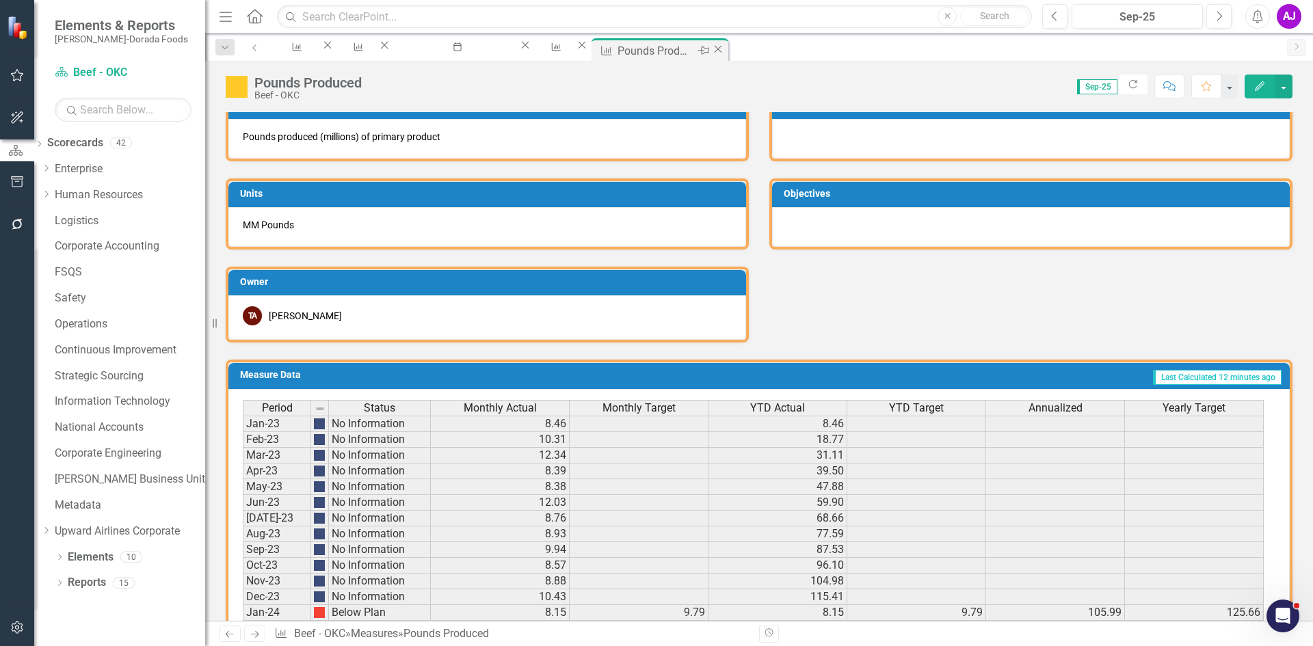
click at [725, 49] on icon "Close" at bounding box center [718, 49] width 14 height 11
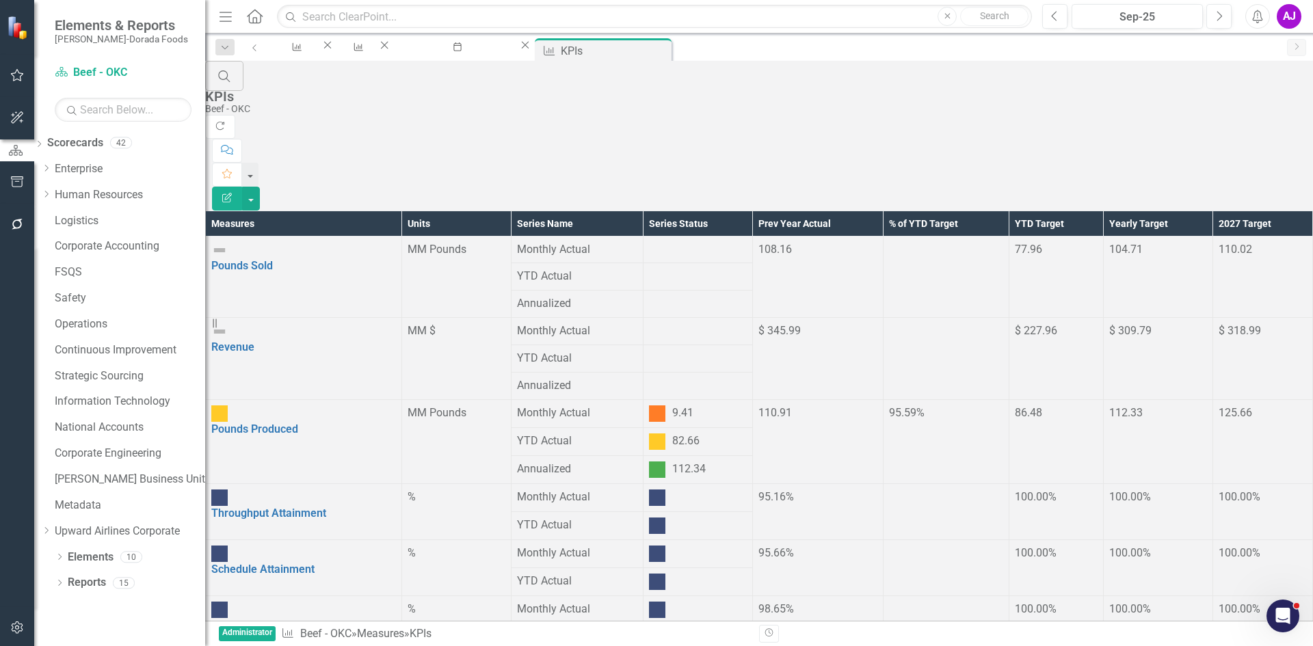
scroll to position [89, 0]
drag, startPoint x: 64, startPoint y: 166, endPoint x: 66, endPoint y: 179, distance: 13.1
click at [51, 166] on icon "Dropdown" at bounding box center [46, 168] width 10 height 8
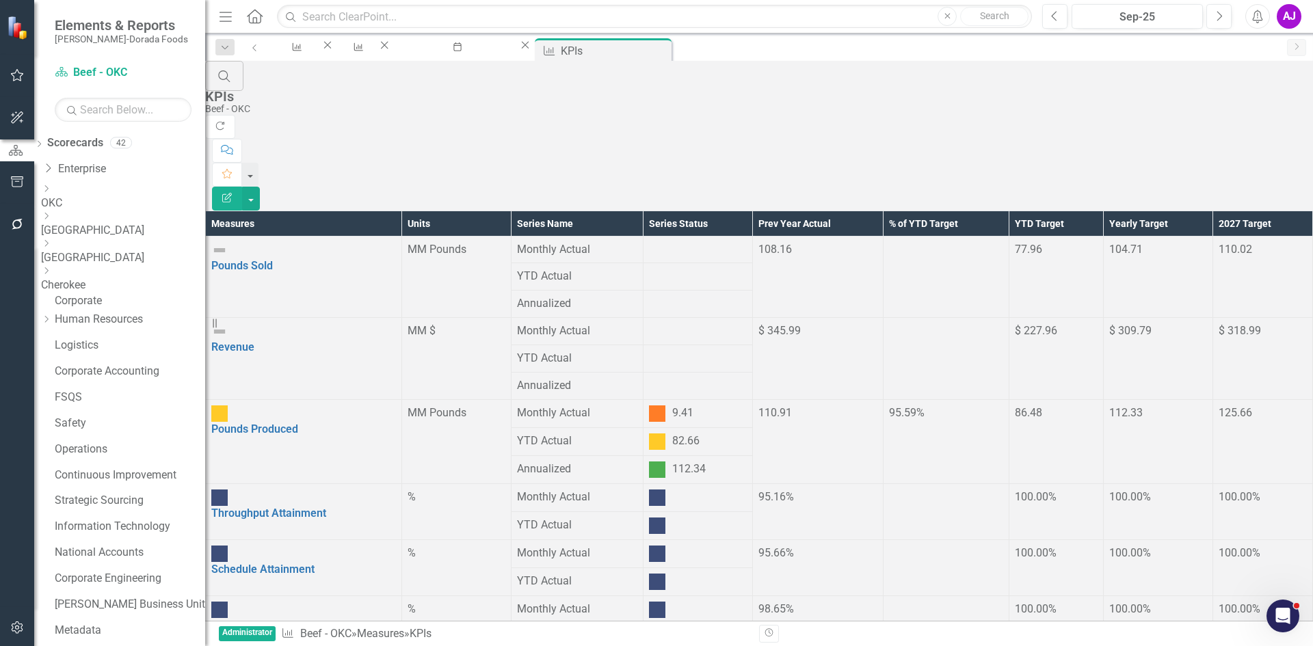
click at [51, 193] on icon "Dropdown" at bounding box center [46, 189] width 10 height 8
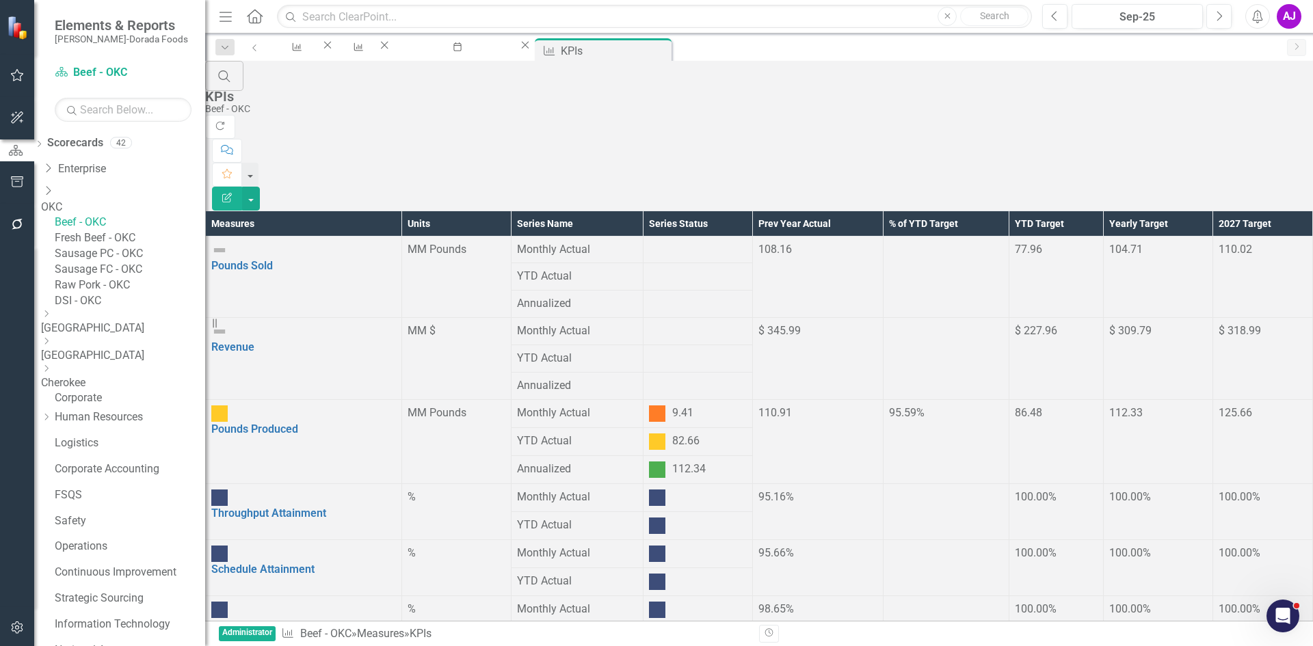
click at [116, 246] on link "Fresh Beef - OKC" at bounding box center [130, 238] width 150 height 16
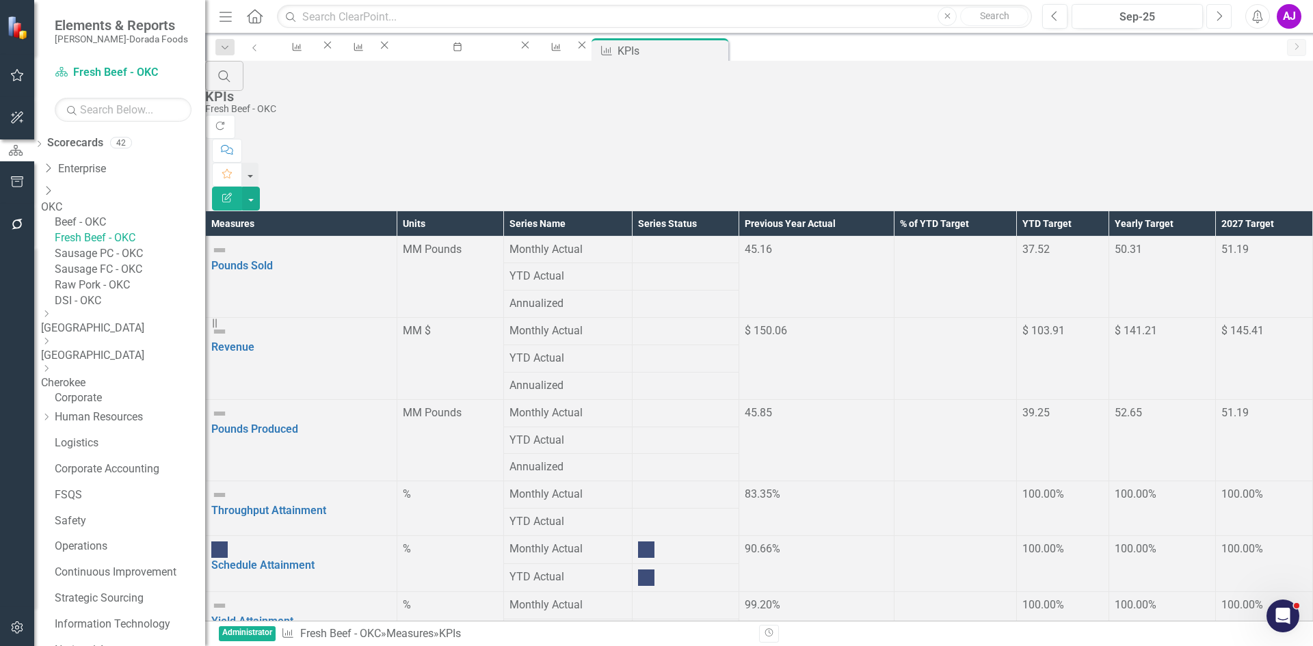
click at [1229, 16] on button "Next" at bounding box center [1219, 16] width 25 height 25
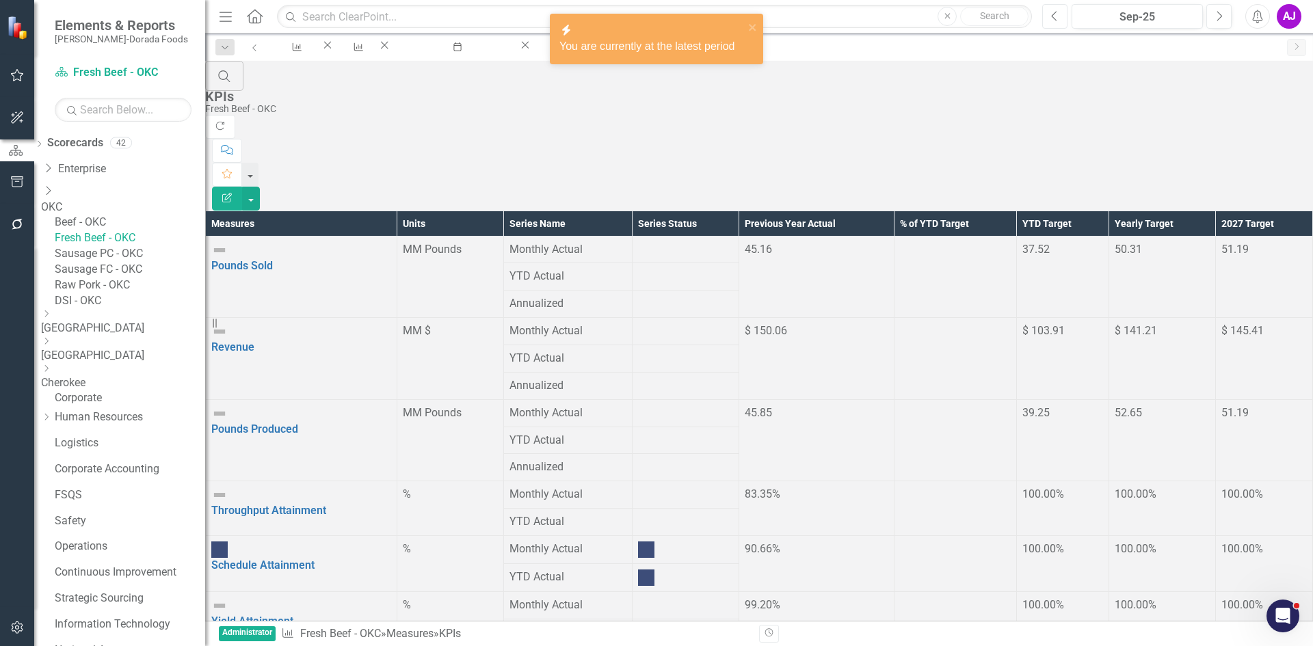
click at [1059, 14] on button "Previous" at bounding box center [1054, 16] width 25 height 25
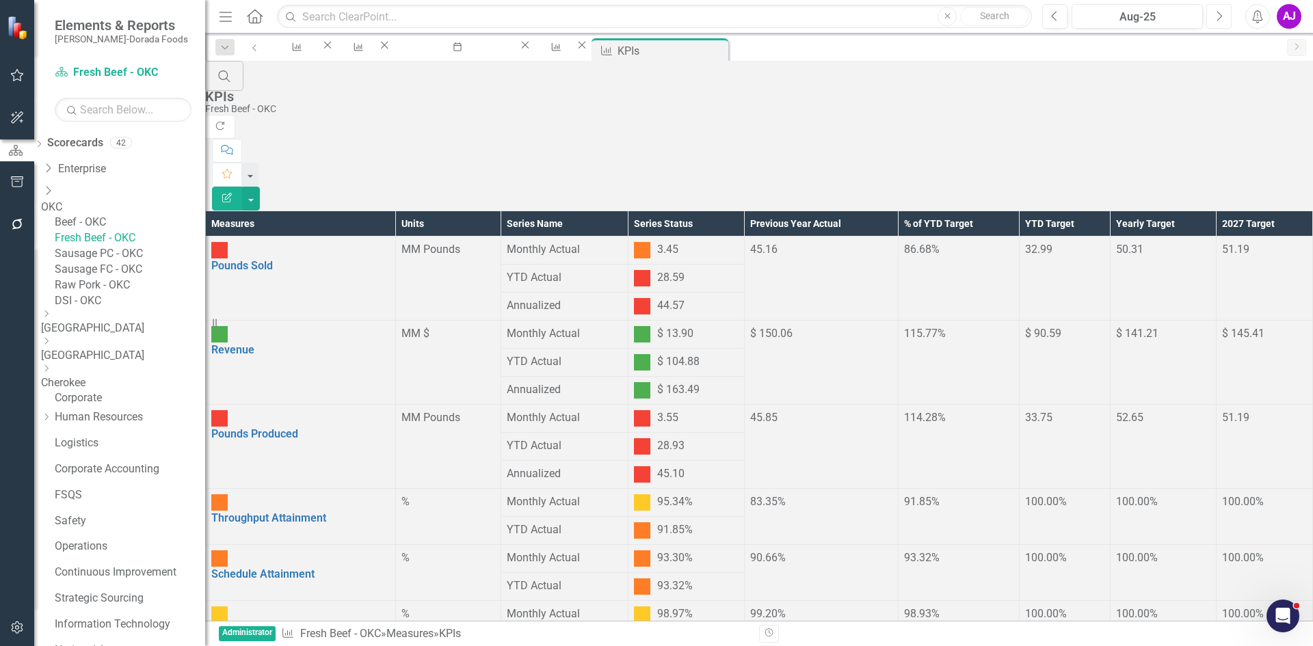
click at [1217, 18] on icon "Next" at bounding box center [1219, 16] width 8 height 12
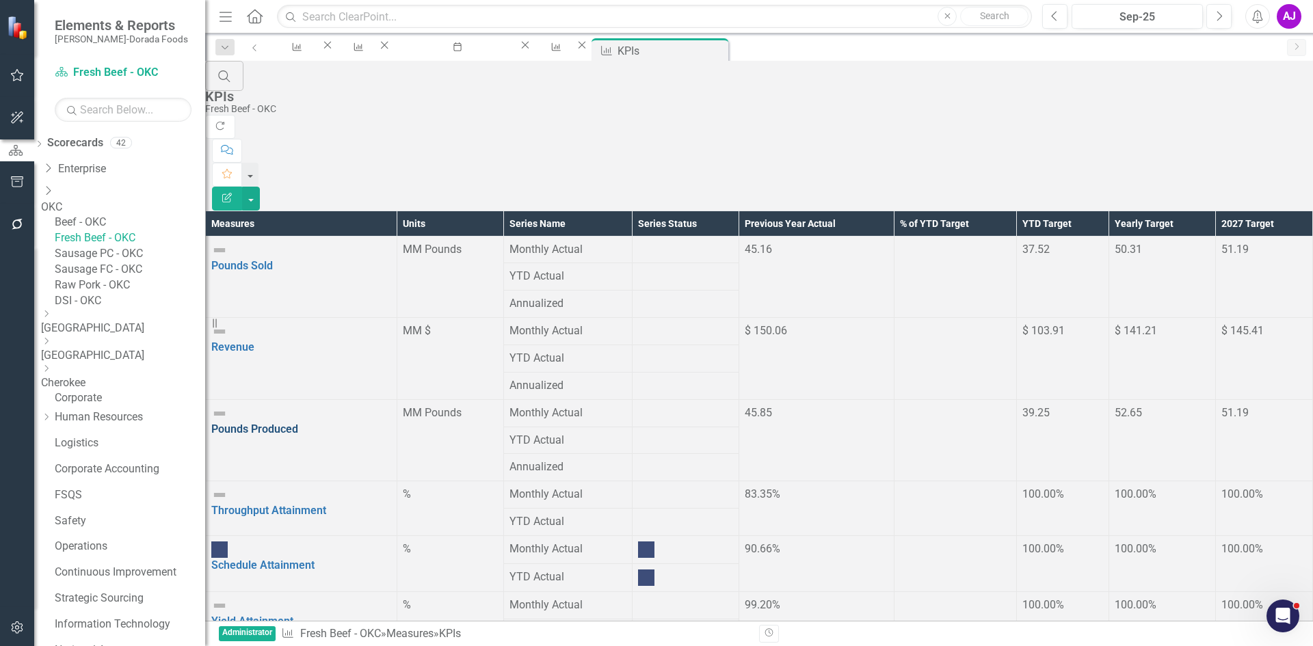
click at [298, 423] on link "Pounds Produced" at bounding box center [254, 429] width 87 height 13
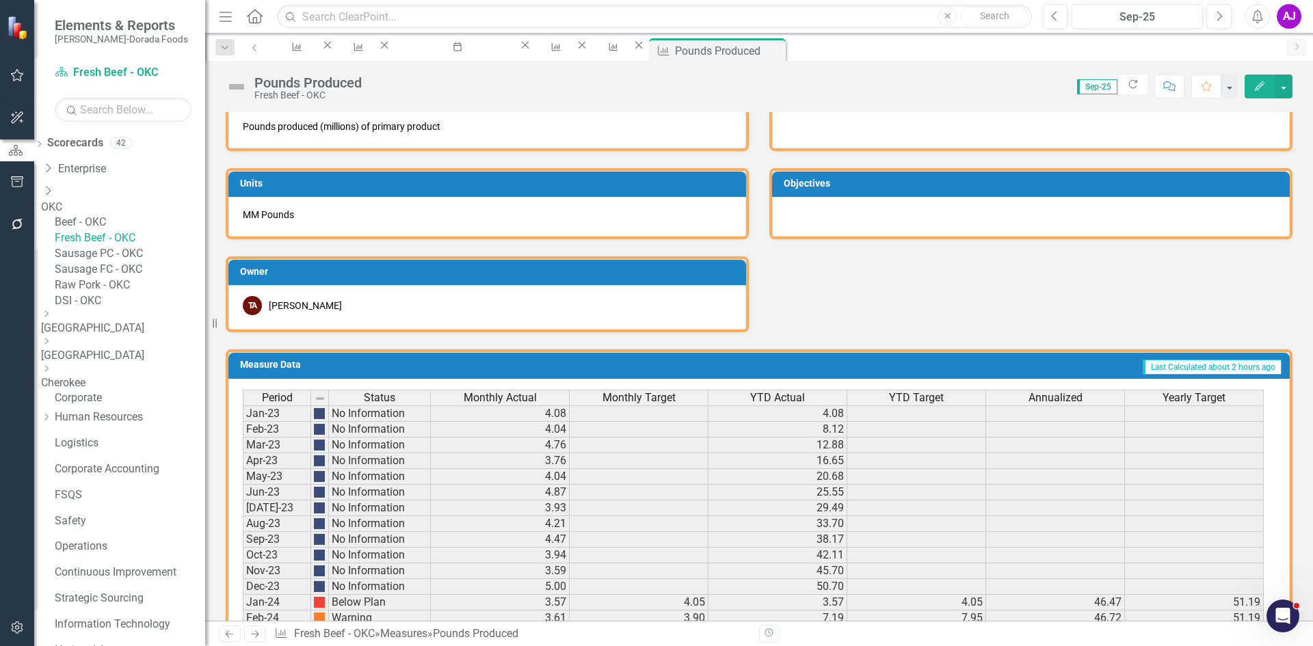
scroll to position [831, 0]
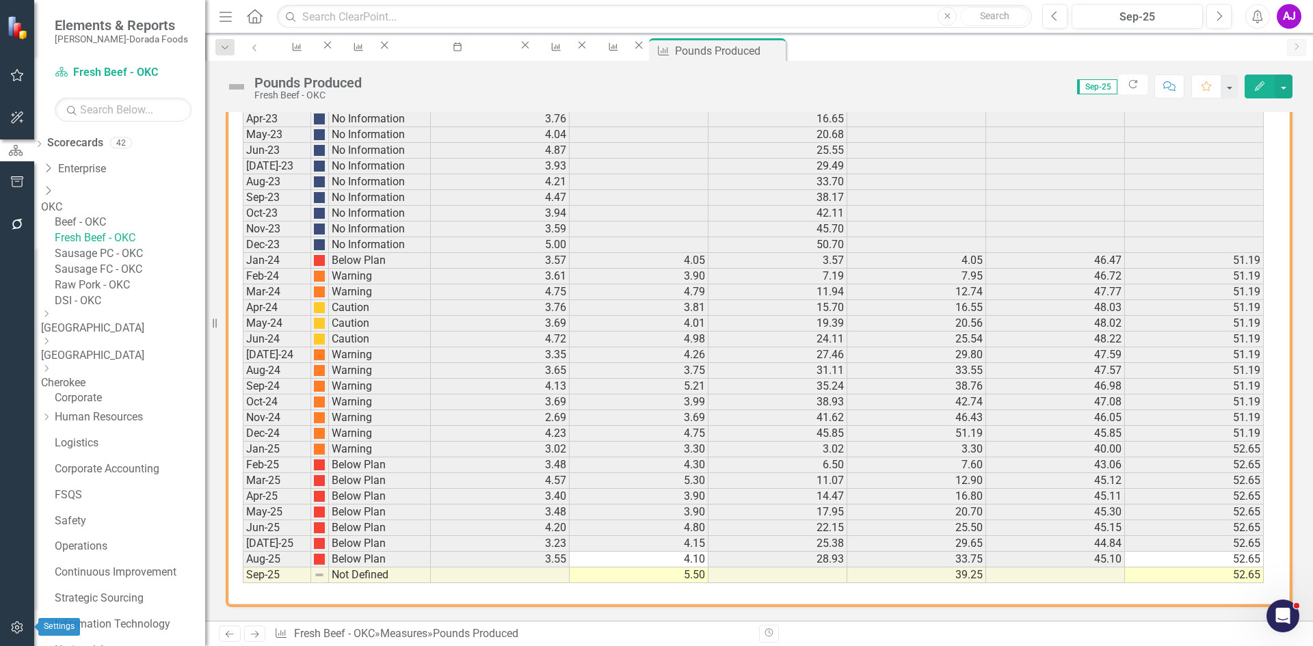
click at [16, 626] on icon "button" at bounding box center [17, 627] width 14 height 11
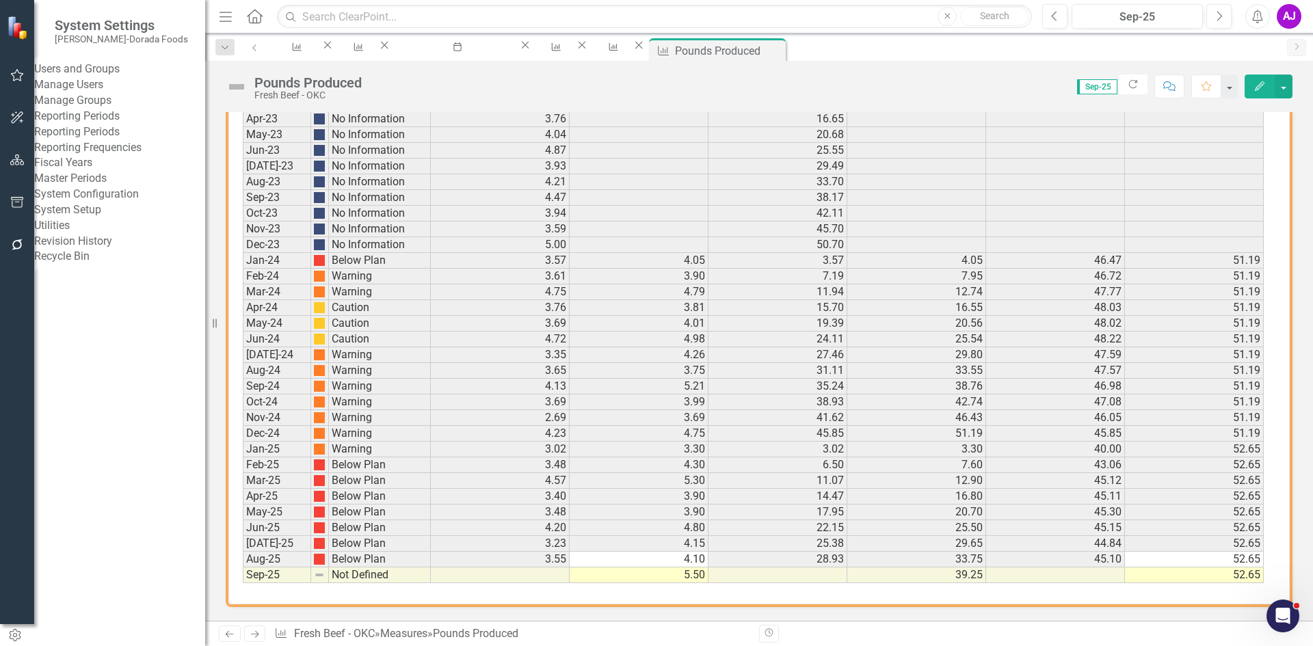
click at [126, 140] on link "Reporting Periods" at bounding box center [119, 132] width 171 height 16
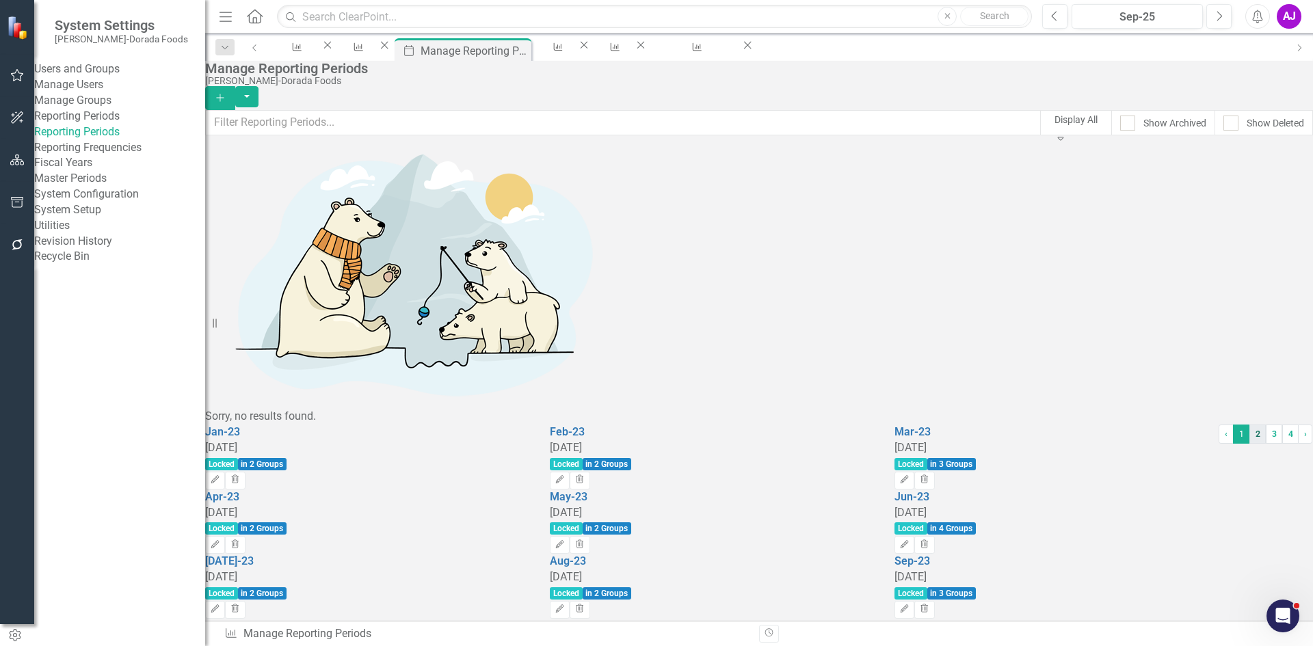
click at [1250, 444] on link "2" at bounding box center [1258, 434] width 16 height 19
click at [1266, 444] on link "3" at bounding box center [1274, 434] width 16 height 19
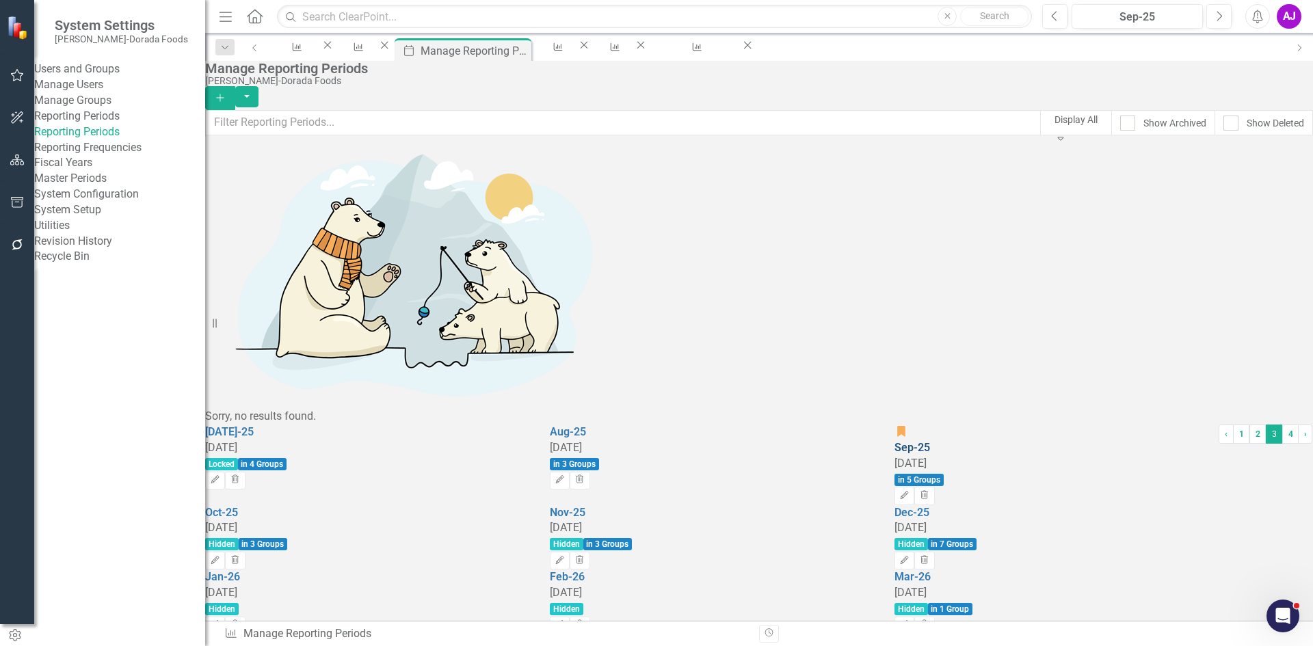
click at [930, 441] on link "Sep-25" at bounding box center [913, 447] width 36 height 13
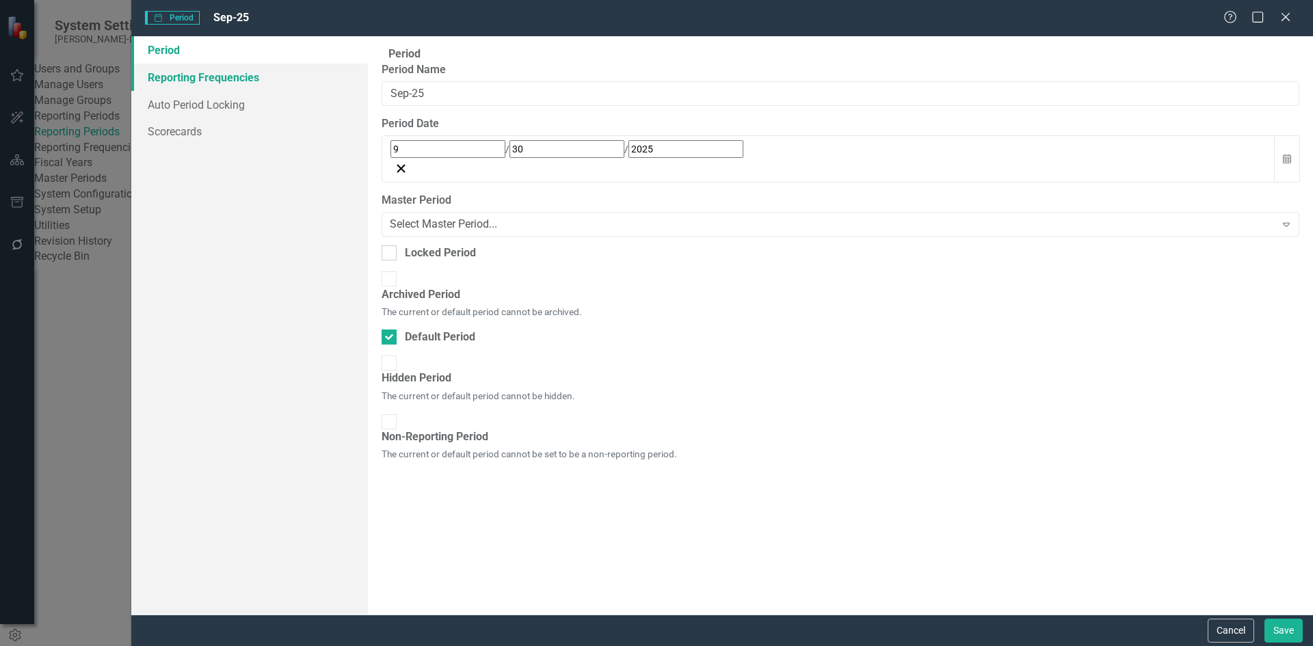
click at [246, 74] on link "Reporting Frequencies" at bounding box center [249, 77] width 237 height 27
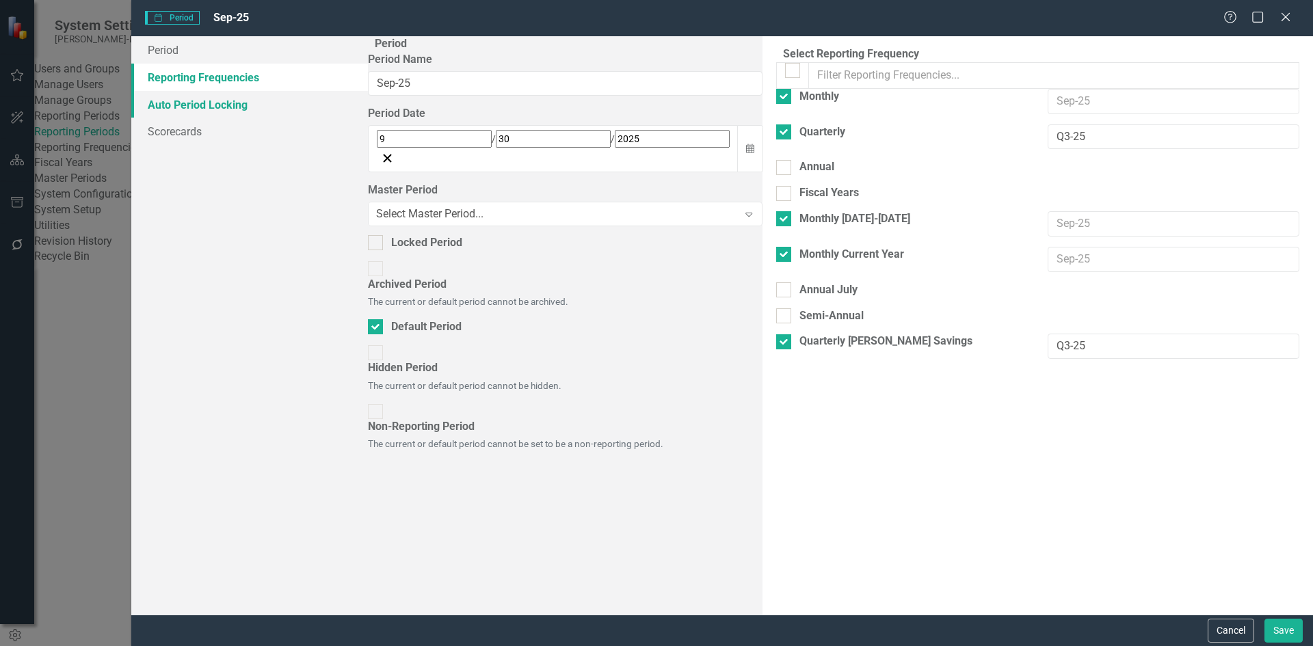
click at [244, 105] on link "Auto Period Locking" at bounding box center [249, 104] width 237 height 27
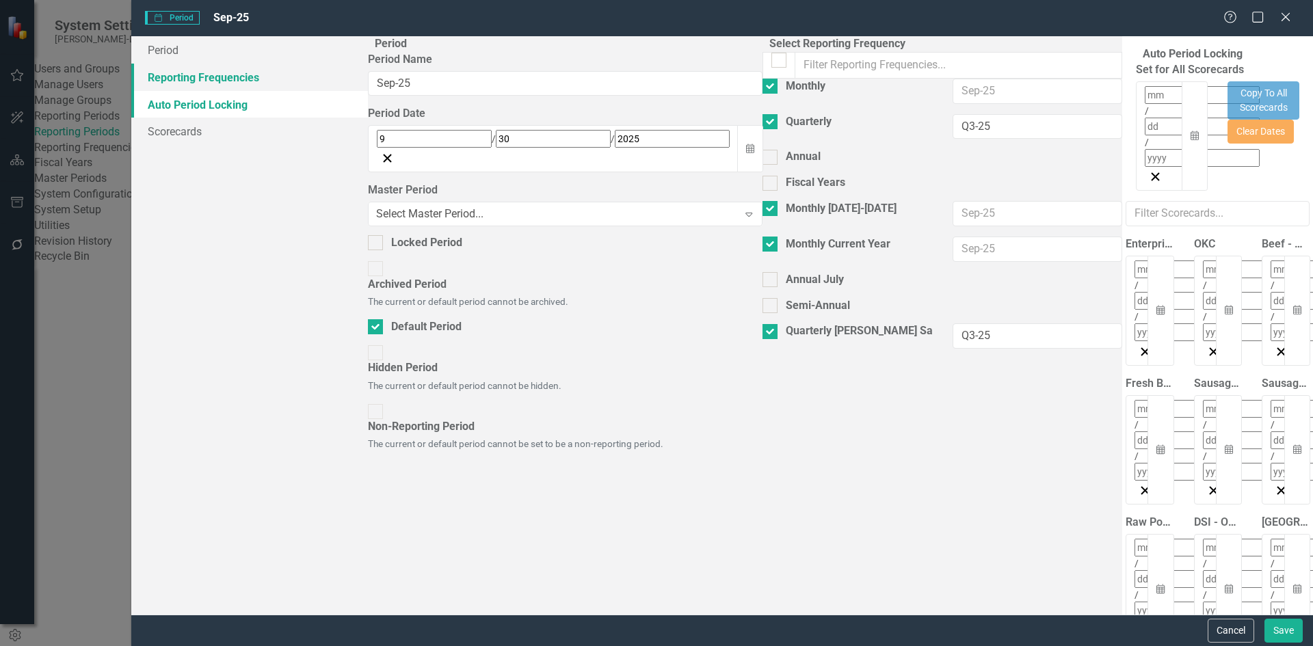
click at [239, 80] on link "Reporting Frequencies" at bounding box center [249, 77] width 237 height 27
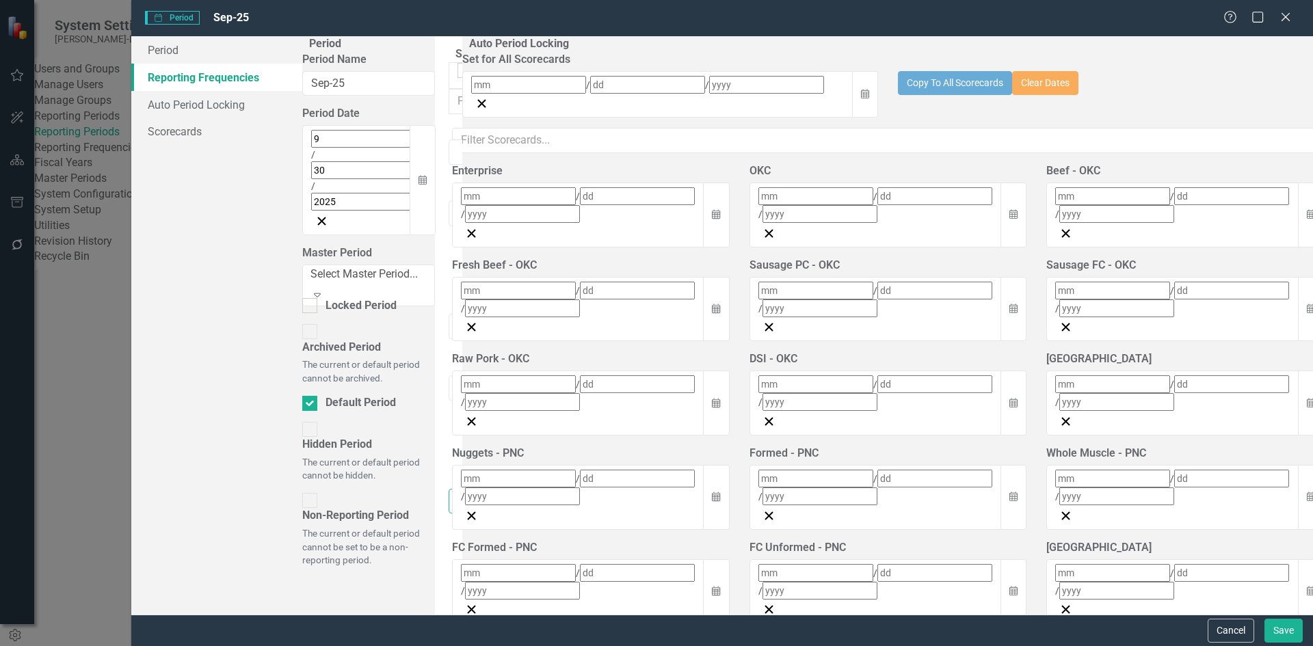
click at [466, 489] on input "Q3-25" at bounding box center [458, 501] width 18 height 25
click at [198, 129] on link "Scorecards" at bounding box center [216, 131] width 171 height 27
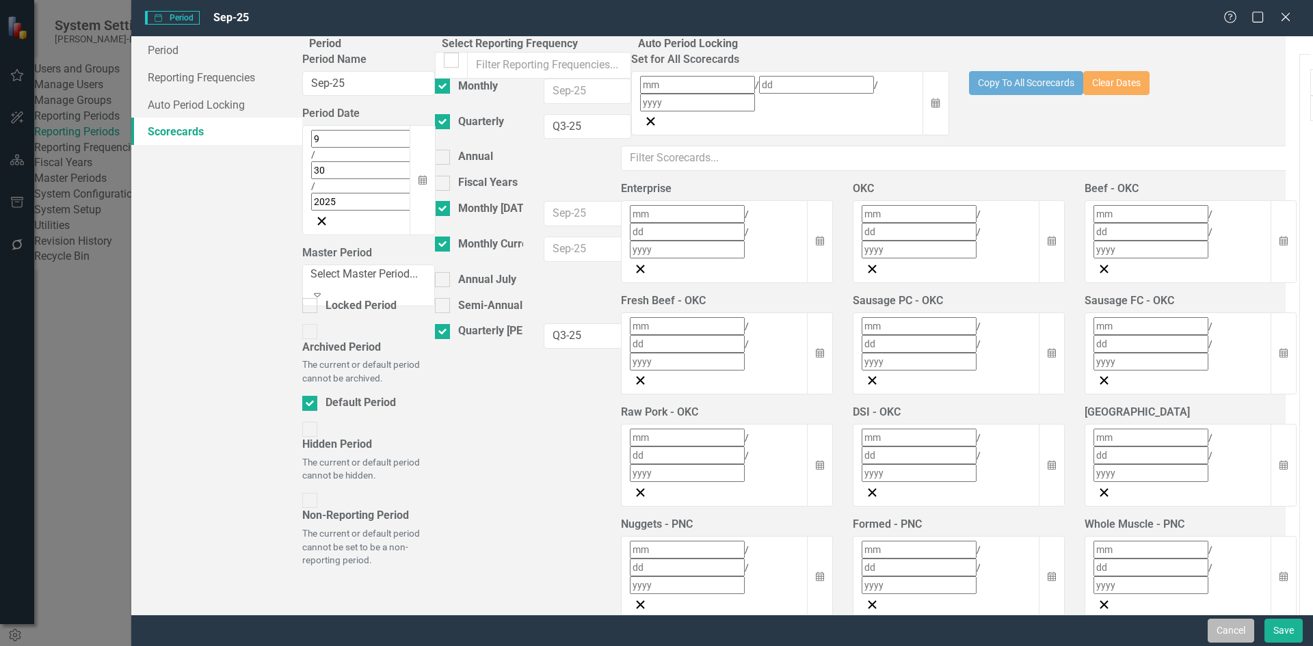
click at [1222, 631] on button "Cancel" at bounding box center [1231, 631] width 47 height 24
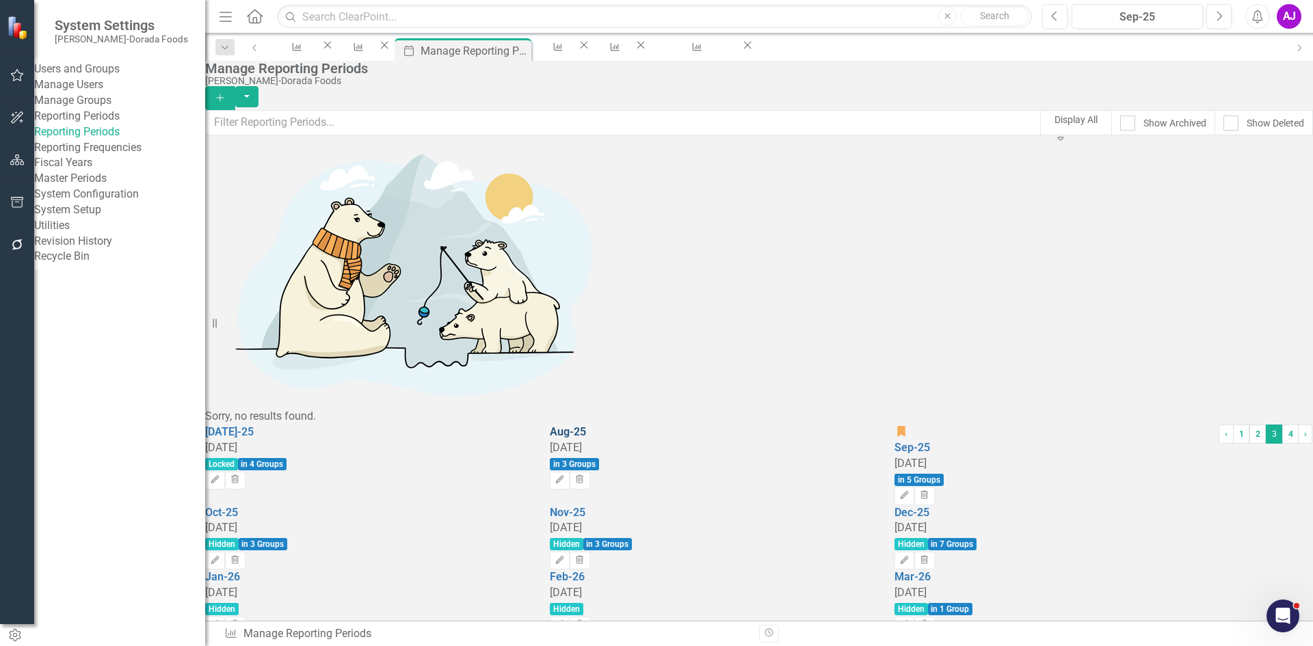
click at [586, 425] on link "Aug-25" at bounding box center [568, 431] width 36 height 13
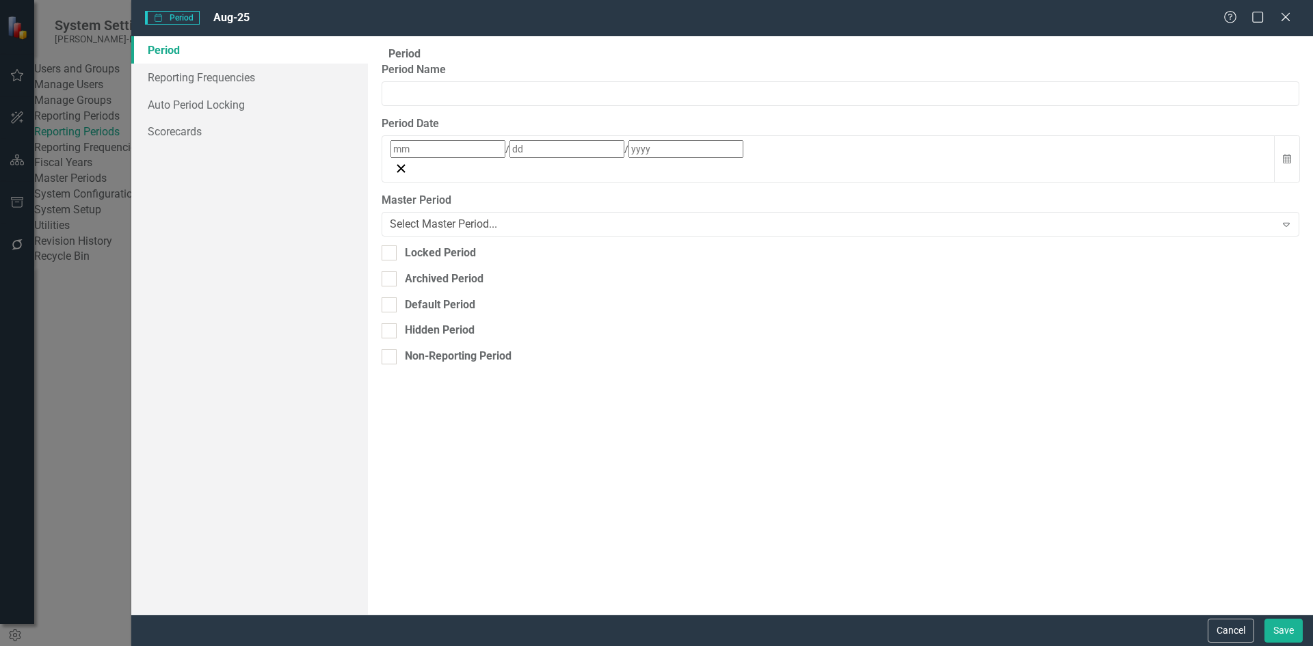
type input "Aug-25"
type input "8"
type input "31"
type input "2025"
click at [187, 133] on link "Scorecards" at bounding box center [249, 131] width 237 height 27
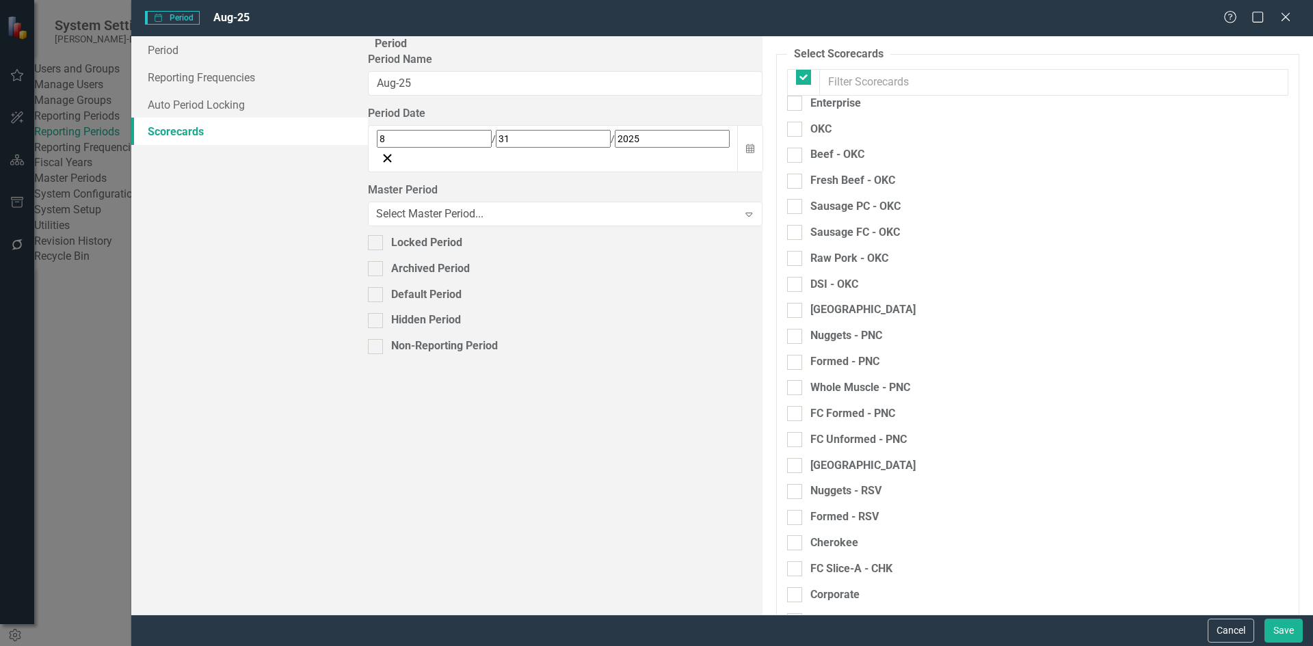
checkbox input "false"
click at [1243, 633] on button "Cancel" at bounding box center [1231, 631] width 47 height 24
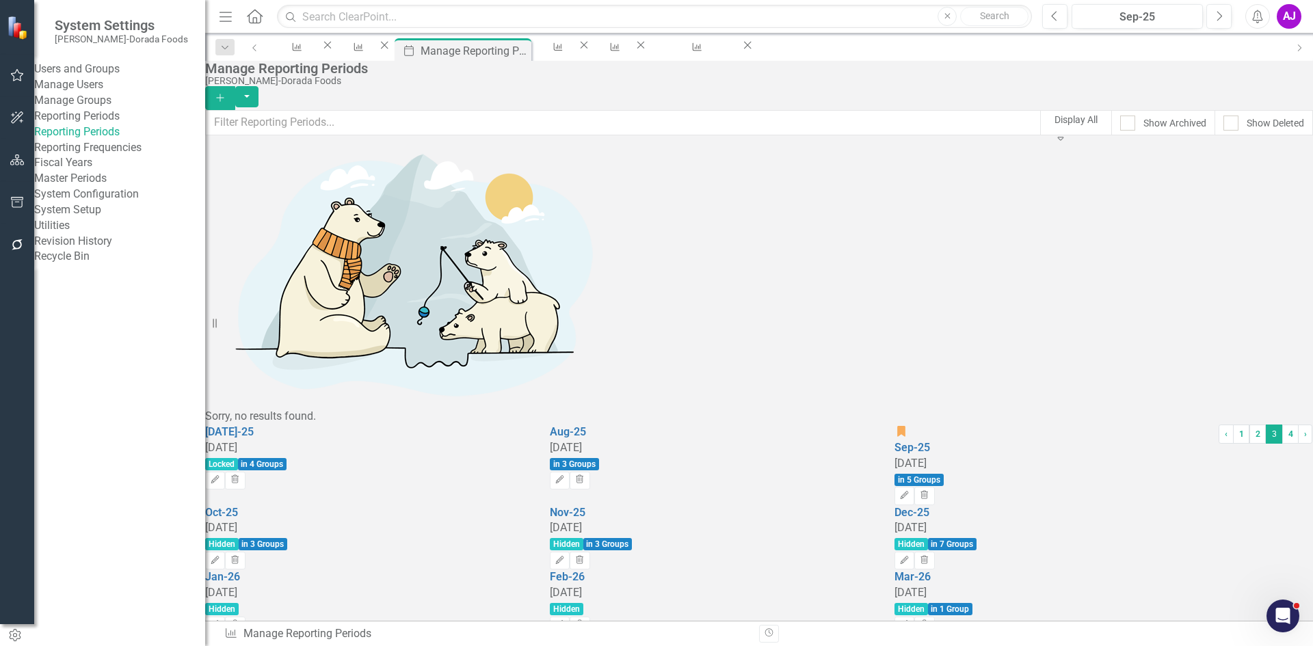
click at [101, 250] on link "Revision History" at bounding box center [119, 242] width 171 height 16
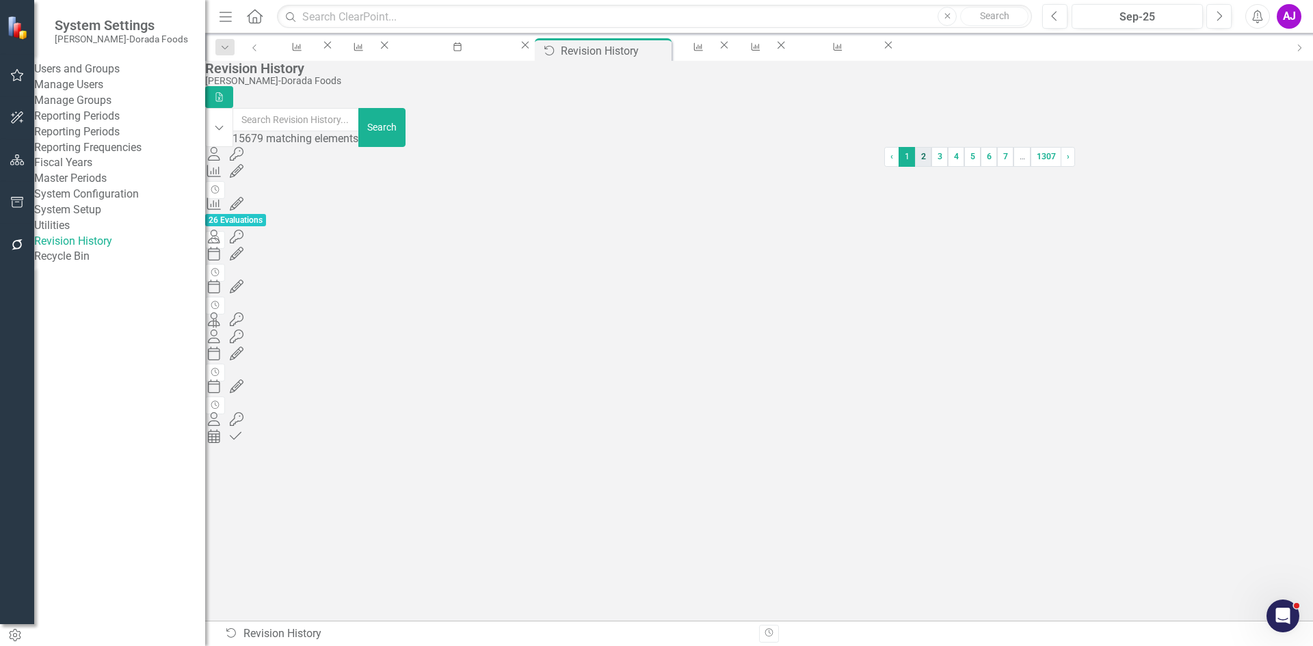
click at [915, 166] on link "2" at bounding box center [923, 156] width 16 height 19
click at [839, 166] on link "4" at bounding box center [847, 156] width 16 height 19
click at [707, 166] on link "3" at bounding box center [715, 156] width 16 height 19
click at [793, 166] on link "5" at bounding box center [801, 156] width 16 height 19
click at [785, 166] on link "7" at bounding box center [787, 156] width 16 height 19
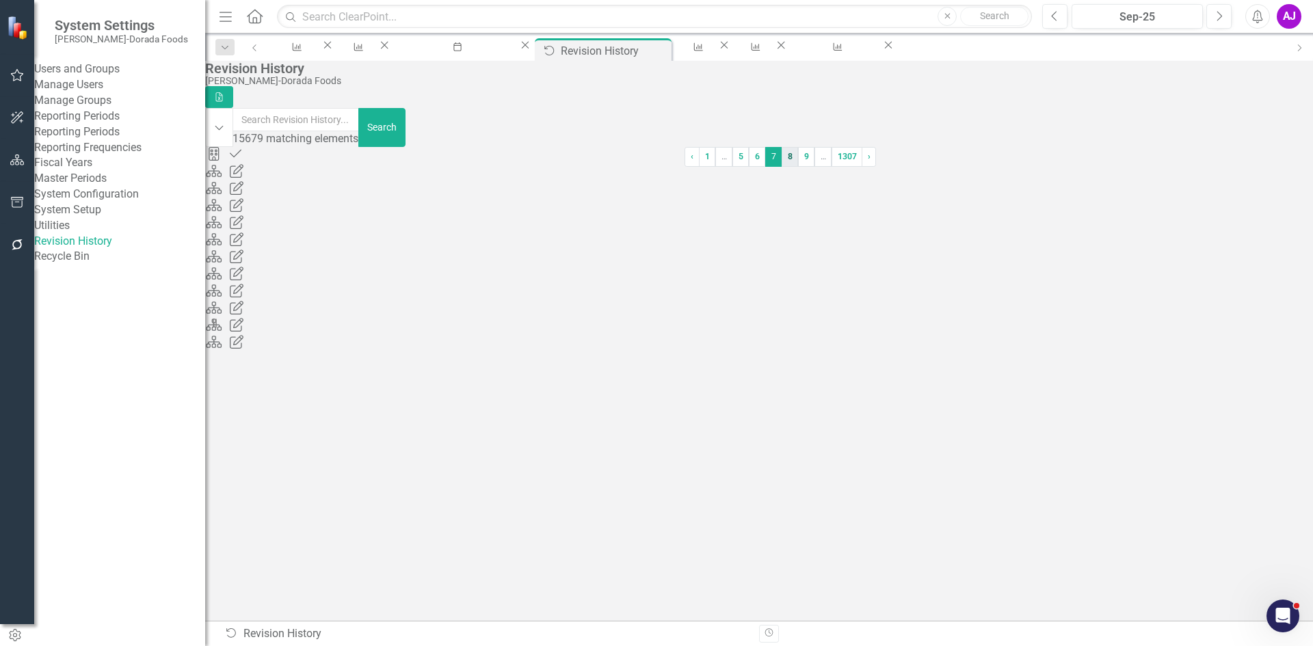
click at [782, 166] on link "8" at bounding box center [790, 156] width 16 height 19
click at [811, 166] on link "9" at bounding box center [819, 156] width 16 height 19
click at [774, 166] on link "10" at bounding box center [767, 156] width 21 height 19
click at [774, 166] on link "11" at bounding box center [778, 156] width 21 height 19
click at [991, 166] on link "12" at bounding box center [1001, 156] width 21 height 19
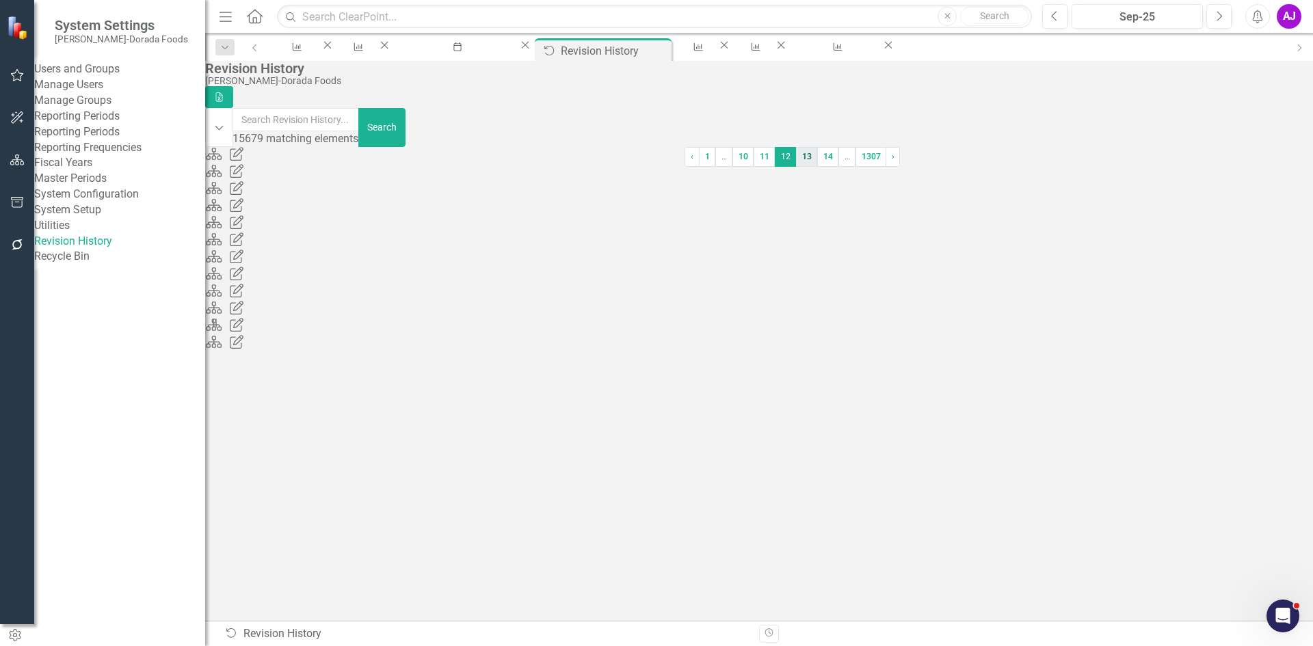
click at [796, 166] on link "13" at bounding box center [806, 156] width 21 height 19
click at [825, 166] on link "14" at bounding box center [835, 156] width 21 height 19
click at [705, 53] on div "KPIs" at bounding box center [696, 59] width 18 height 17
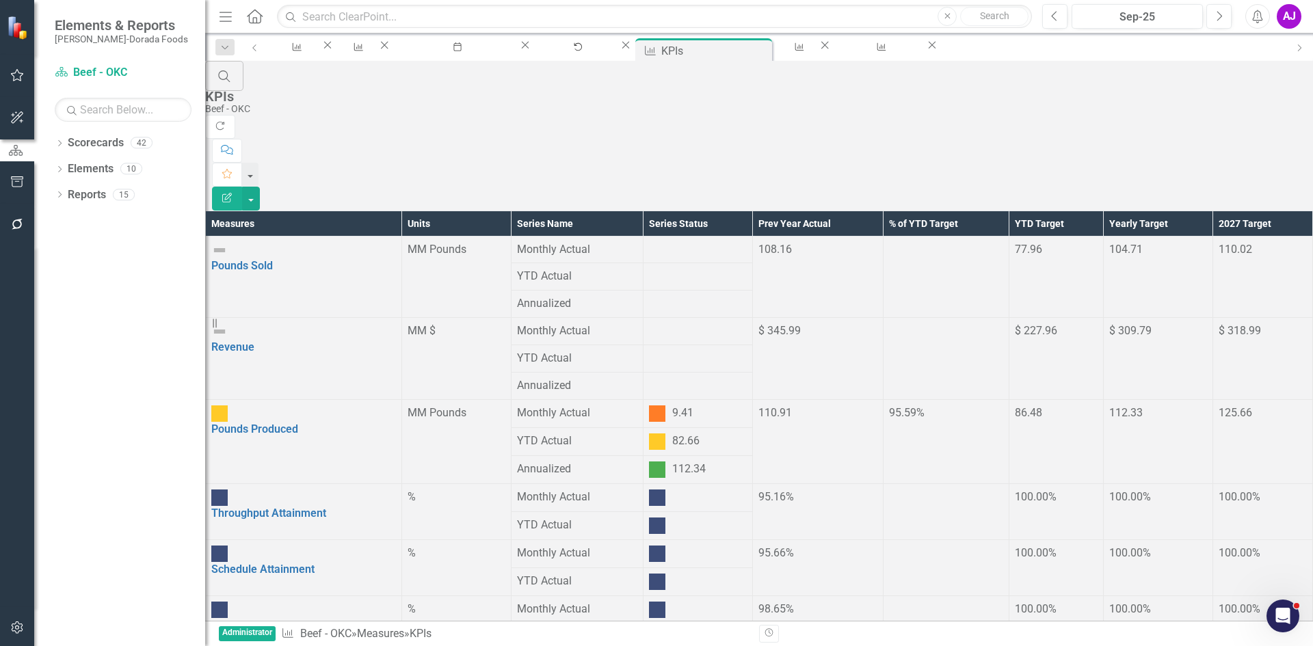
scroll to position [89, 0]
click at [11, 637] on button "button" at bounding box center [17, 628] width 31 height 29
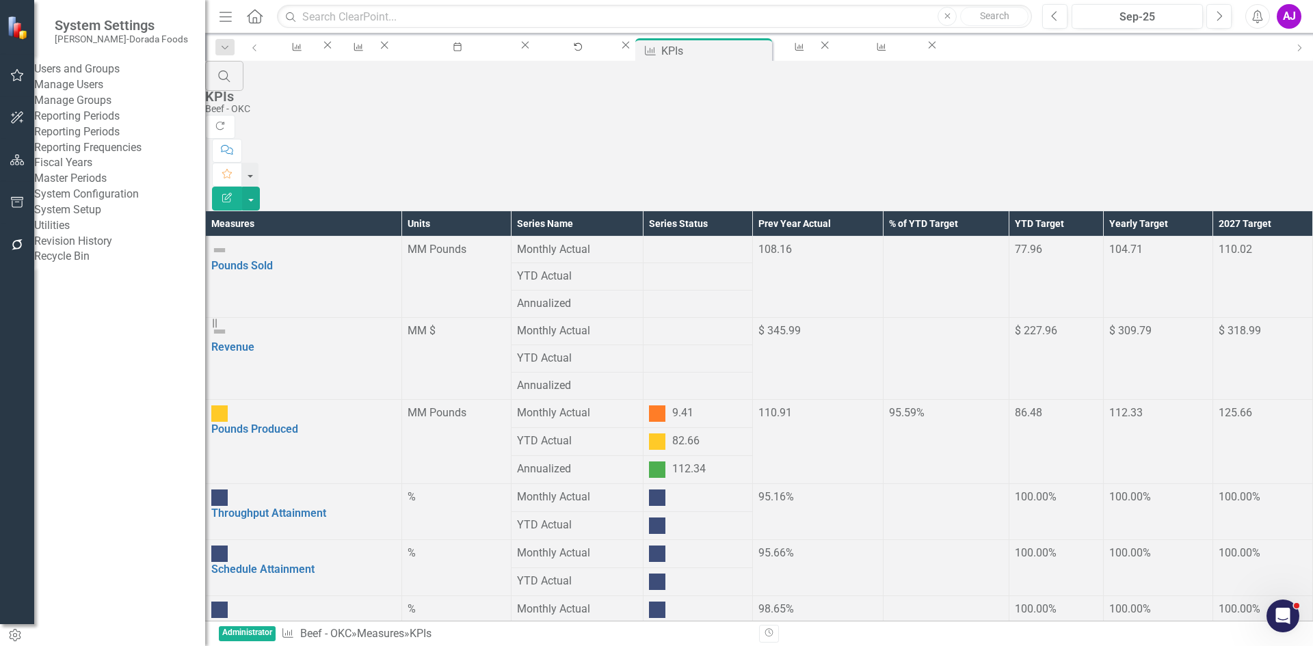
click at [106, 91] on link "Manage Users" at bounding box center [119, 85] width 171 height 16
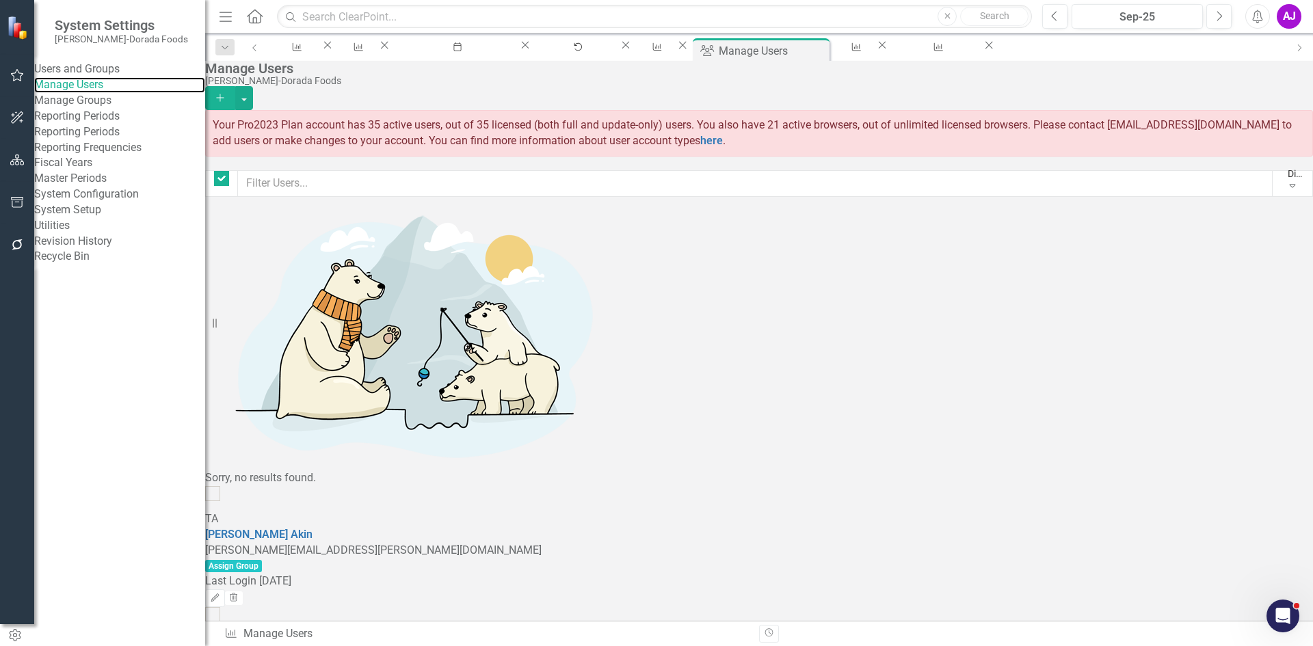
checkbox input "false"
click at [379, 185] on input "text" at bounding box center [755, 183] width 1036 height 27
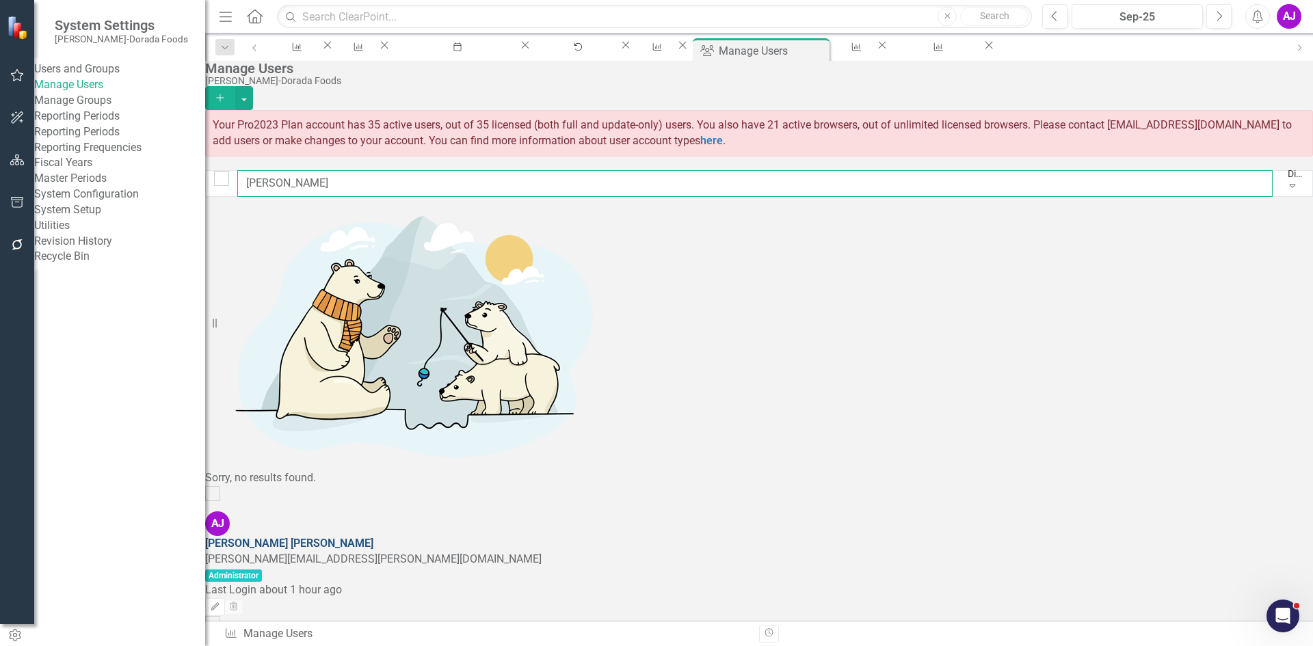
type input "[PERSON_NAME]"
click at [372, 537] on link "[PERSON_NAME]" at bounding box center [289, 543] width 168 height 13
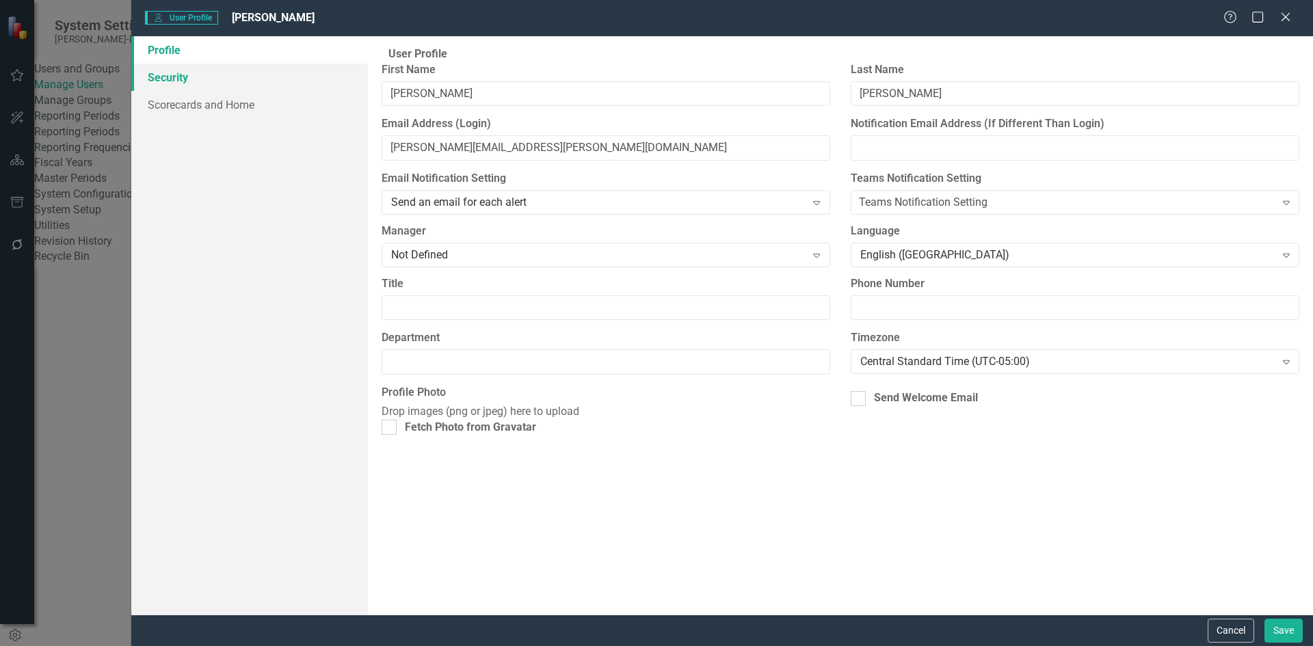
click at [181, 74] on link "Security" at bounding box center [249, 77] width 237 height 27
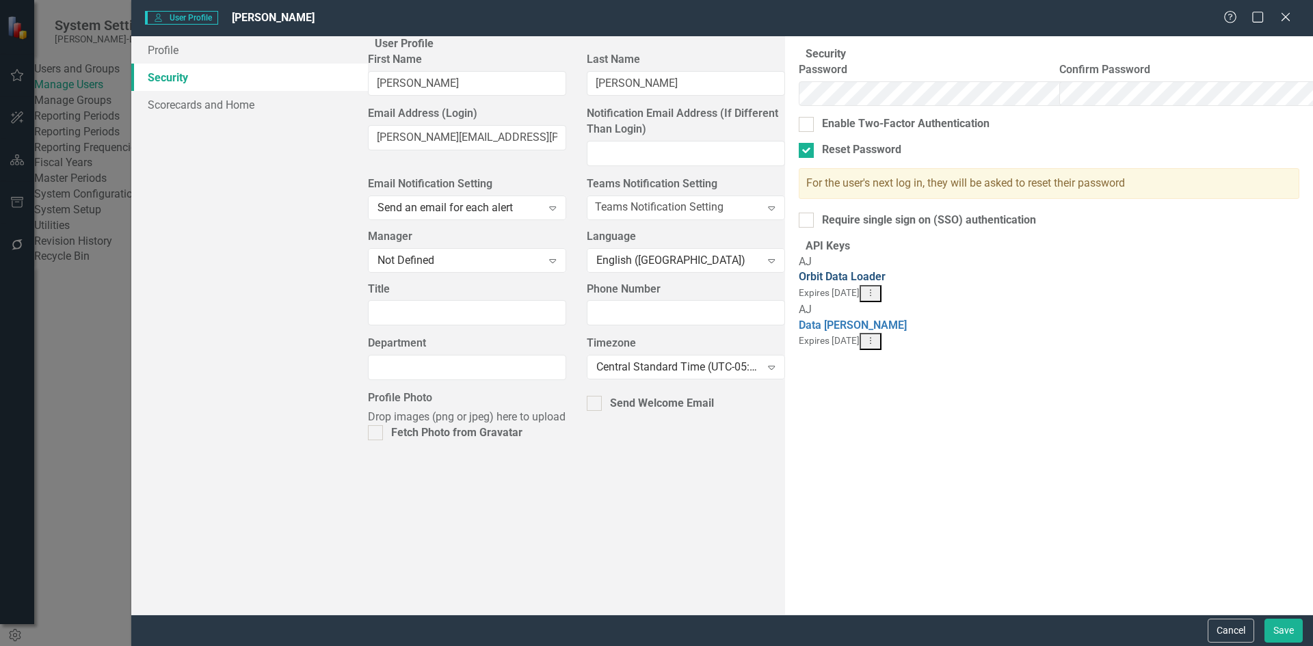
click at [799, 283] on link "Orbit Data Loader" at bounding box center [842, 276] width 87 height 13
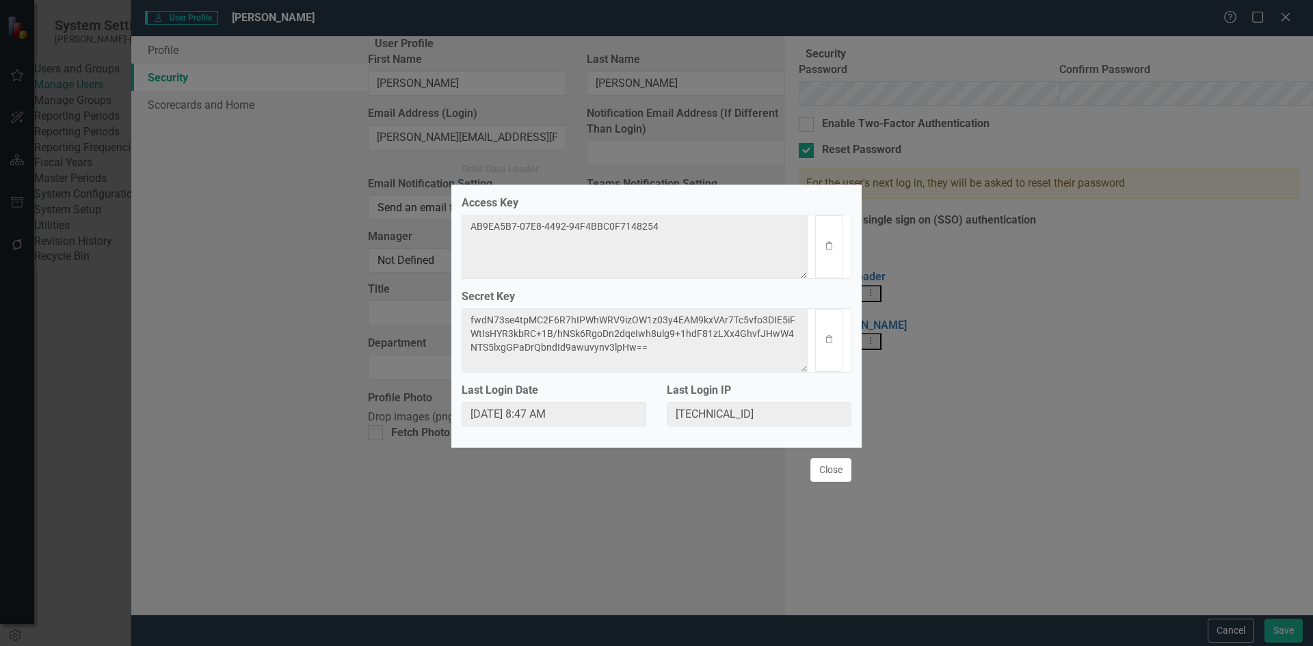
click at [847, 482] on button "Close" at bounding box center [831, 470] width 41 height 24
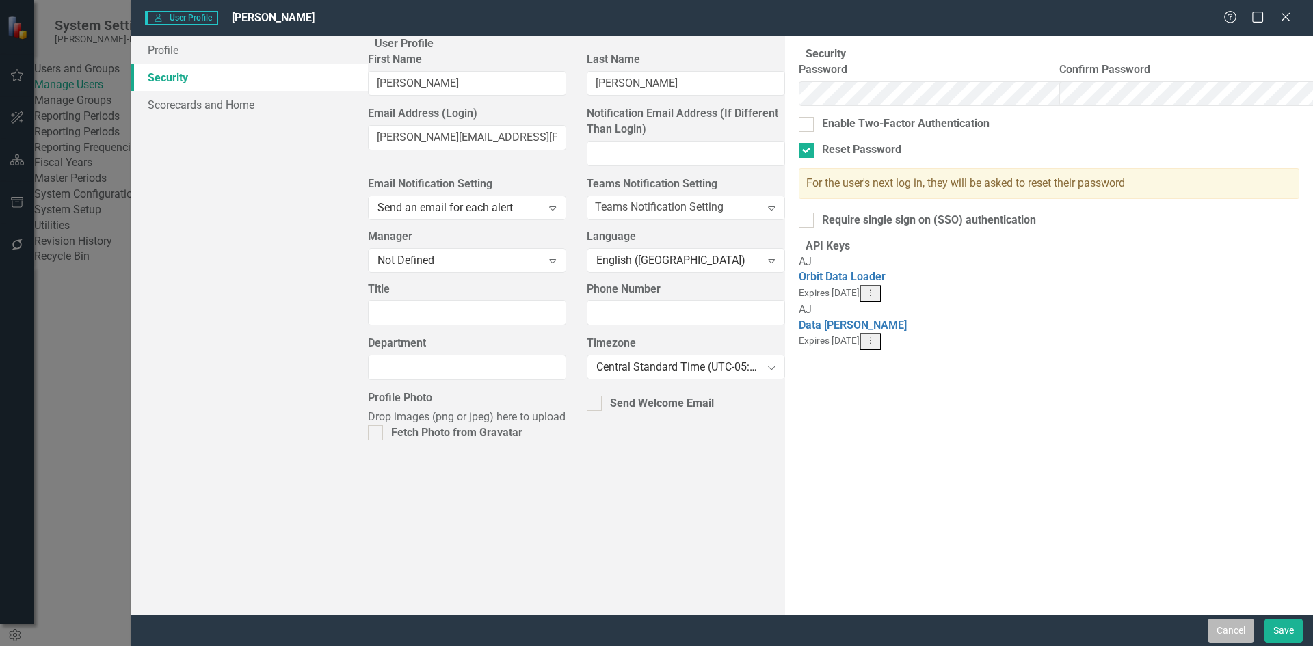
click at [1243, 627] on button "Cancel" at bounding box center [1231, 631] width 47 height 24
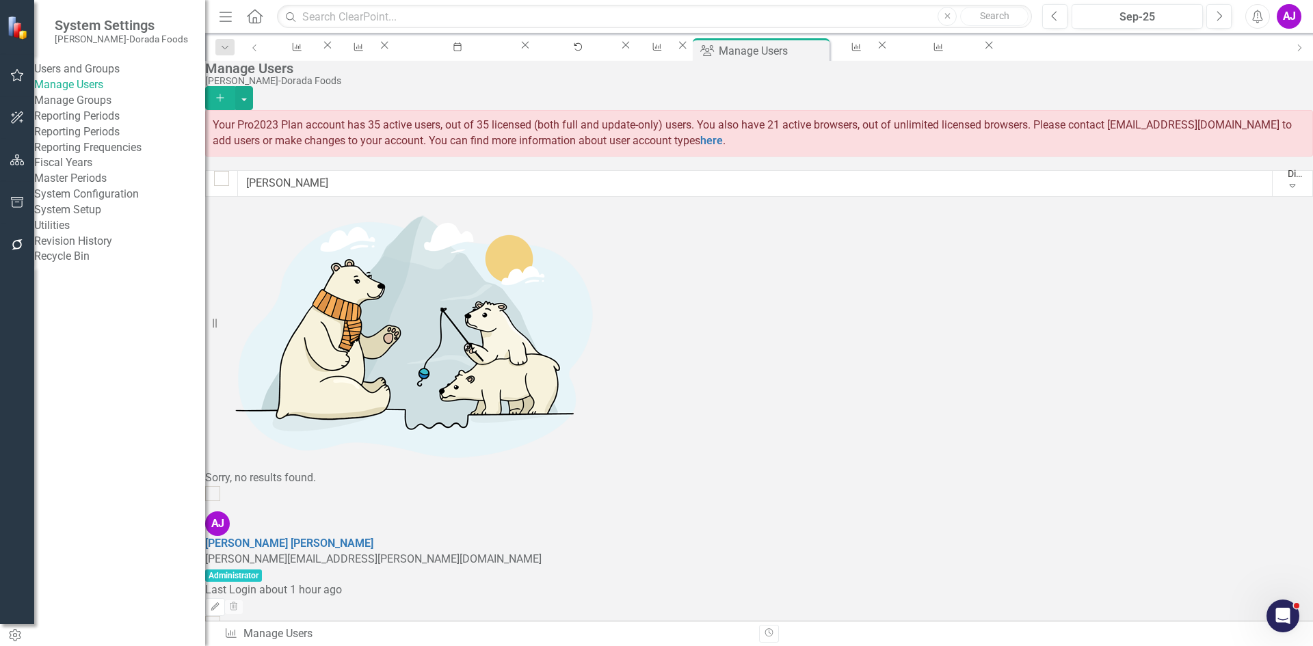
click at [118, 140] on link "Reporting Periods" at bounding box center [119, 132] width 171 height 16
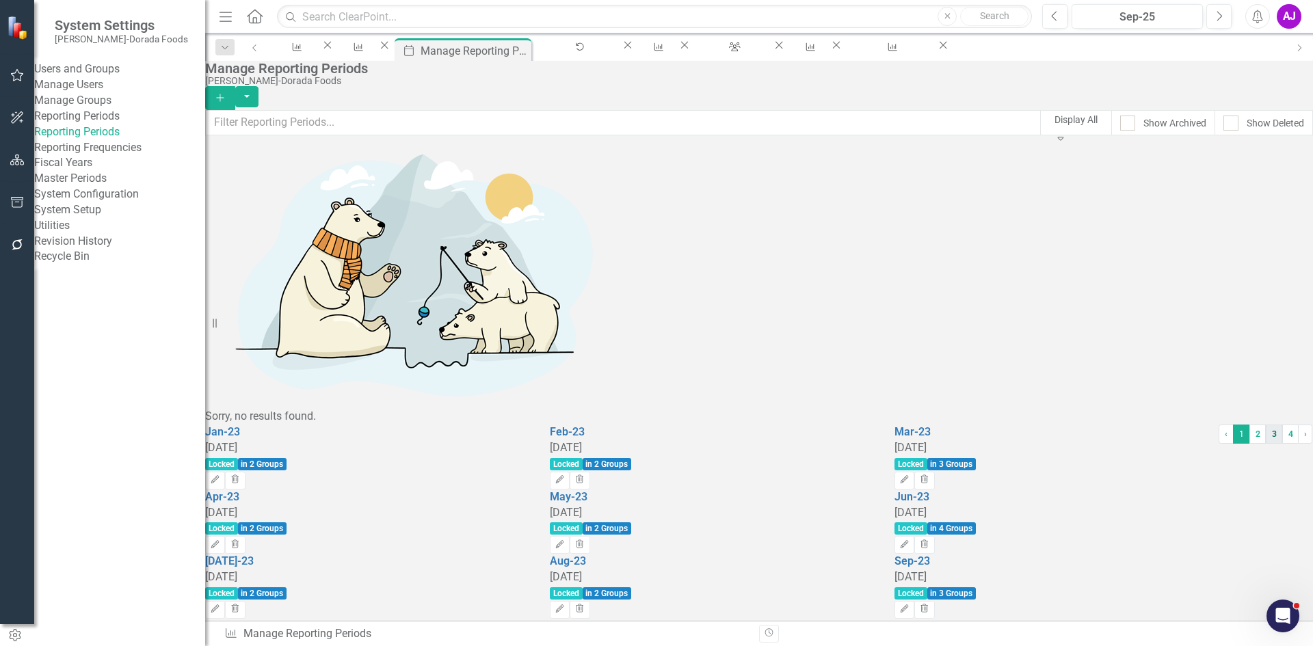
click at [1266, 444] on link "3" at bounding box center [1274, 434] width 16 height 19
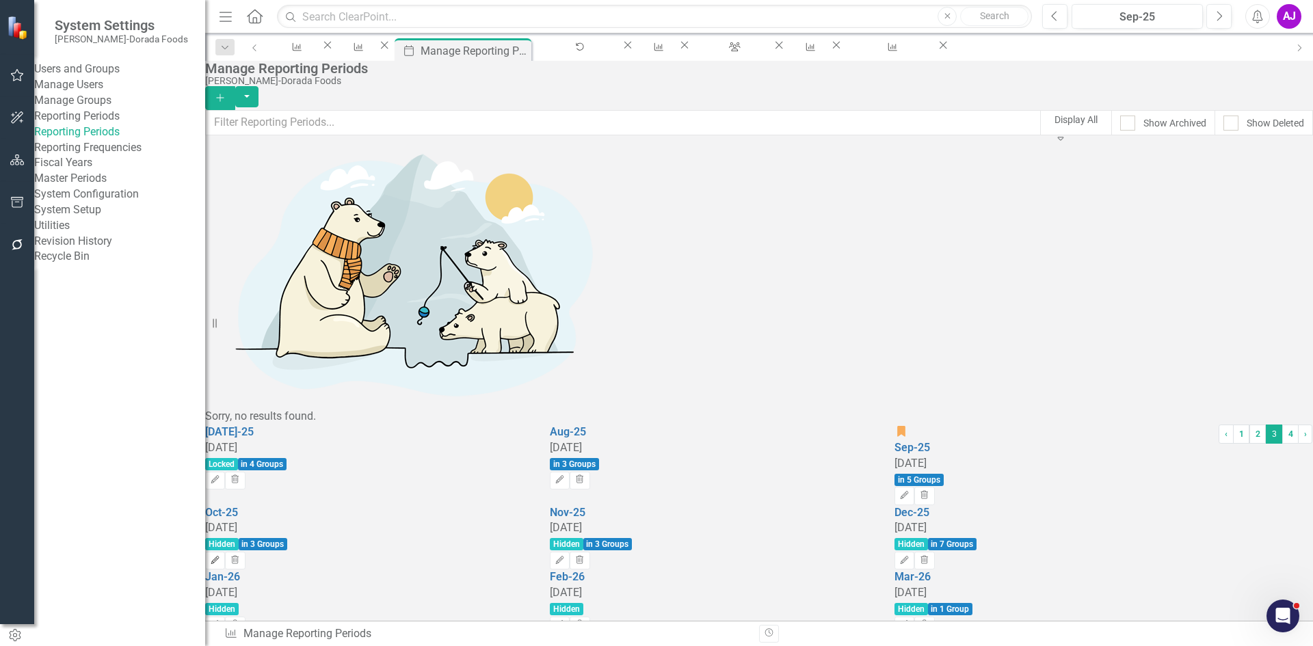
click at [220, 557] on icon "Edit" at bounding box center [215, 561] width 10 height 8
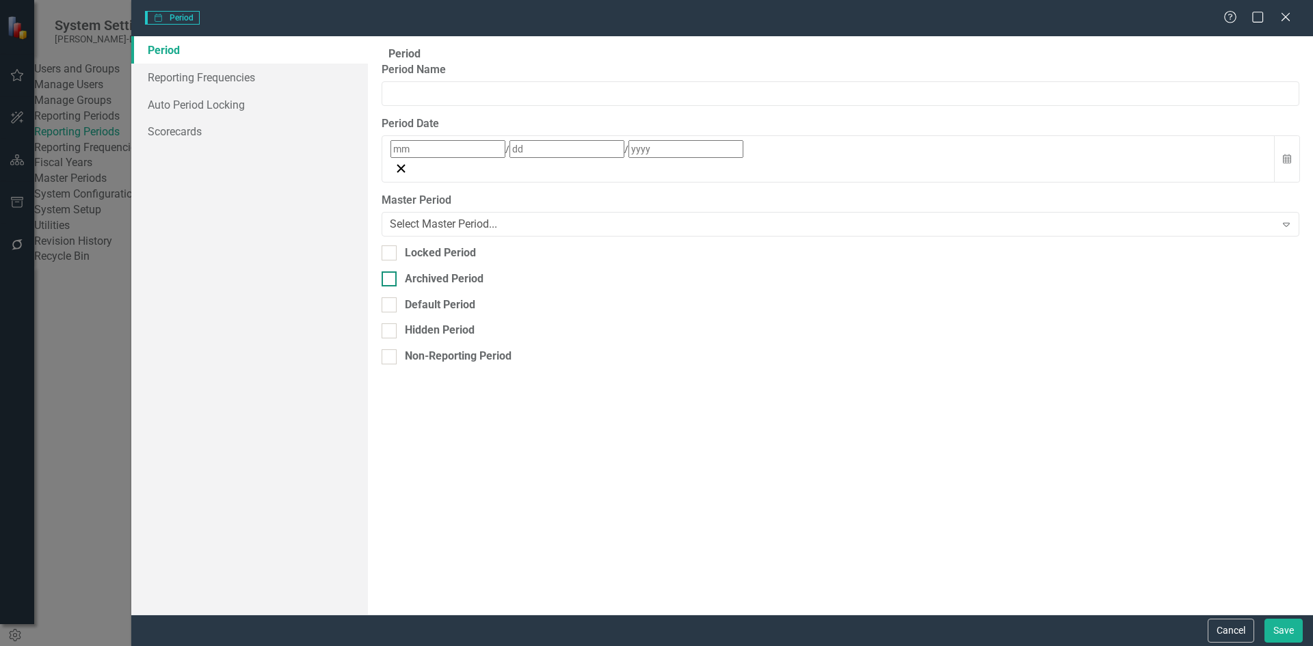
type input "Oct-25"
type input "10"
type input "31"
type input "2025"
checkbox input "true"
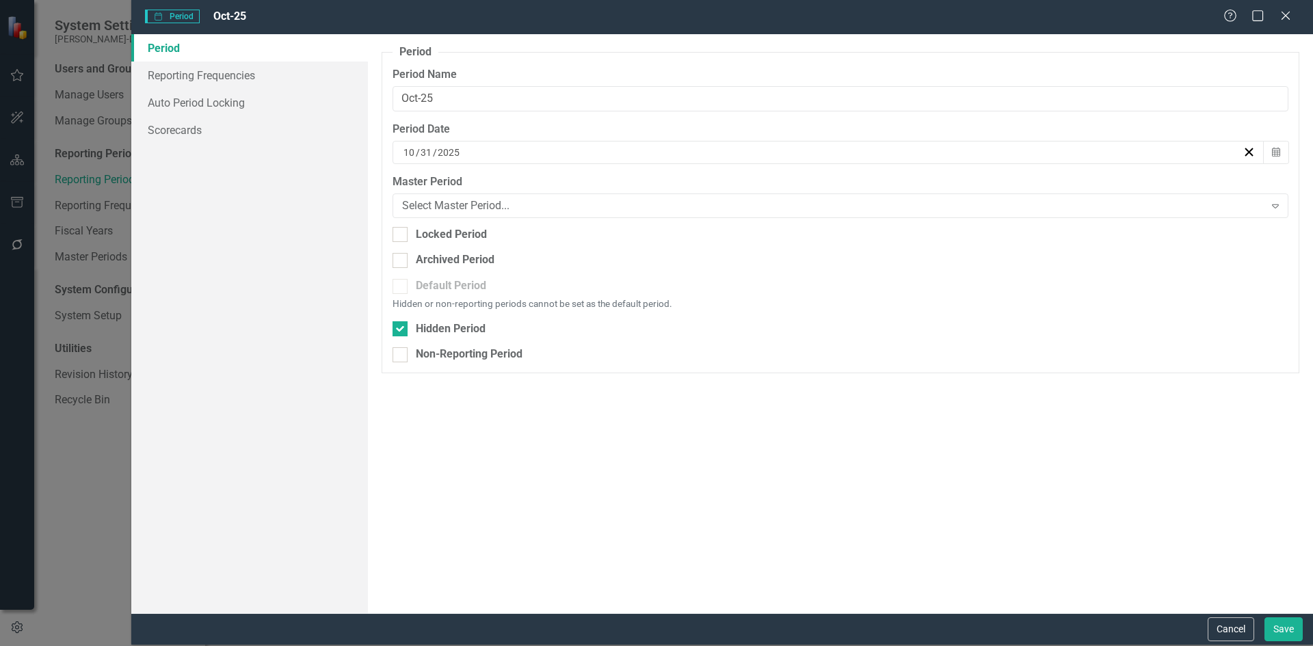
click at [456, 327] on div "Hidden Period" at bounding box center [451, 329] width 70 height 16
click at [401, 327] on input "Hidden Period" at bounding box center [397, 325] width 9 height 9
checkbox input "false"
click at [1279, 625] on button "Save" at bounding box center [1284, 630] width 38 height 24
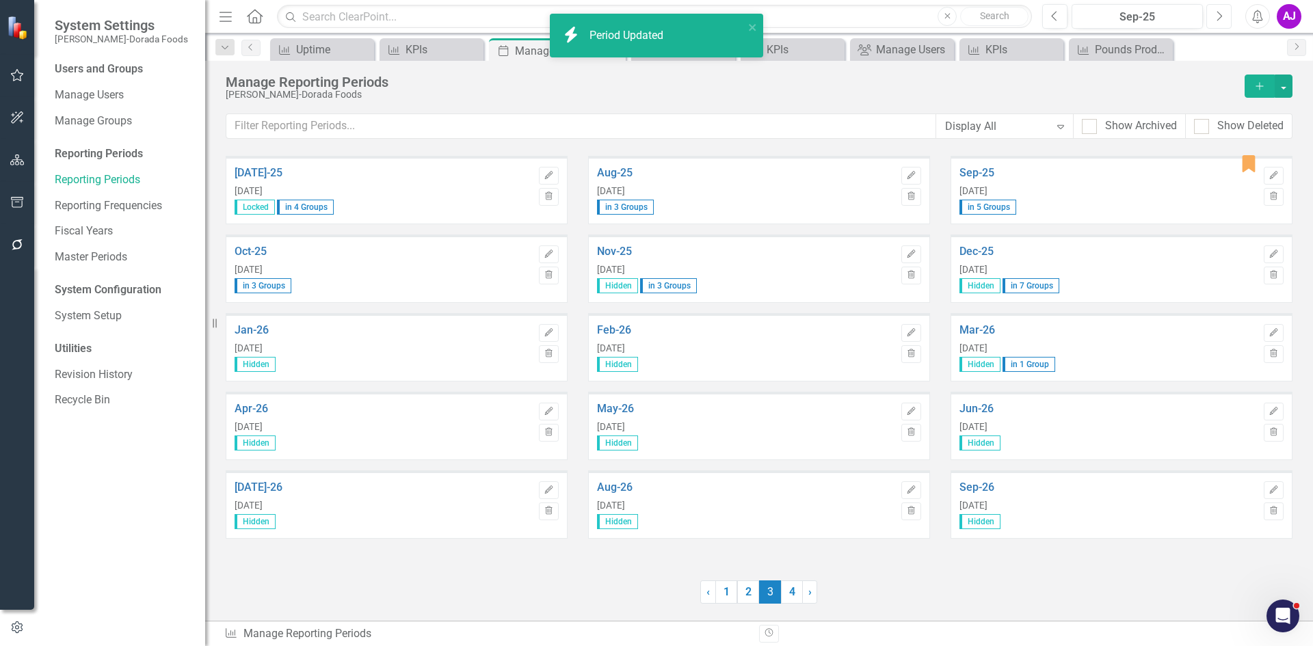
click at [1216, 17] on icon "Next" at bounding box center [1219, 16] width 8 height 12
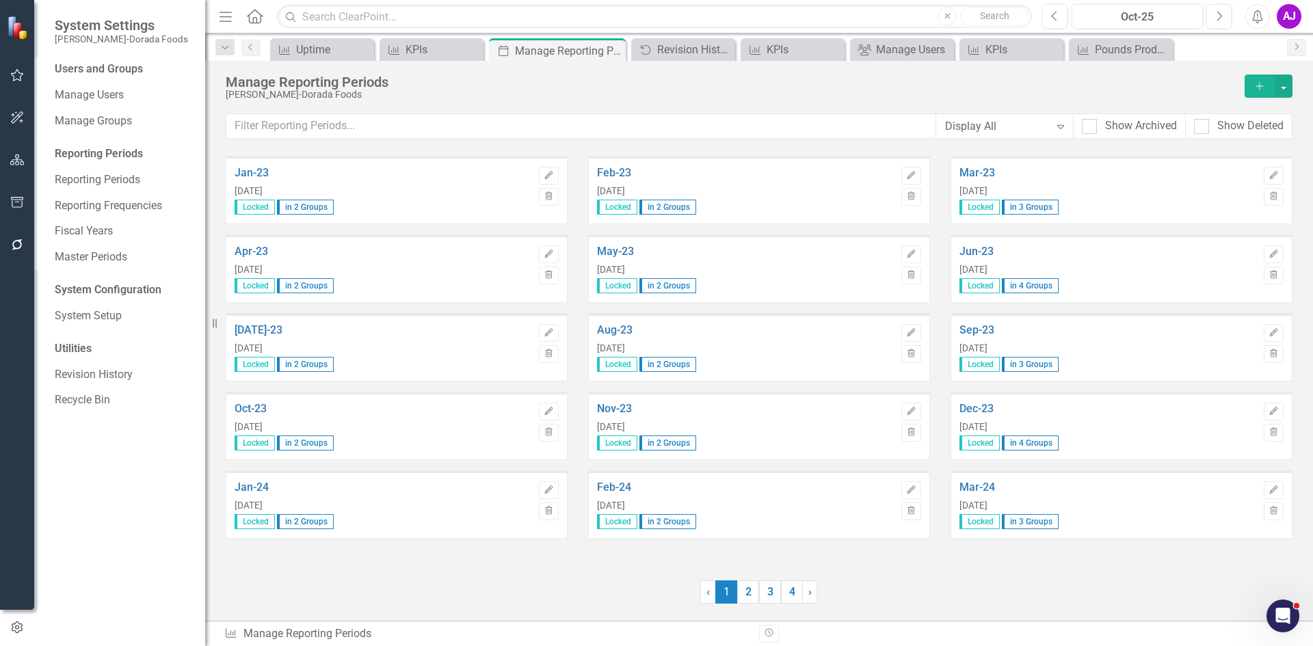
click at [1062, 77] on div "Manage Reporting Periods" at bounding box center [732, 82] width 1012 height 15
click at [775, 588] on link "3" at bounding box center [770, 592] width 22 height 23
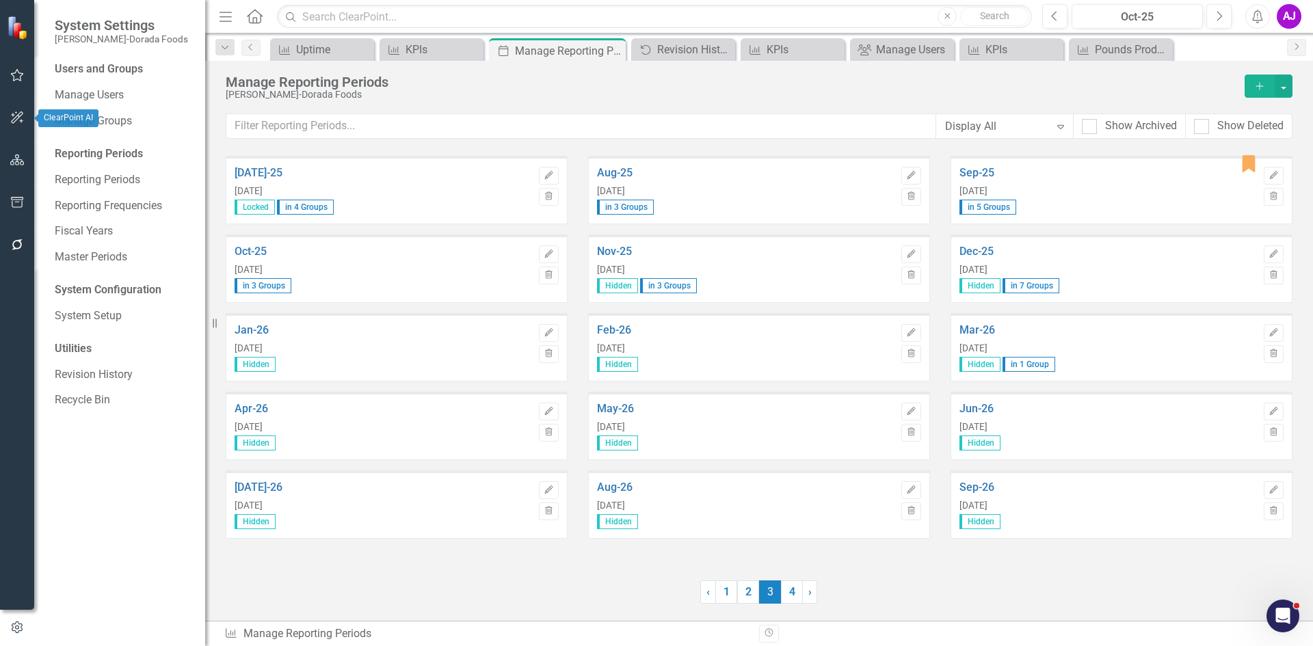
click at [19, 118] on icon "button" at bounding box center [17, 117] width 14 height 11
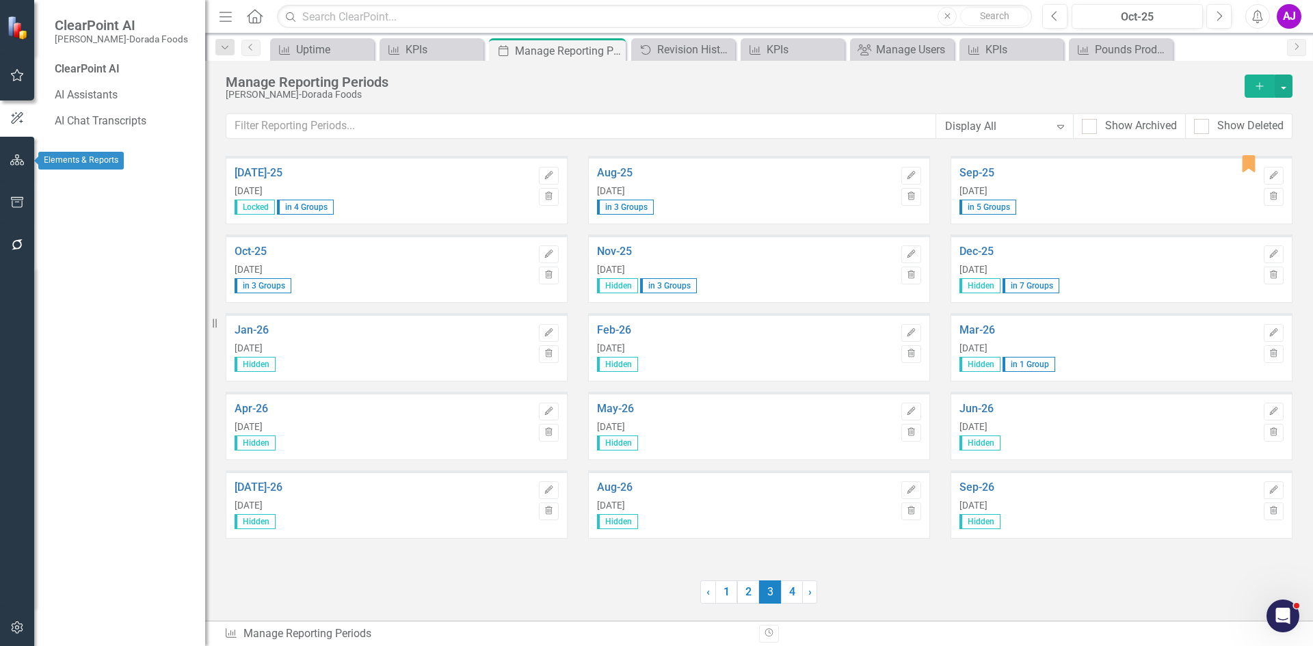
click at [25, 161] on button "button" at bounding box center [17, 160] width 31 height 29
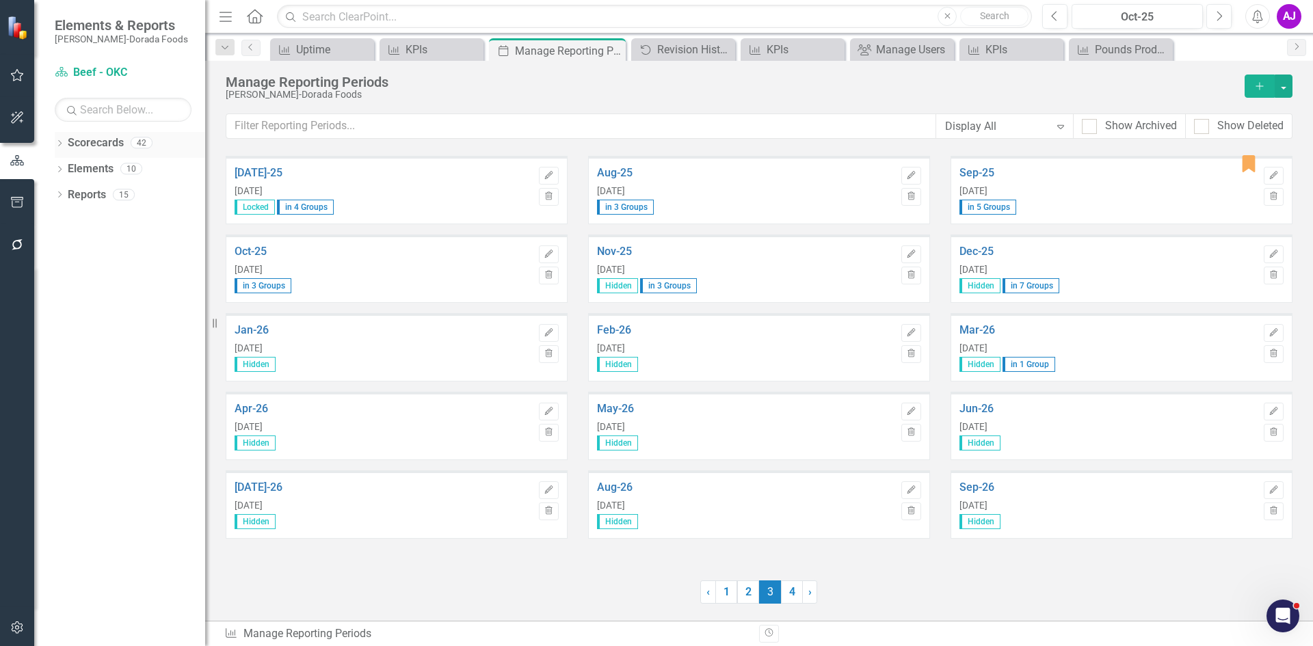
click at [59, 145] on icon "Dropdown" at bounding box center [60, 145] width 10 height 8
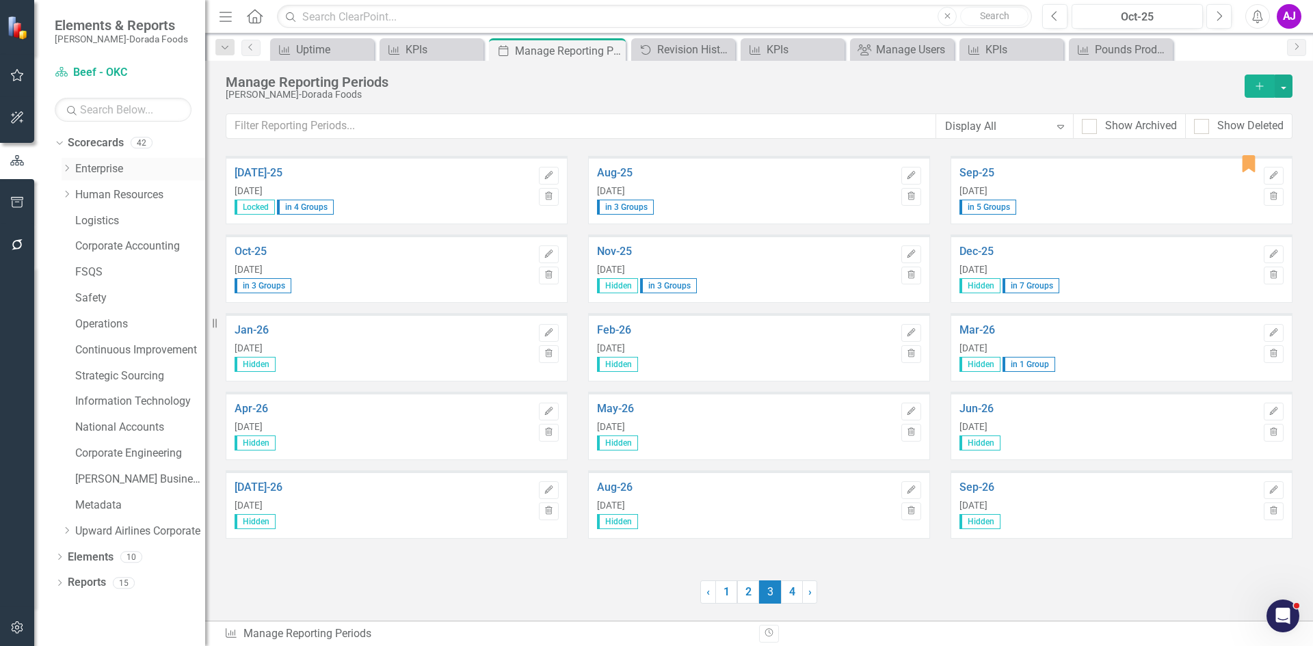
click at [68, 166] on icon "Dropdown" at bounding box center [67, 168] width 10 height 8
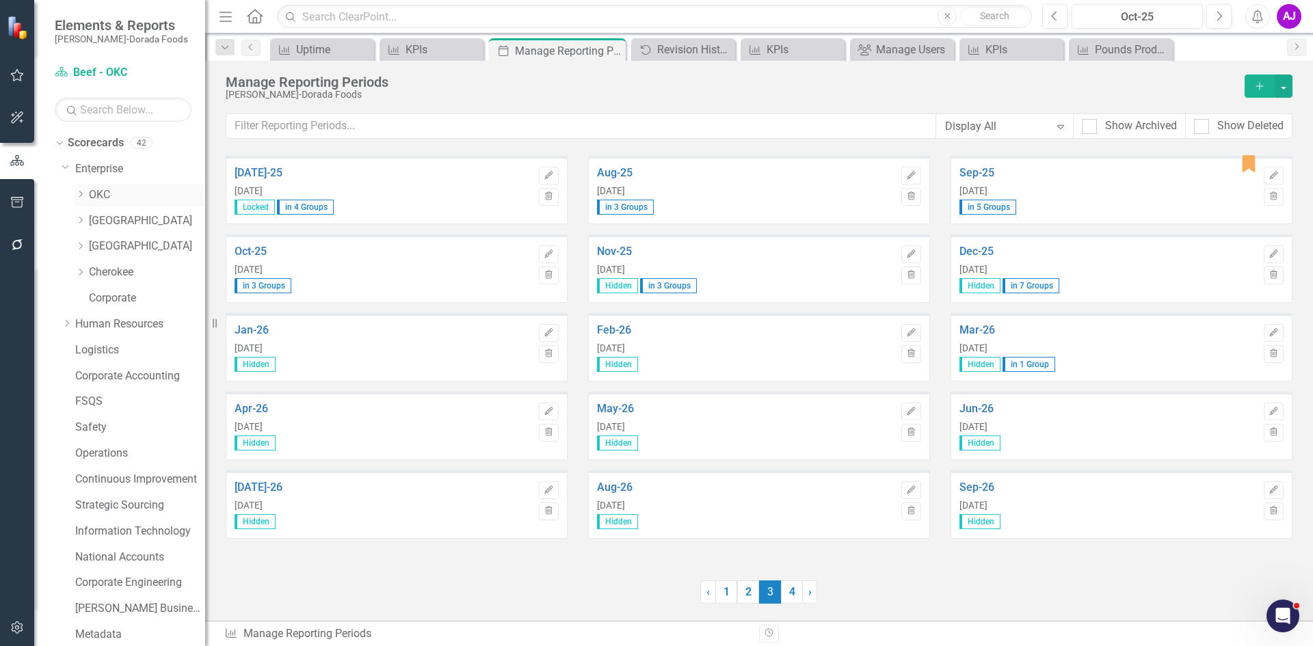
click at [79, 199] on div "Dropdown" at bounding box center [80, 195] width 10 height 12
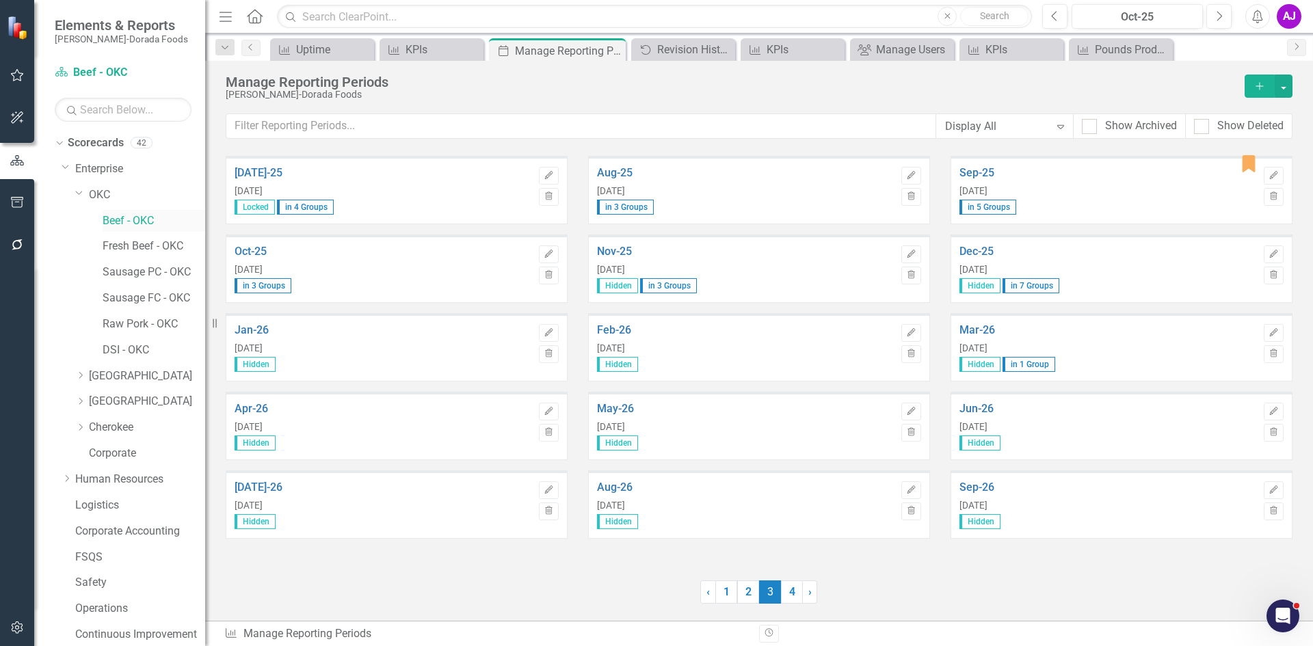
click at [123, 219] on link "Beef - OKC" at bounding box center [154, 221] width 103 height 16
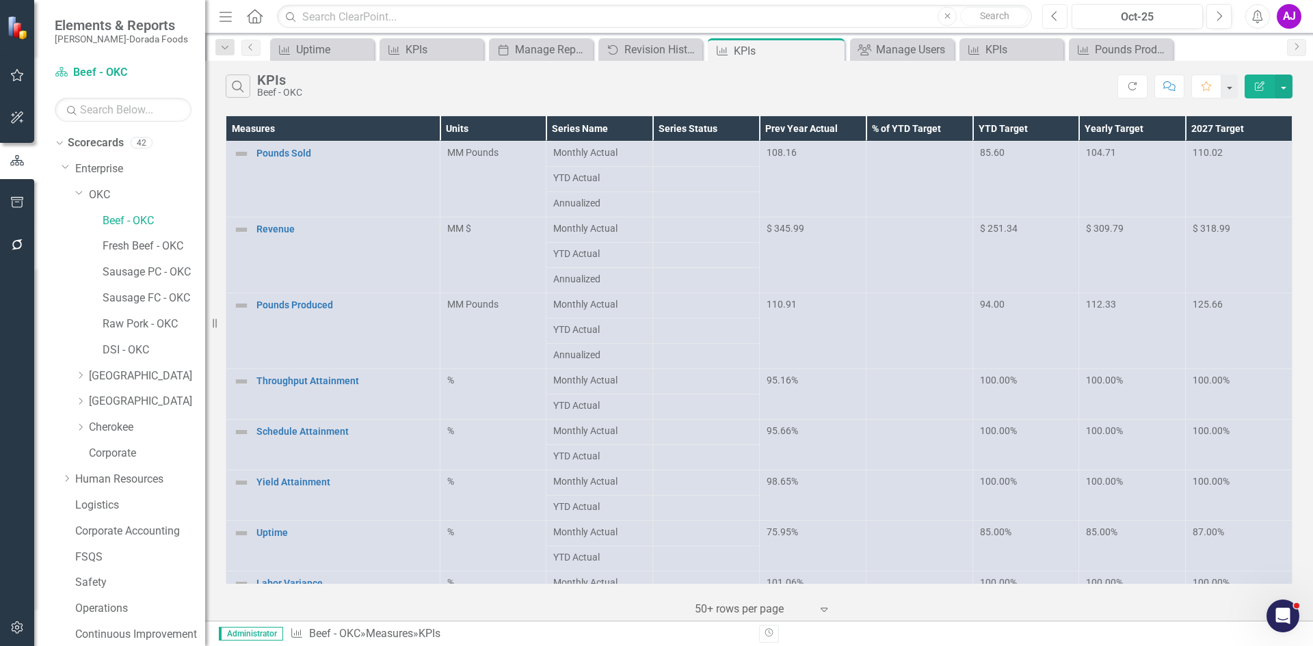
click at [1055, 12] on icon "Previous" at bounding box center [1055, 16] width 8 height 12
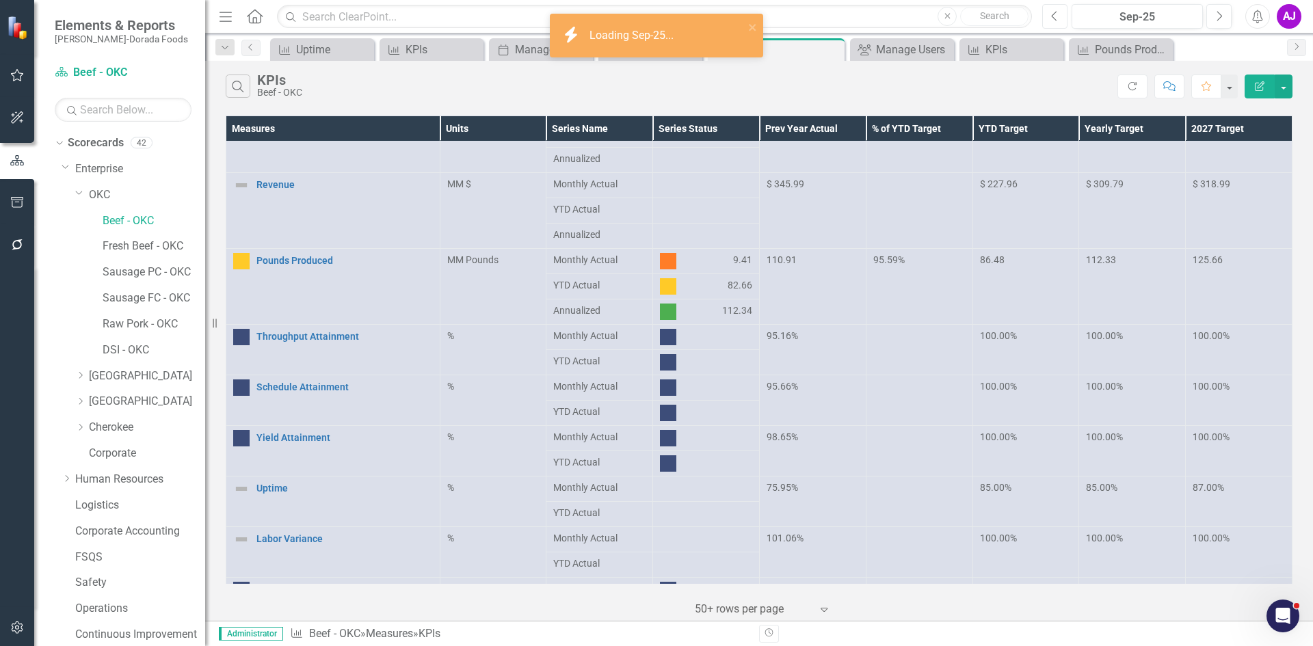
scroll to position [89, 0]
